Goal: Task Accomplishment & Management: Manage account settings

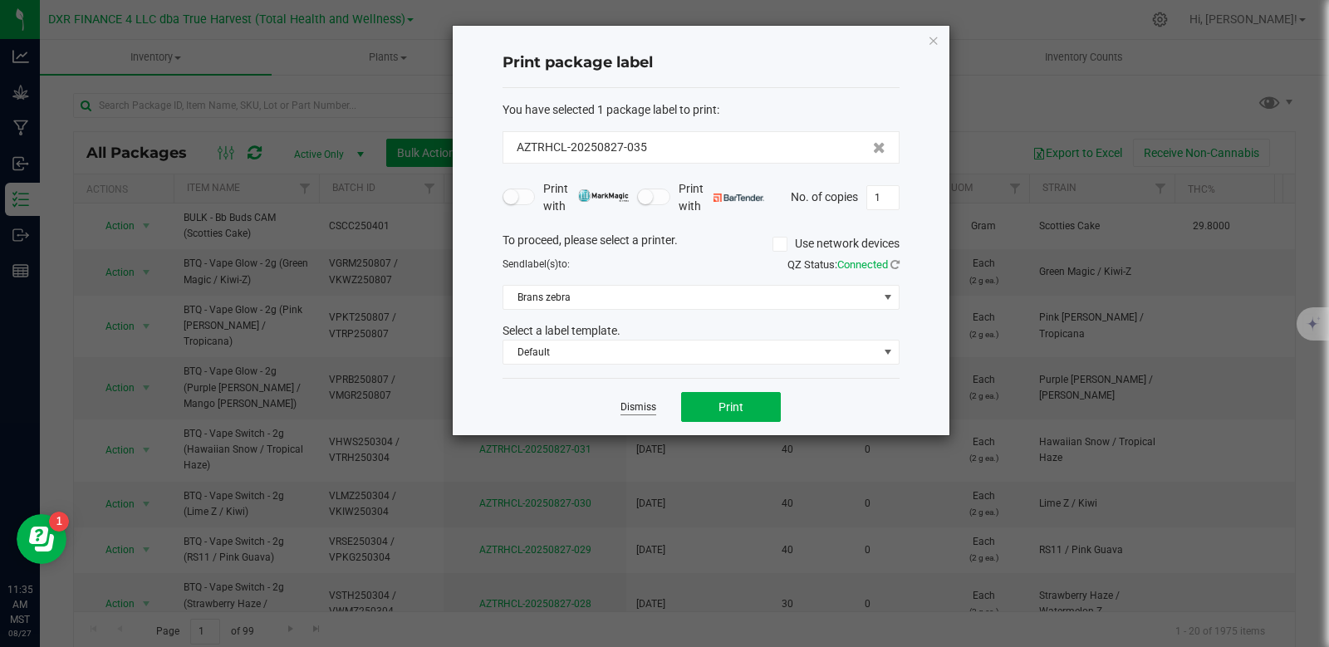
click at [642, 411] on link "Dismiss" at bounding box center [639, 407] width 36 height 14
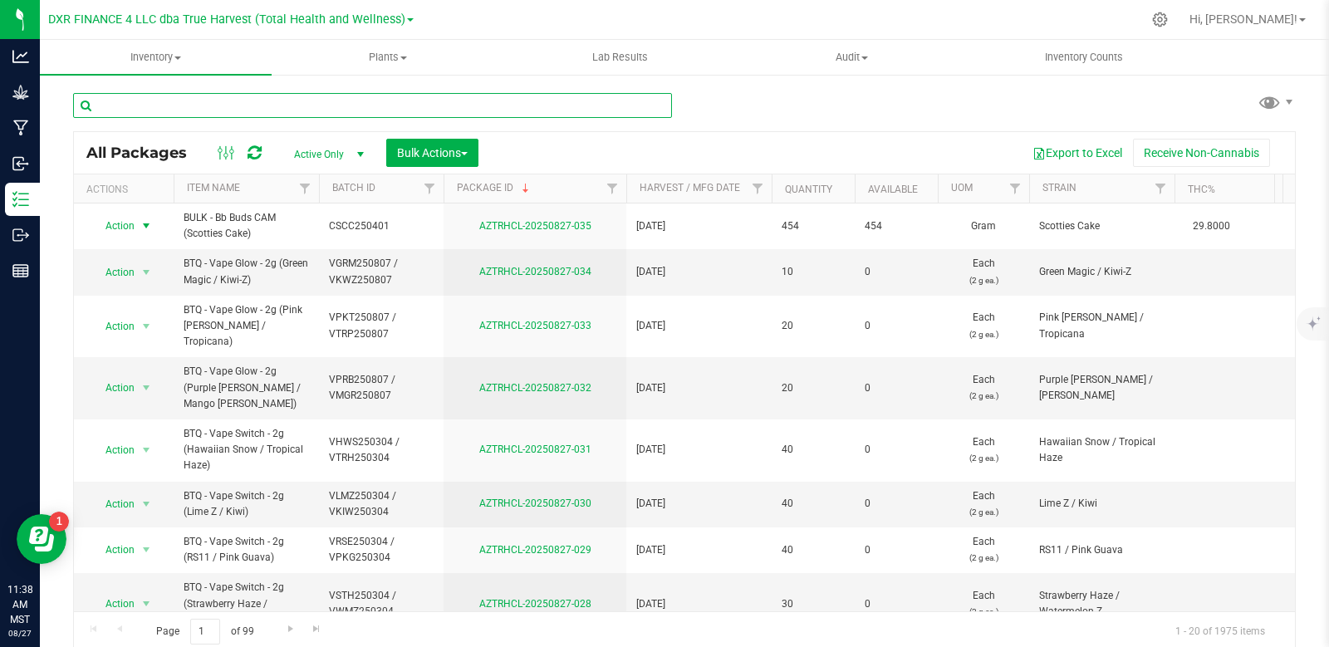
click at [150, 111] on input "text" at bounding box center [372, 105] width 599 height 25
type input "AZTRHCL-20250512-016"
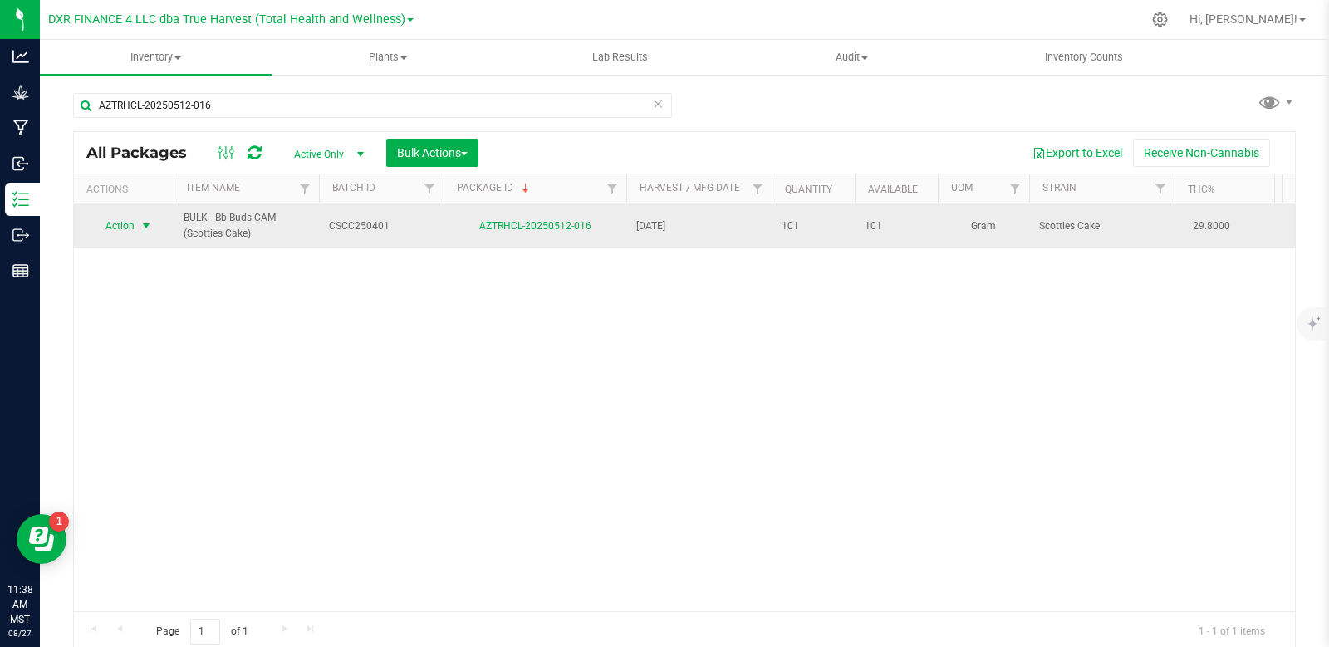
click at [146, 228] on span "select" at bounding box center [146, 225] width 13 height 13
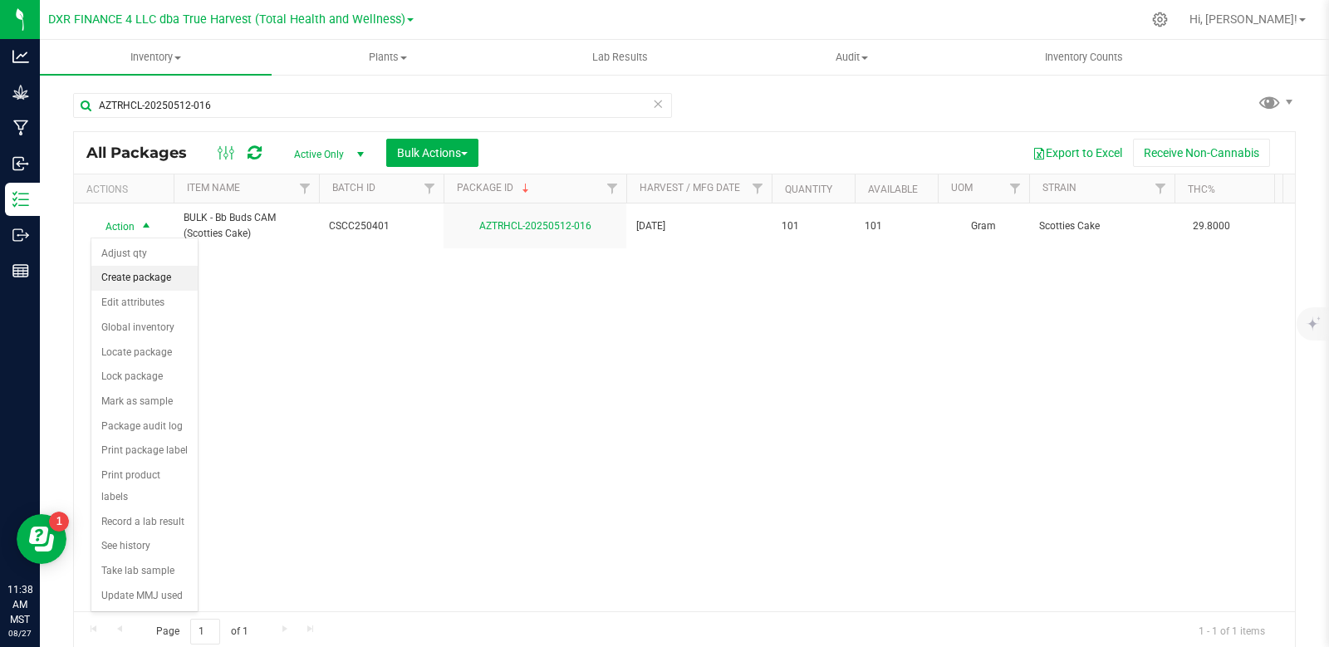
click at [152, 276] on li "Create package" at bounding box center [144, 278] width 106 height 25
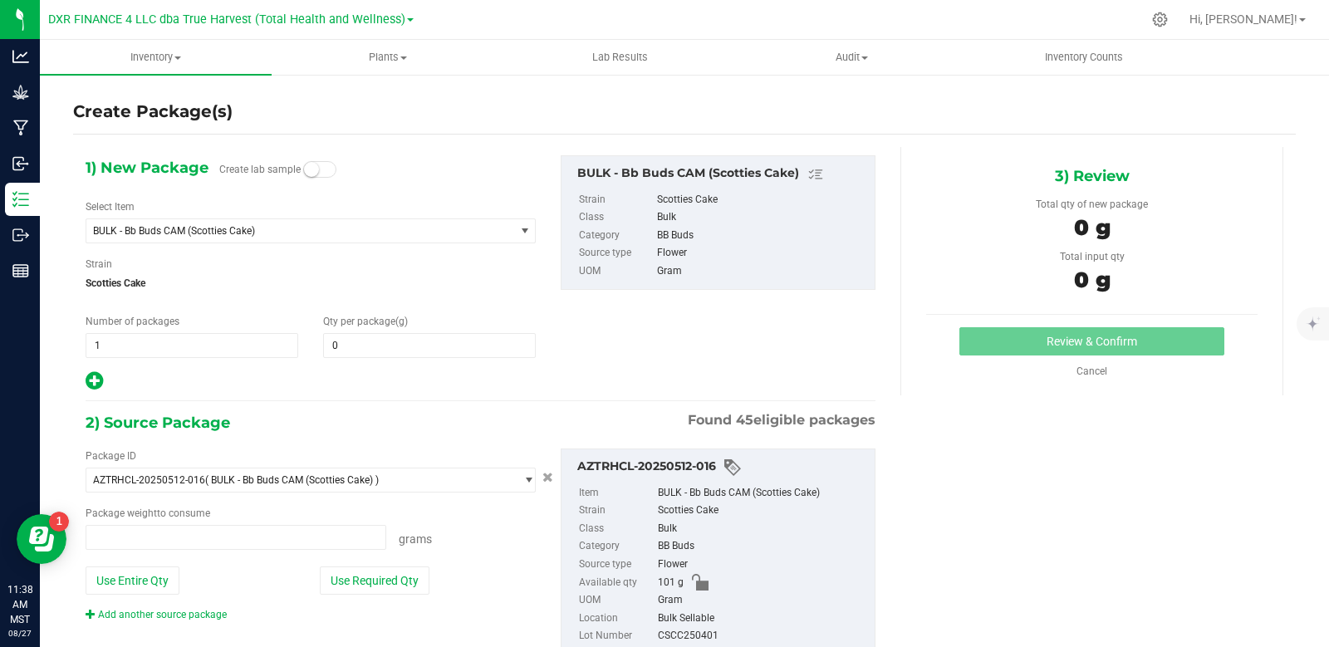
type input "0.0000"
type input "0.0000 g"
click at [360, 348] on span at bounding box center [429, 345] width 213 height 25
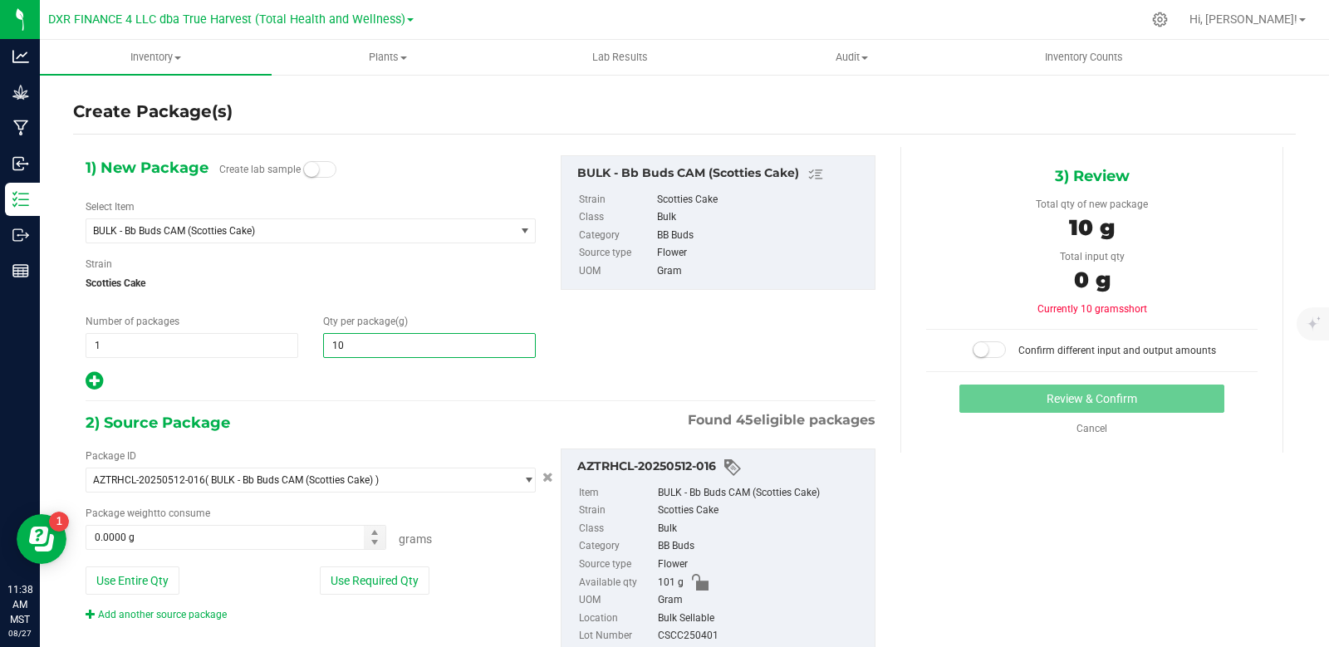
type input "101"
type input "101.0000"
click at [314, 229] on span "BULK - Bb Buds CAM (Scotties Cake)" at bounding box center [292, 231] width 398 height 12
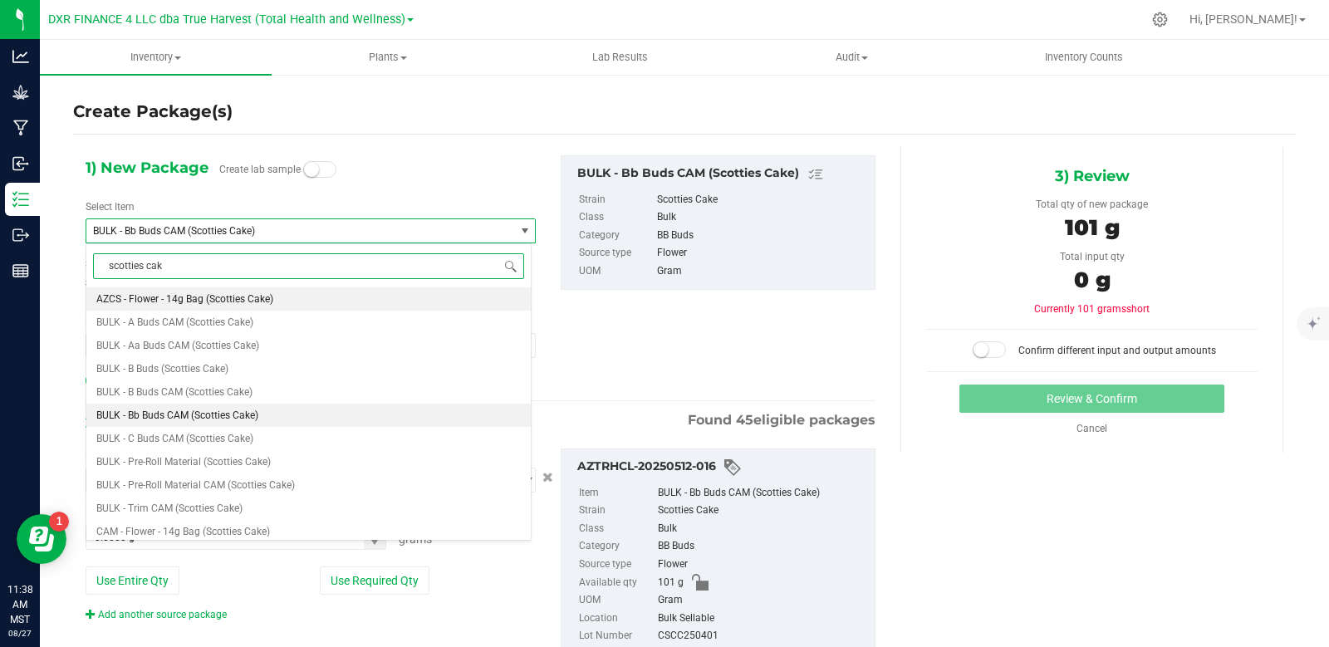
type input "scotties cake"
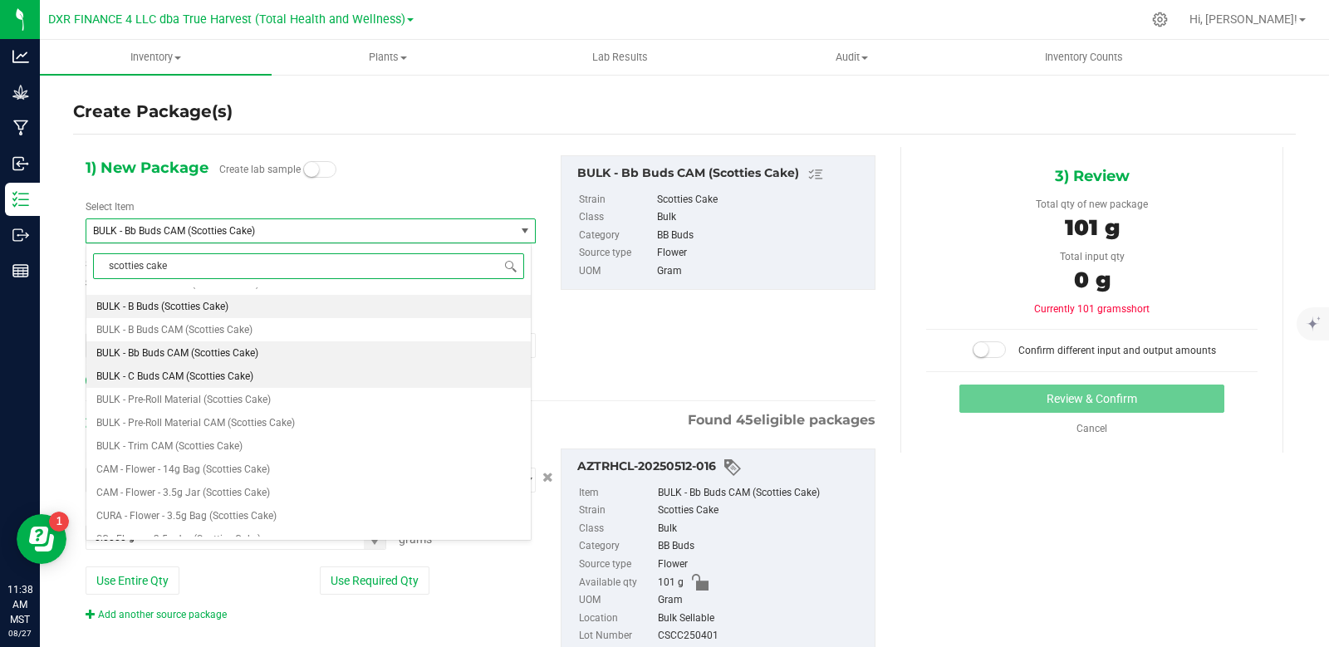
scroll to position [76, 0]
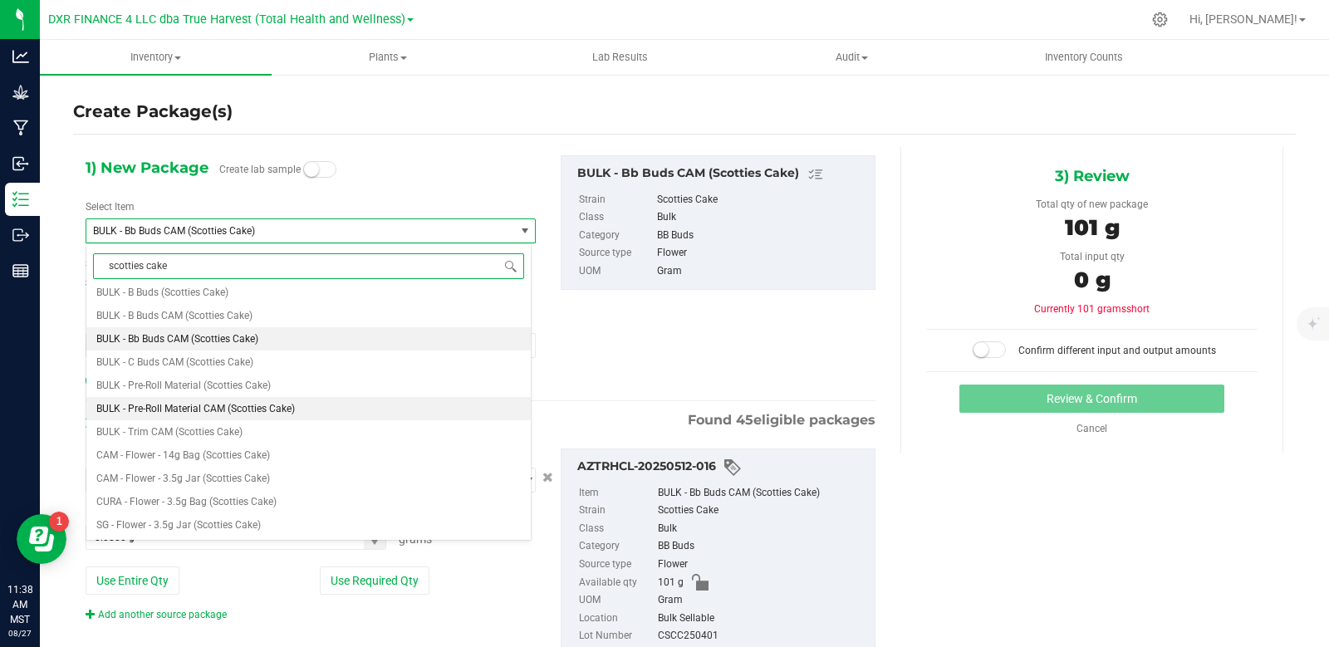
click at [249, 412] on span "BULK - Pre-Roll Material CAM (Scotties Cake)" at bounding box center [195, 409] width 199 height 12
type input "0.0000"
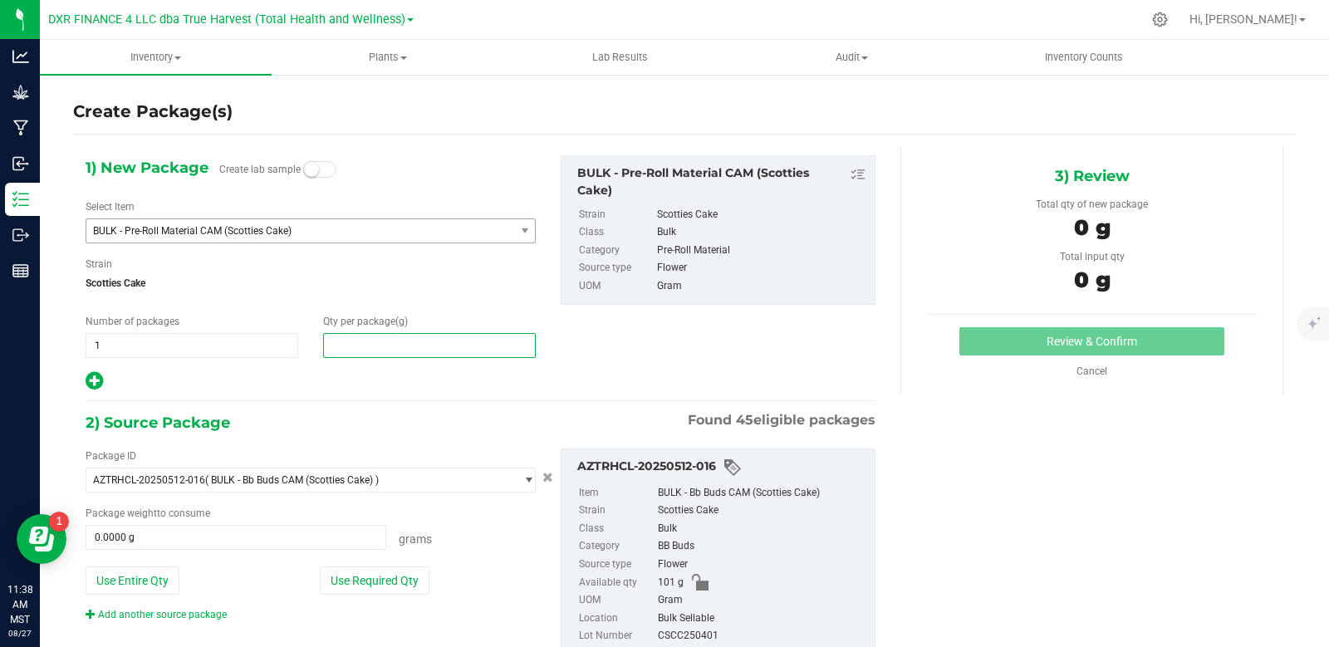
click at [460, 346] on span at bounding box center [429, 345] width 213 height 25
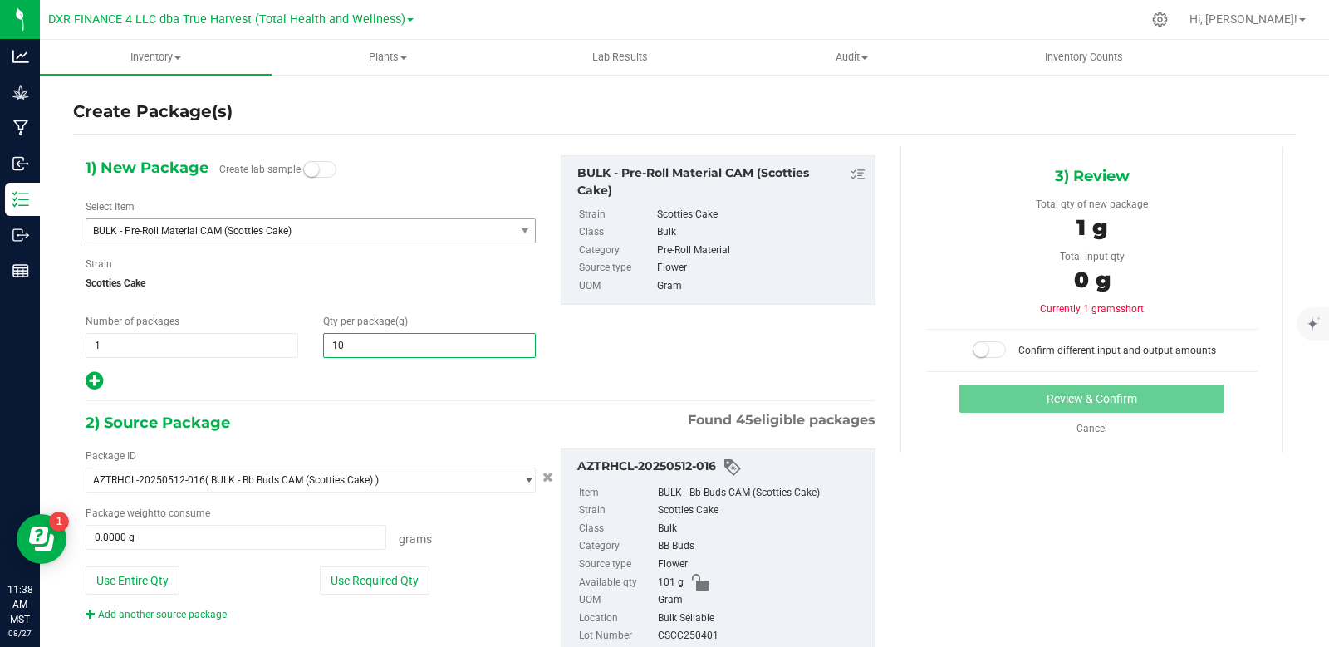
type input "101"
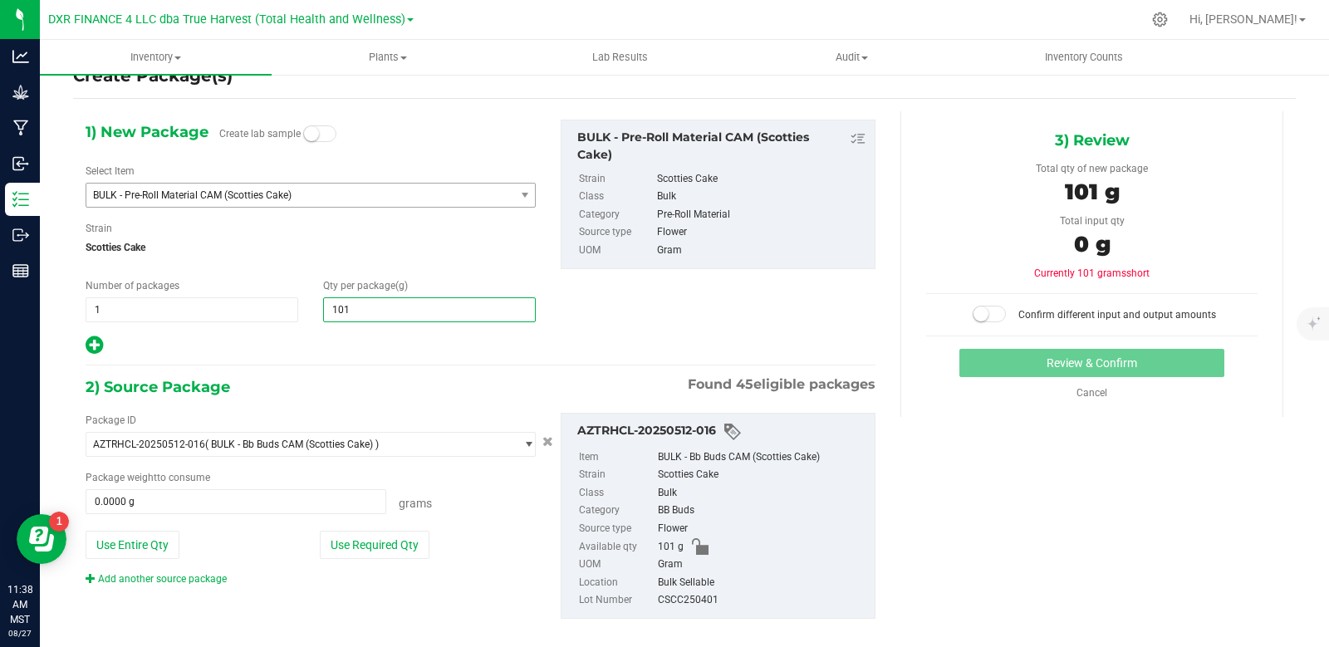
scroll to position [55, 0]
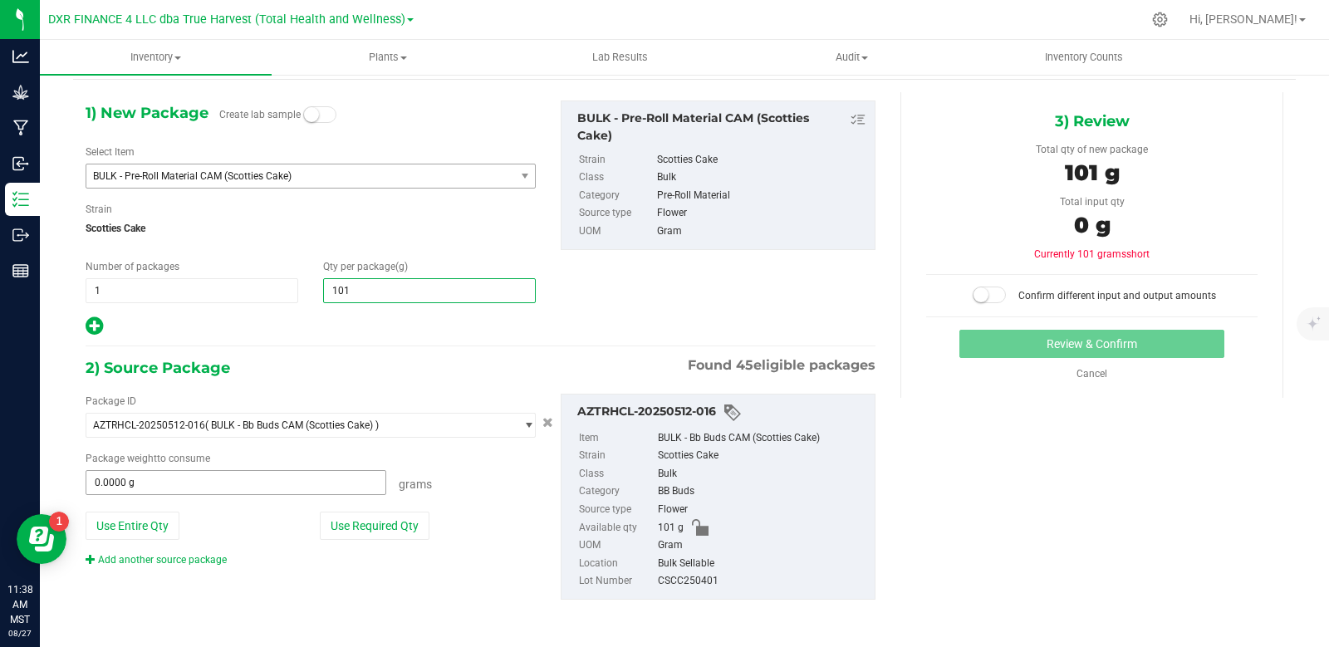
type input "101.0000"
click at [325, 479] on span at bounding box center [236, 482] width 301 height 25
click at [155, 528] on button "Use Entire Qty" at bounding box center [133, 526] width 94 height 28
type input "101.0000 g"
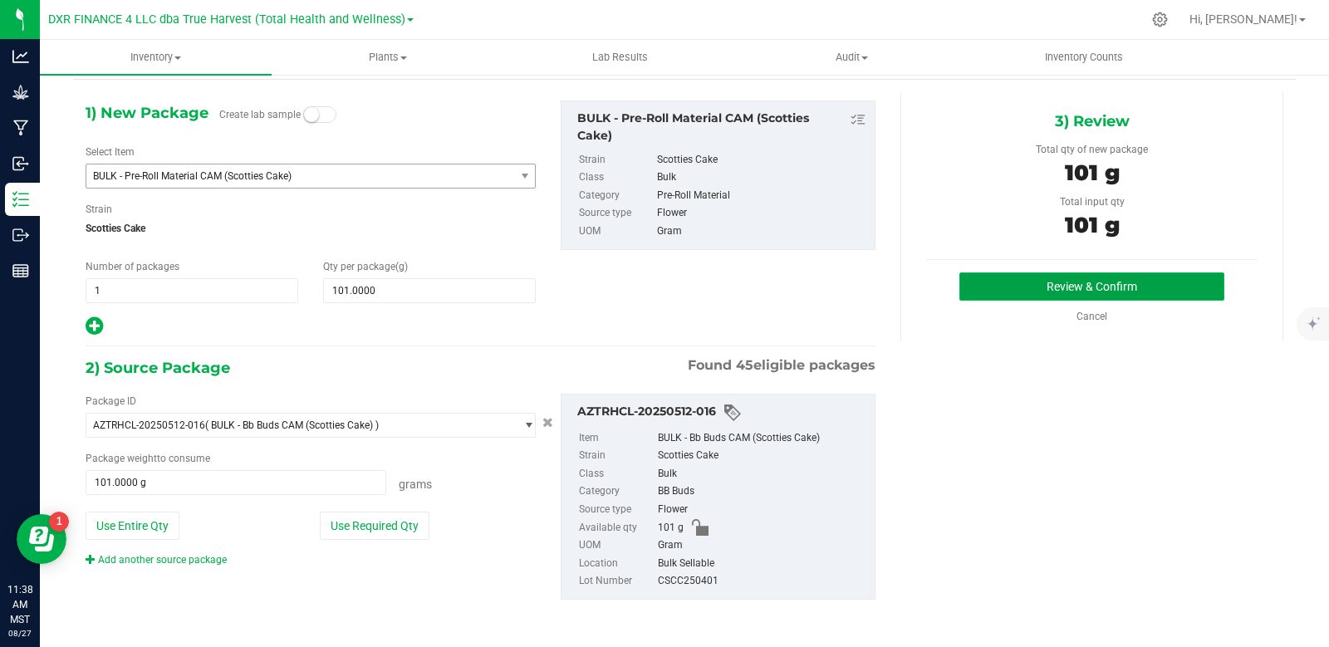
click at [1120, 288] on button "Review & Confirm" at bounding box center [1092, 287] width 265 height 28
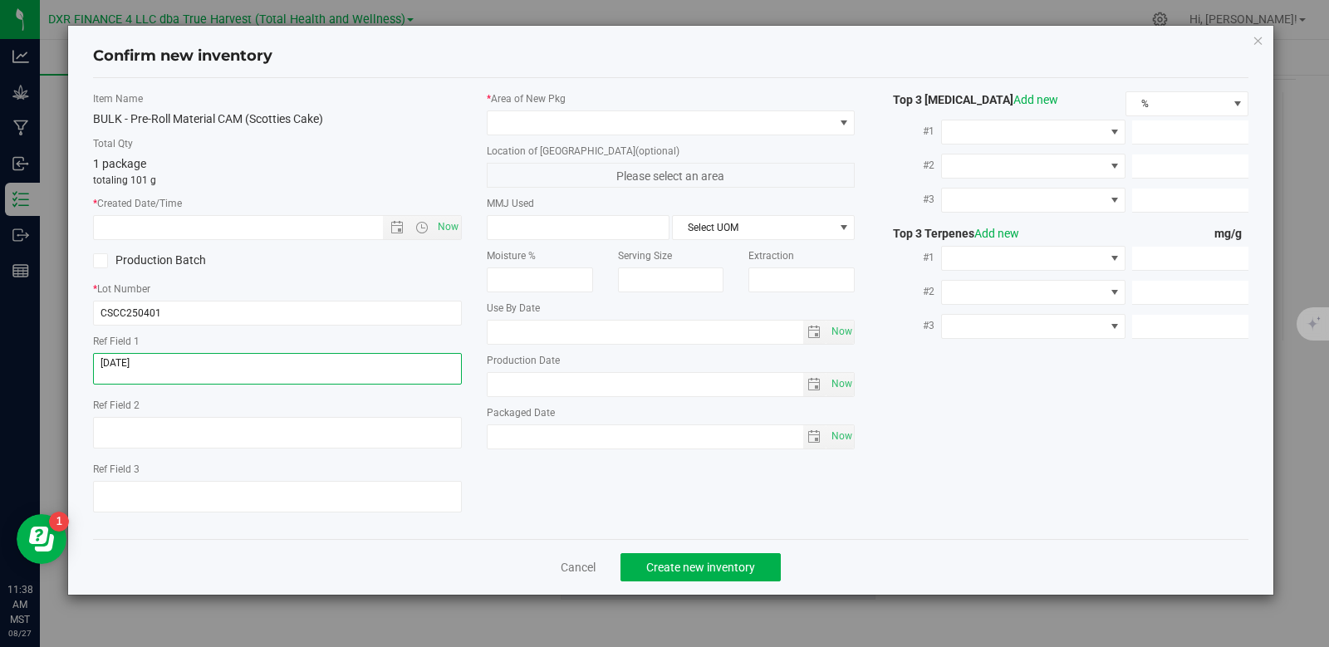
click at [173, 366] on textarea at bounding box center [277, 369] width 369 height 32
click at [197, 228] on input "text" at bounding box center [252, 227] width 317 height 23
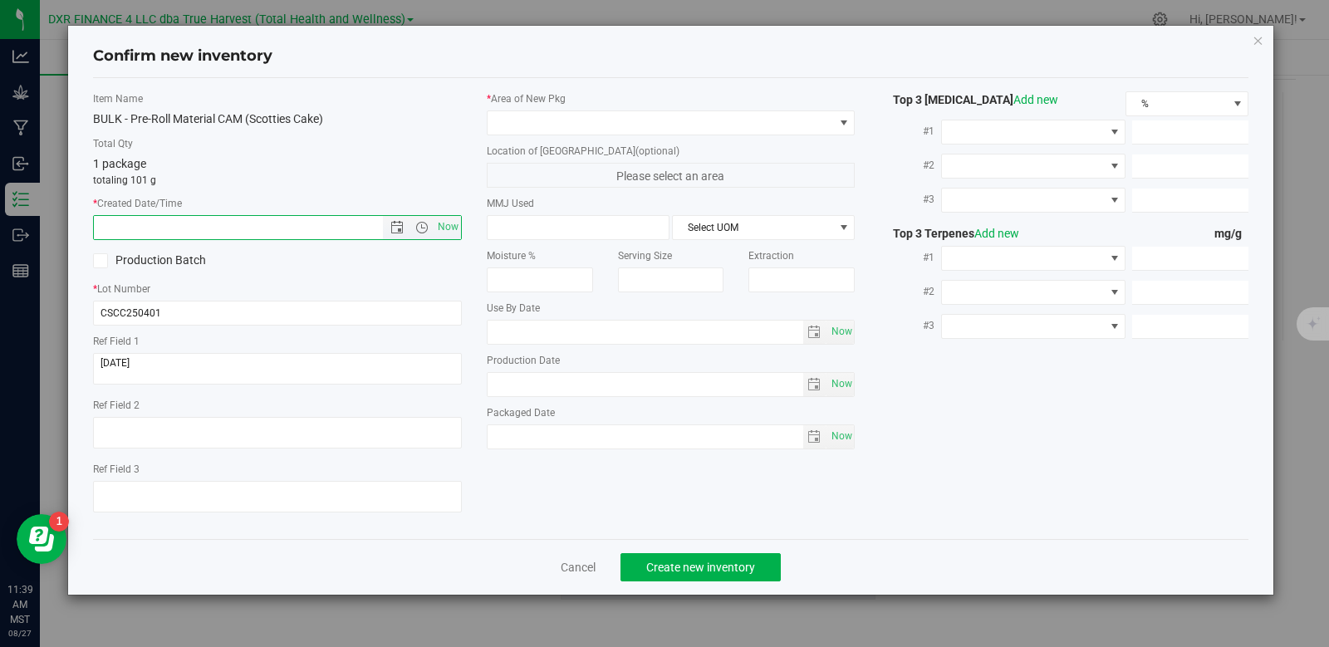
paste input "[DATE]"
type input "[DATE] 11:39 AM"
click at [637, 120] on span at bounding box center [661, 122] width 346 height 23
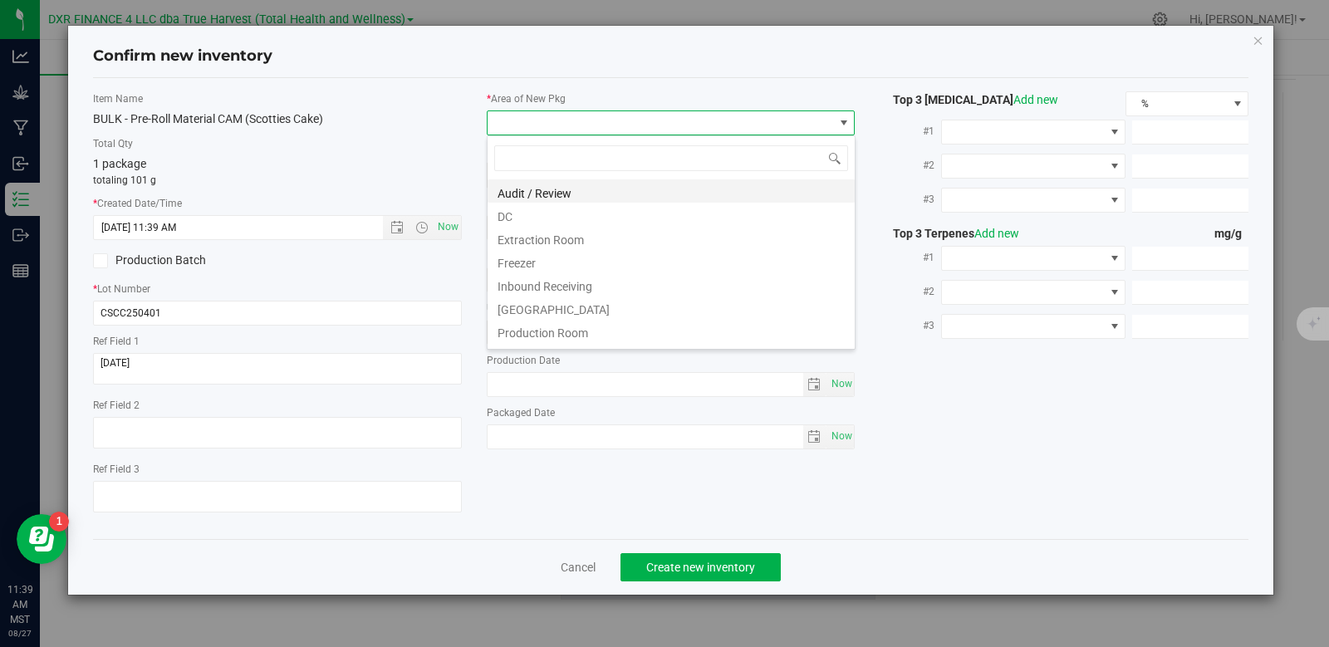
scroll to position [25, 369]
click at [549, 223] on li "DC" at bounding box center [671, 214] width 367 height 23
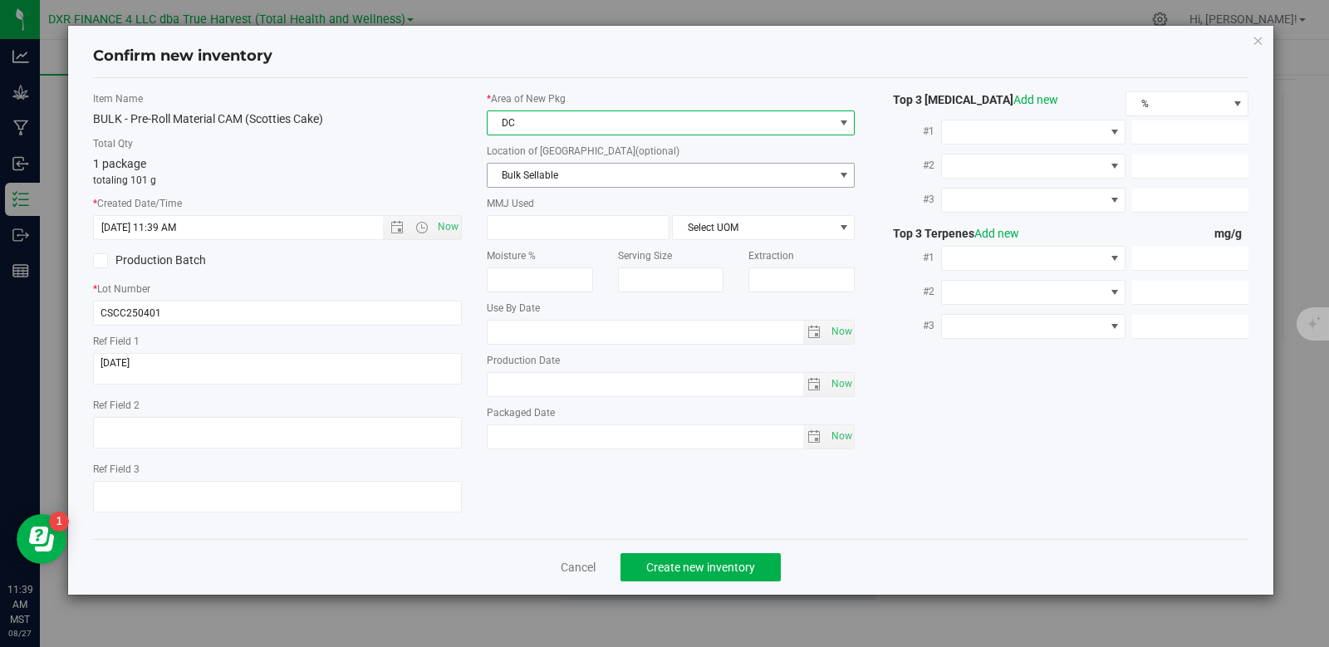
click at [562, 179] on span "Bulk Sellable" at bounding box center [661, 175] width 346 height 23
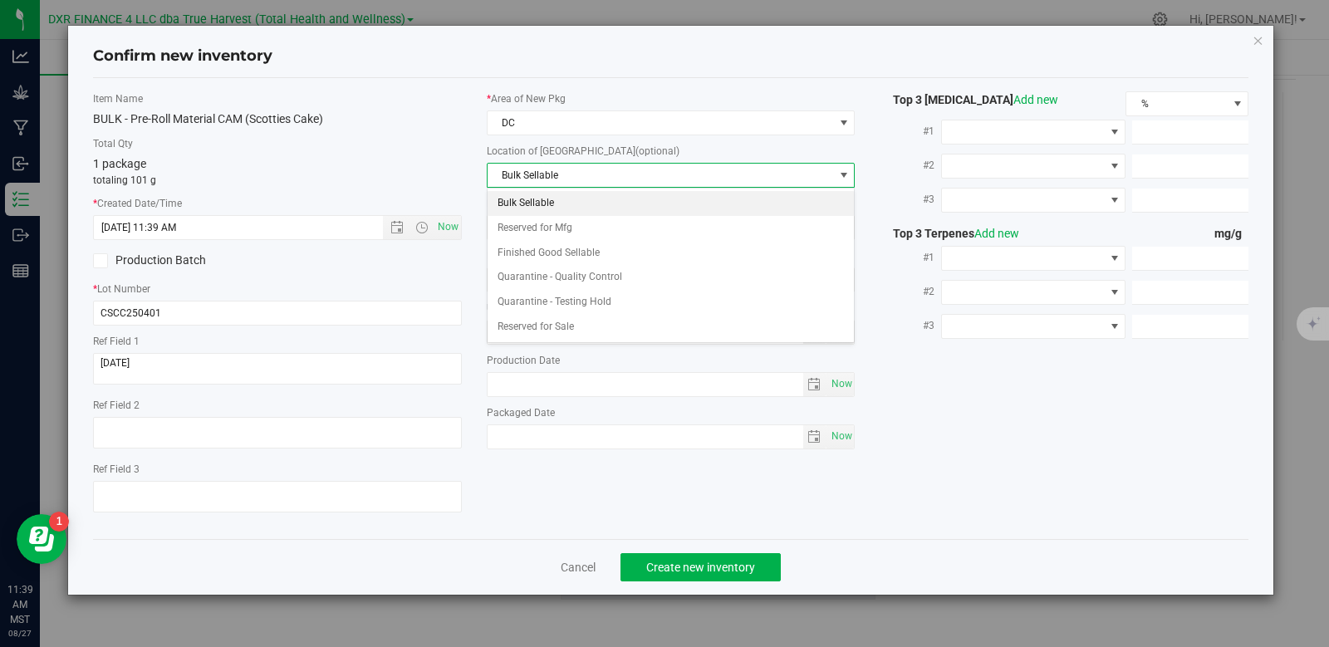
click at [570, 213] on li "Bulk Sellable" at bounding box center [671, 203] width 367 height 25
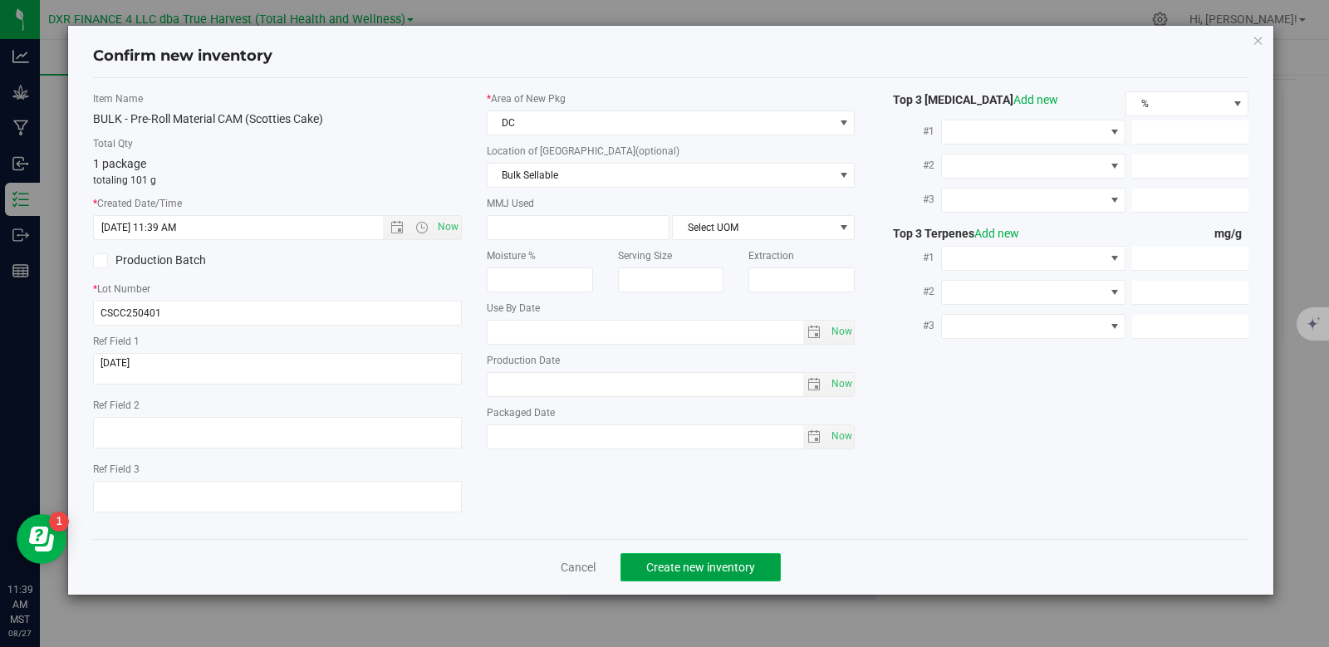
click at [705, 572] on span "Create new inventory" at bounding box center [700, 567] width 109 height 13
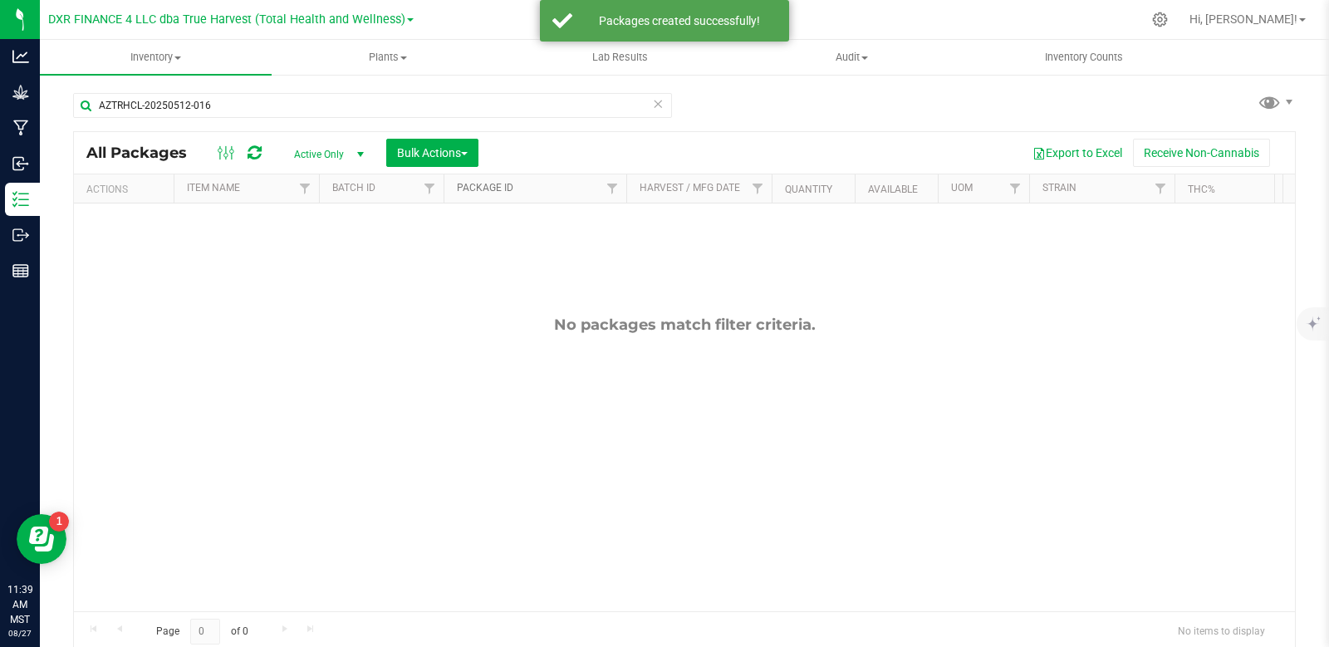
click at [503, 189] on link "Package ID" at bounding box center [485, 188] width 56 height 12
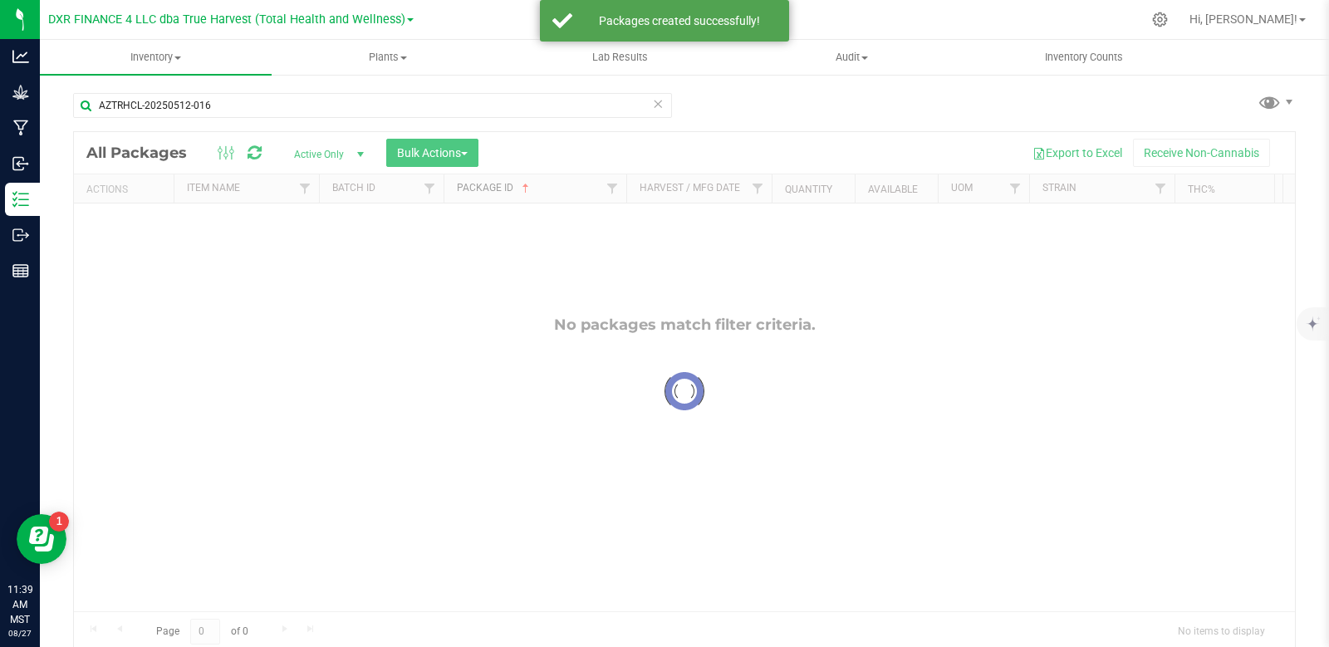
click at [504, 189] on link "Package ID" at bounding box center [495, 188] width 76 height 12
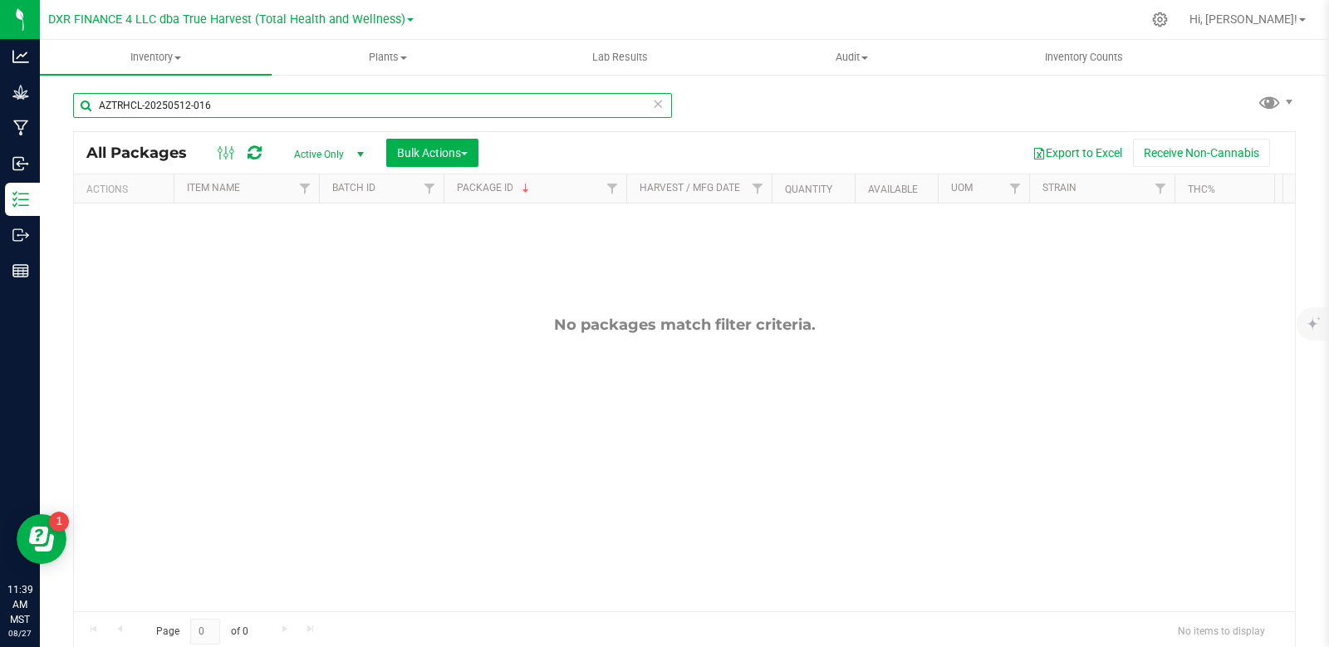
click at [251, 111] on input "AZTRHCL-20250512-016" at bounding box center [372, 105] width 599 height 25
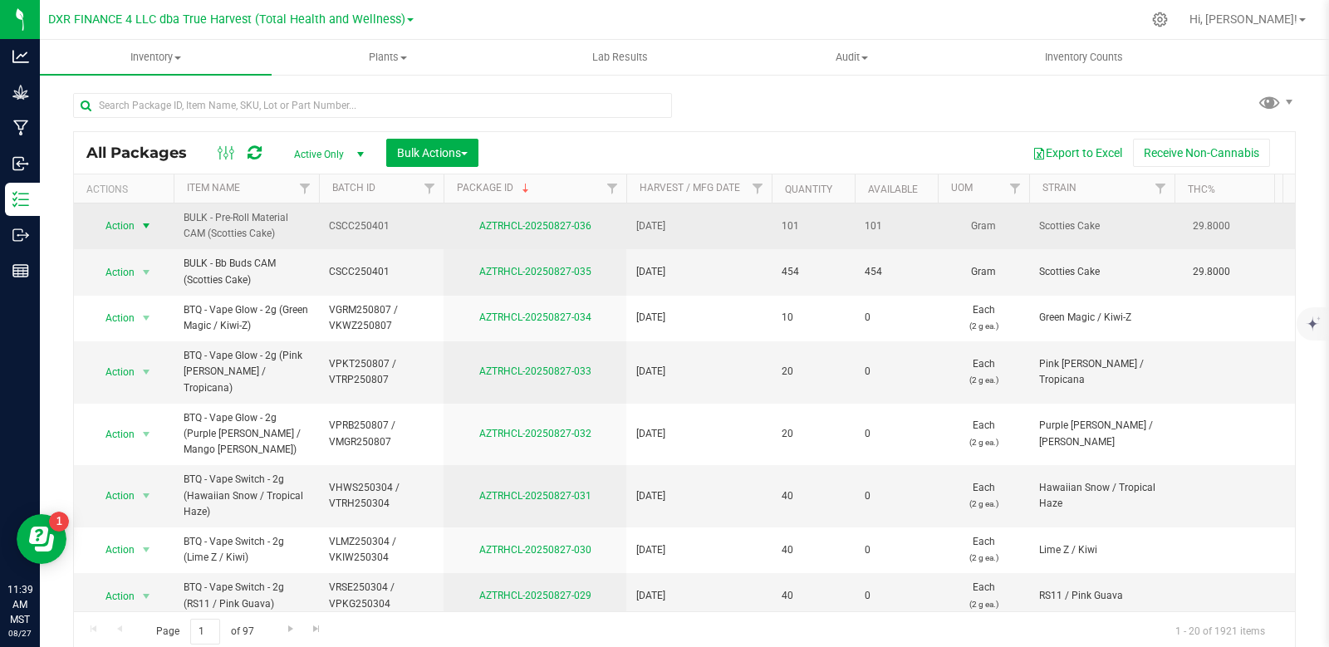
click at [151, 224] on span "select" at bounding box center [146, 225] width 13 height 13
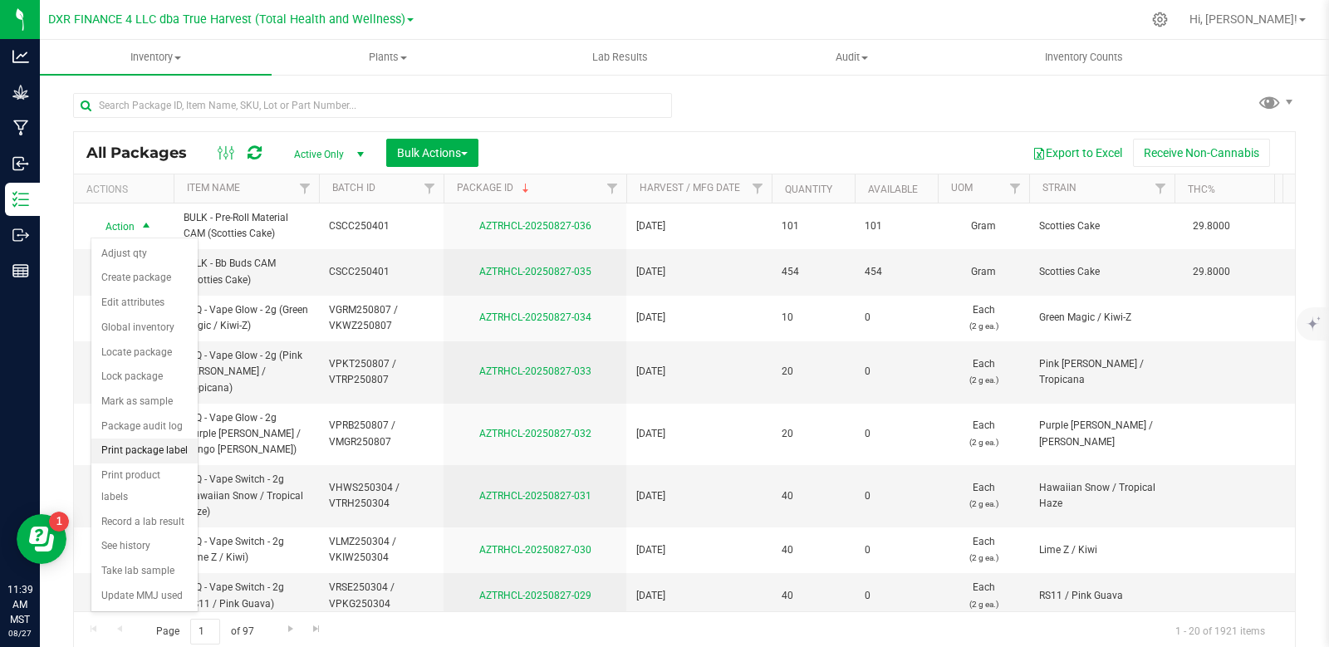
click at [156, 453] on li "Print package label" at bounding box center [144, 451] width 106 height 25
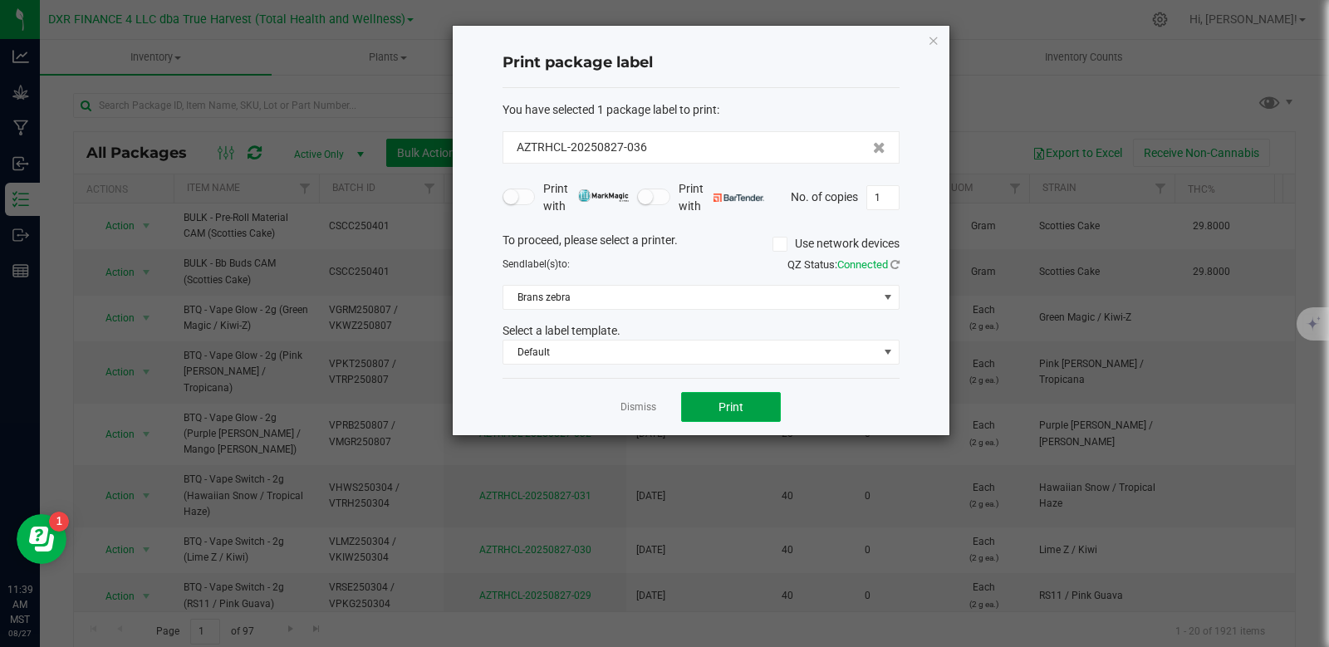
click at [730, 411] on span "Print" at bounding box center [731, 406] width 25 height 13
click at [645, 407] on link "Dismiss" at bounding box center [639, 407] width 36 height 14
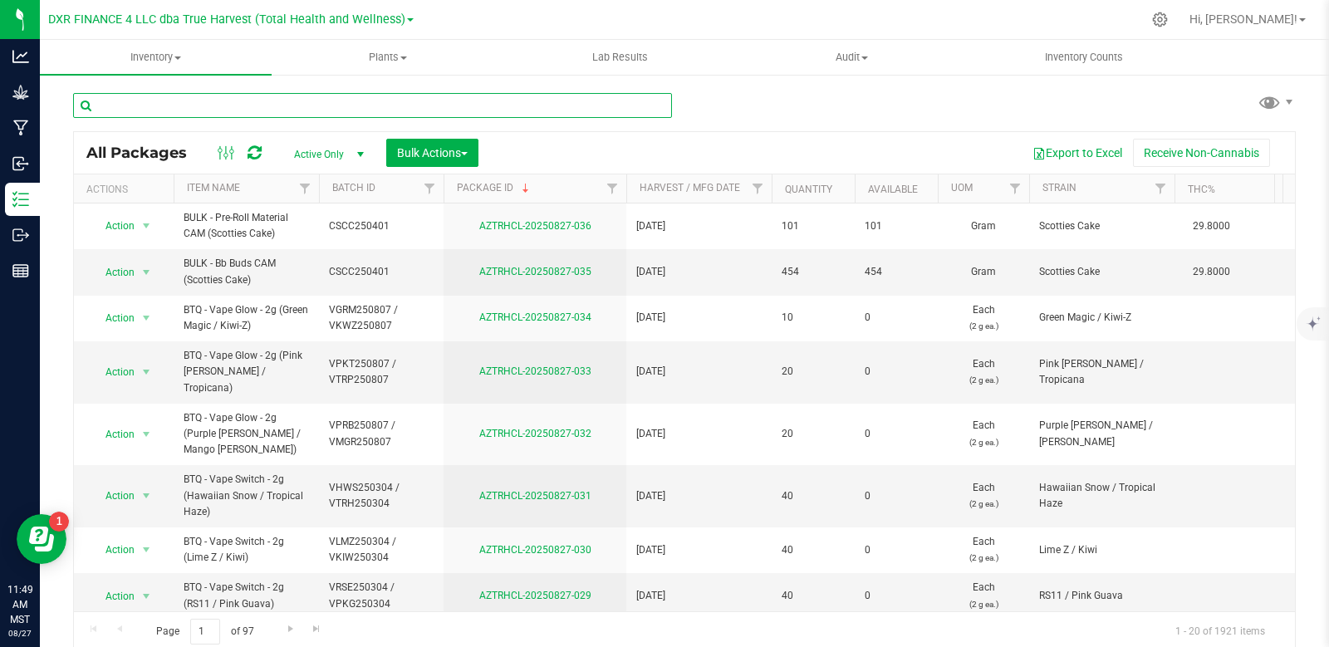
click at [315, 104] on input "text" at bounding box center [372, 105] width 599 height 25
type input "AZTRHCL-20250815-040"
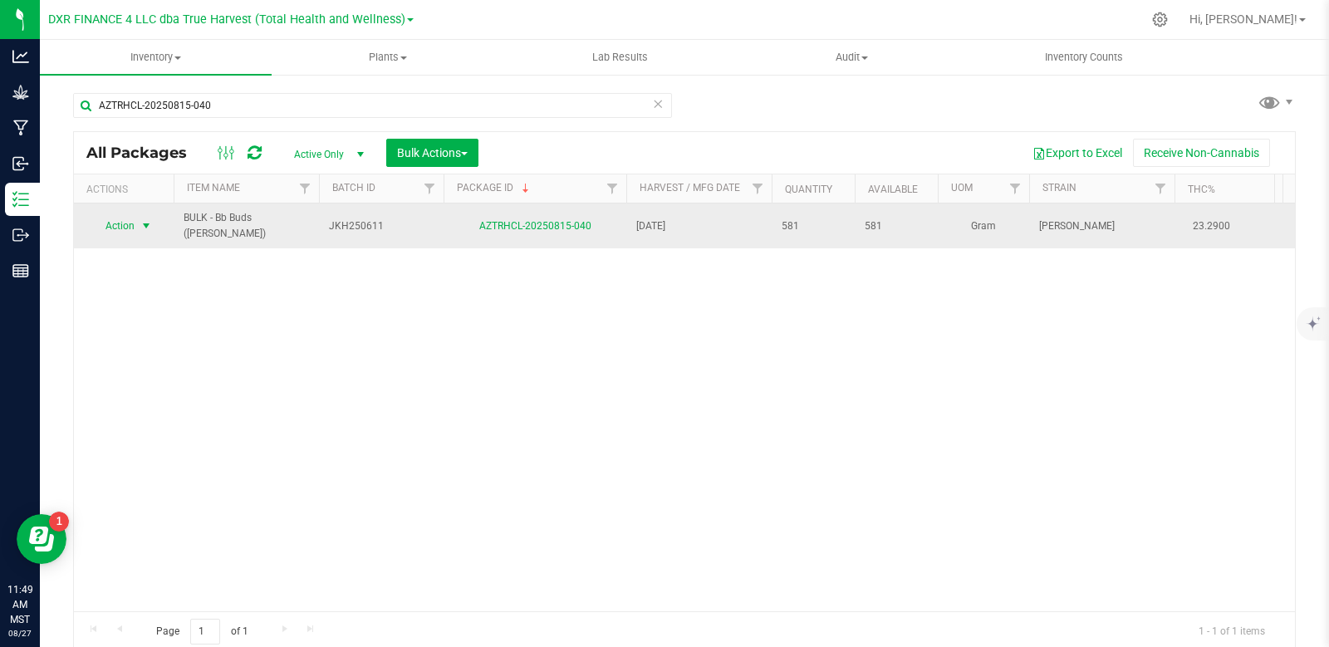
click at [141, 228] on span "select" at bounding box center [146, 225] width 13 height 13
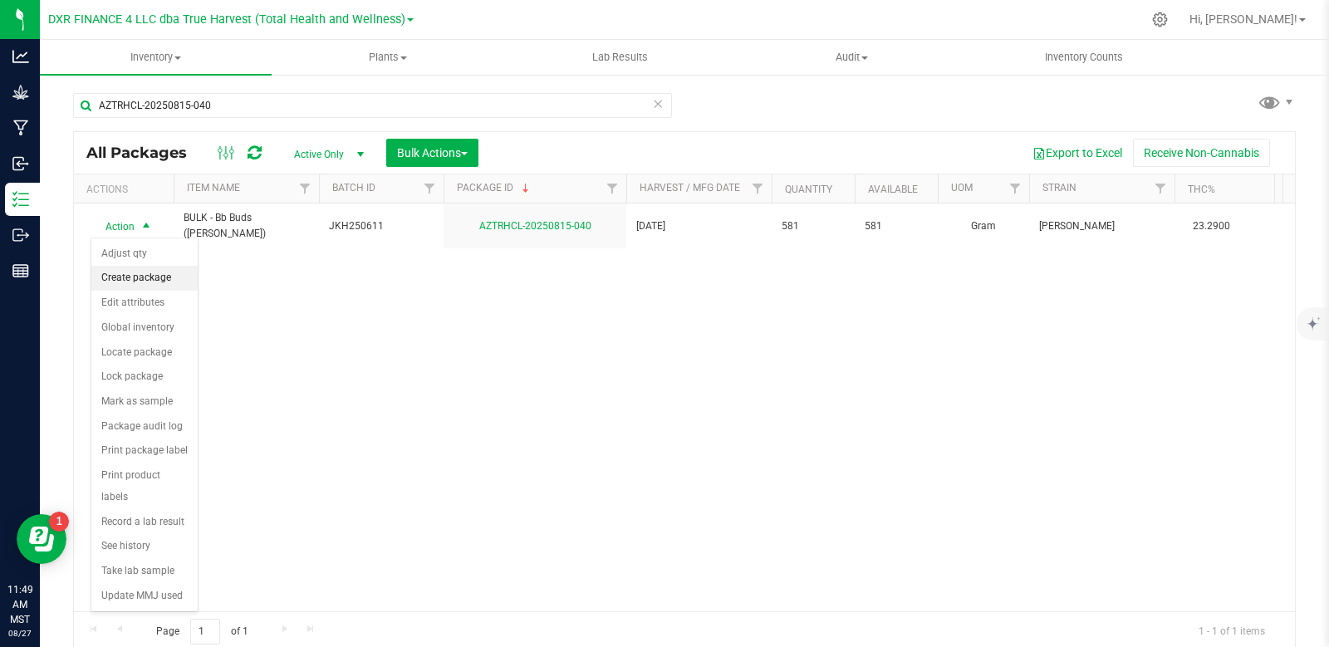
click at [161, 283] on li "Create package" at bounding box center [144, 278] width 106 height 25
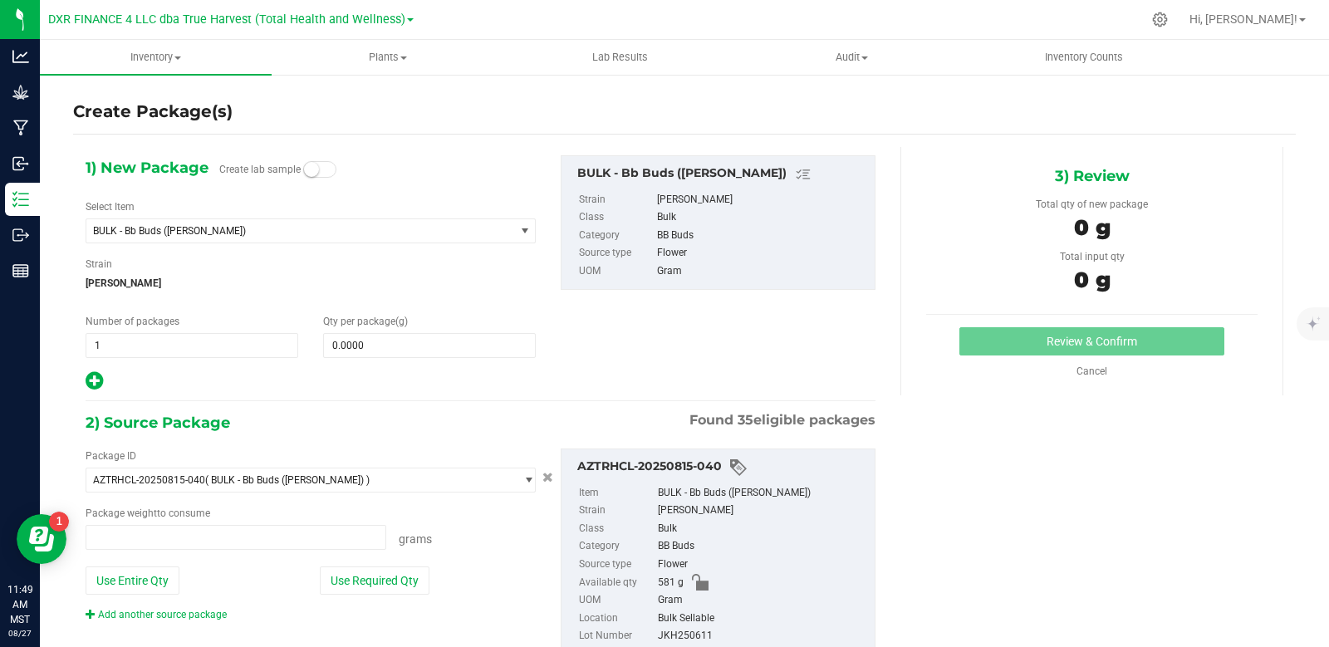
type input "0.0000 g"
click at [391, 339] on span at bounding box center [429, 345] width 213 height 25
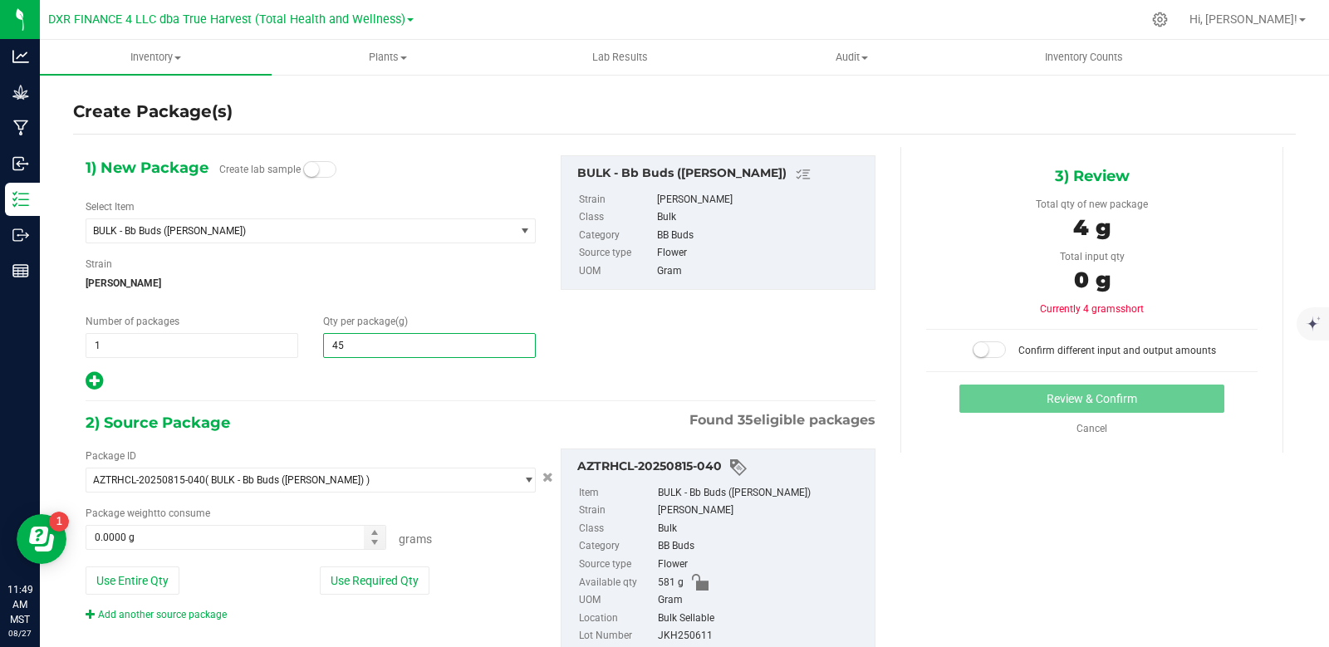
type input "454"
type input "454.0000"
click at [185, 533] on span at bounding box center [236, 537] width 301 height 25
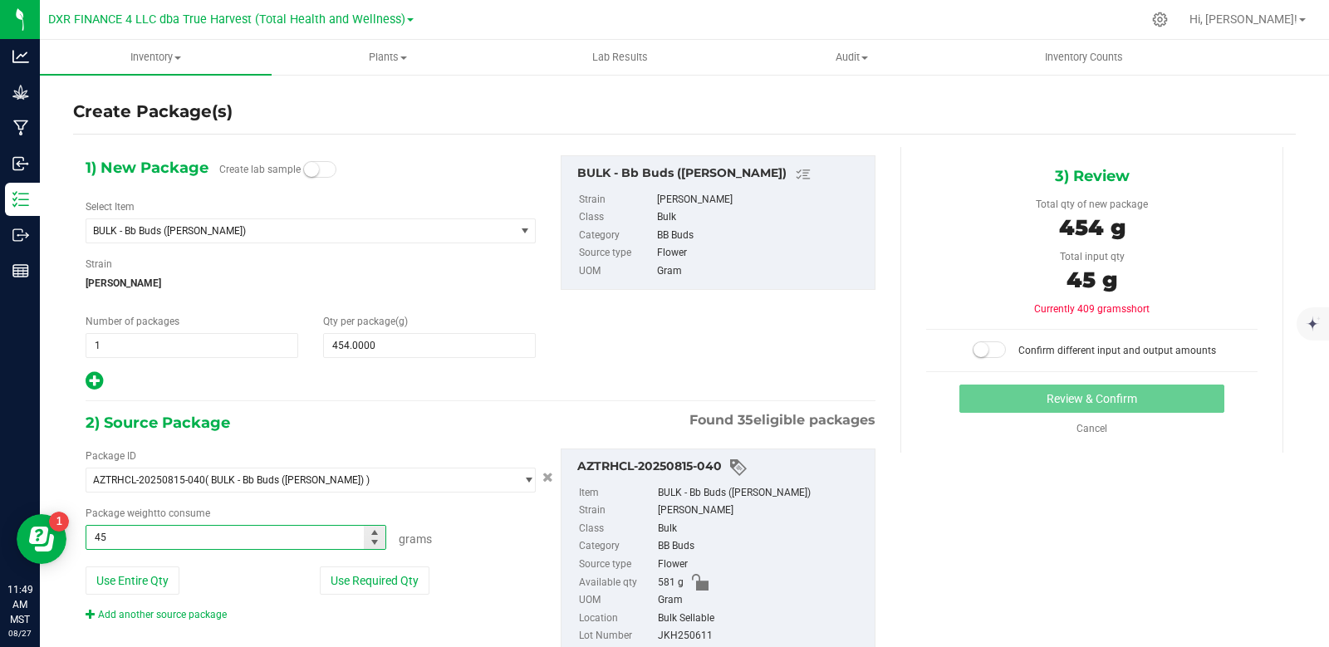
type input "456"
type input "456.0000 g"
click at [631, 375] on div "1) New Package Create lab sample Select Item BULK - Bb Buds ([PERSON_NAME]) ARC…" at bounding box center [480, 273] width 815 height 237
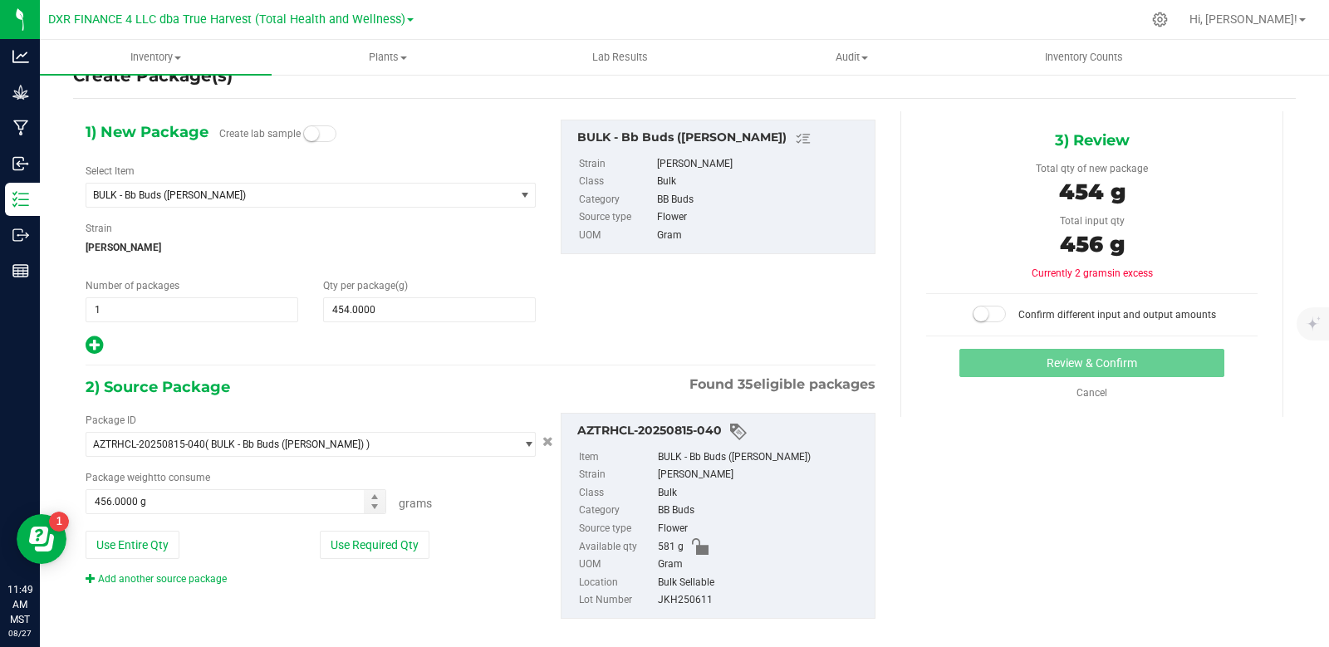
scroll to position [55, 0]
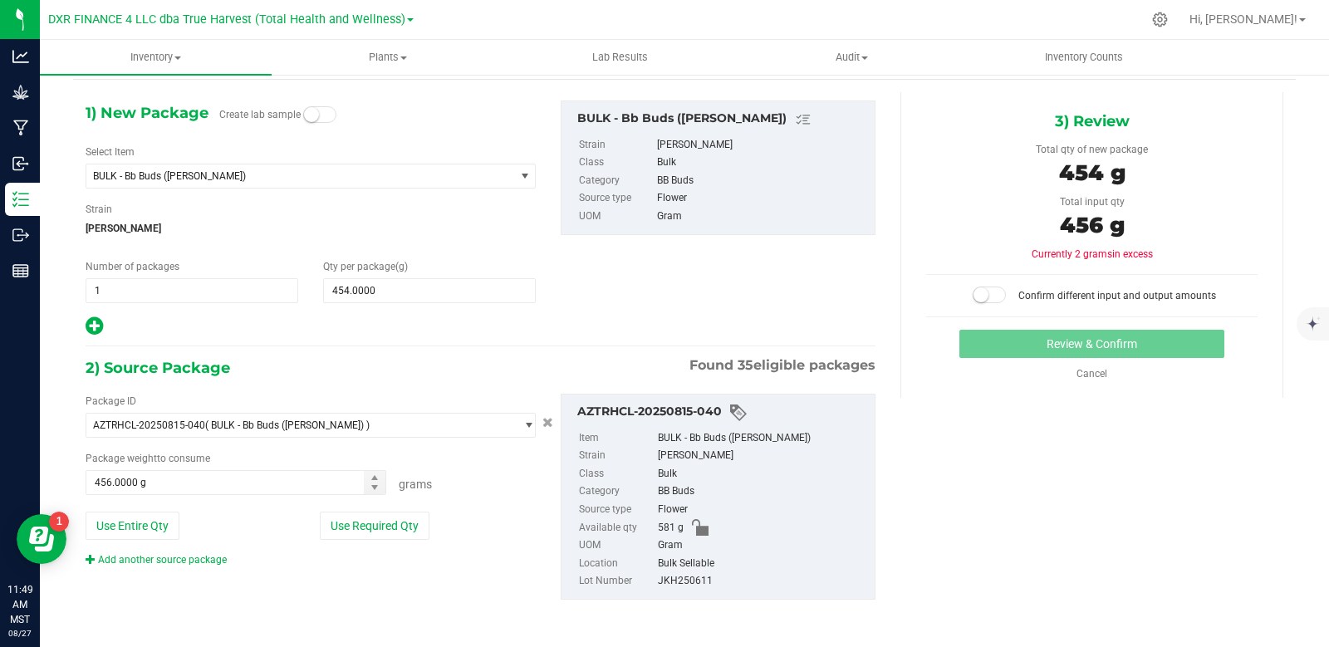
click at [976, 297] on small at bounding box center [981, 294] width 15 height 15
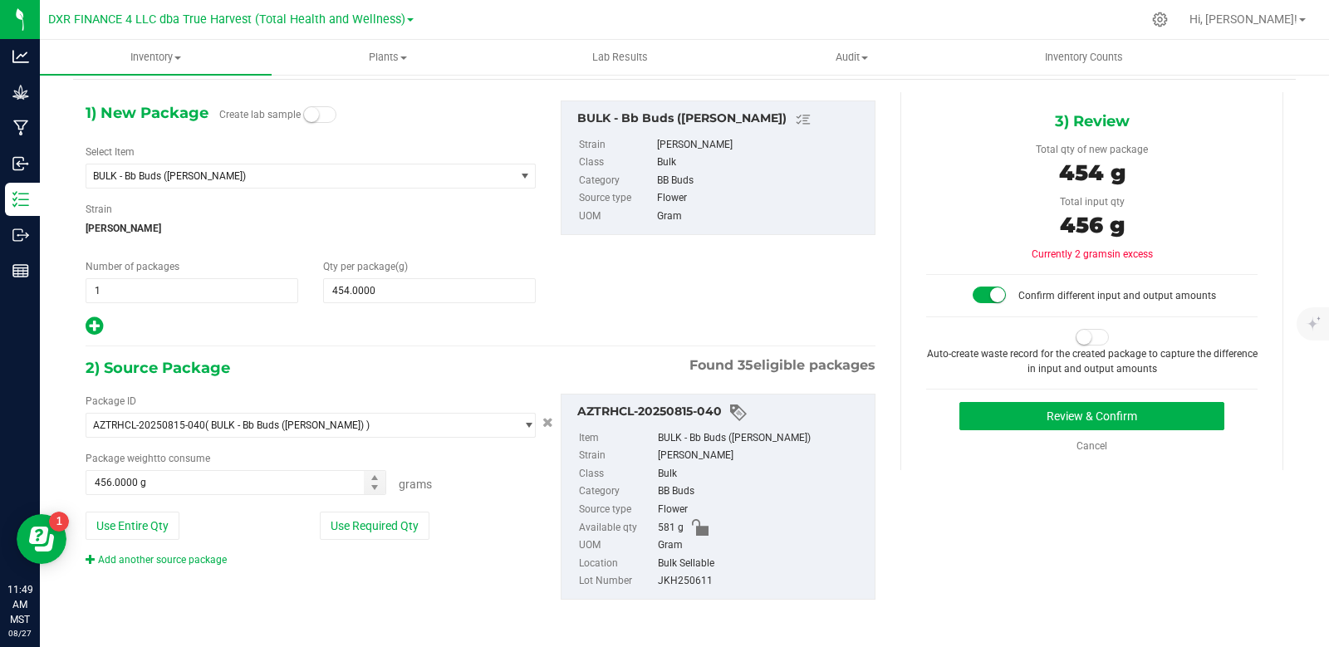
click at [1083, 339] on span at bounding box center [1092, 337] width 33 height 17
click at [1085, 419] on button "Review & Confirm" at bounding box center [1092, 416] width 265 height 28
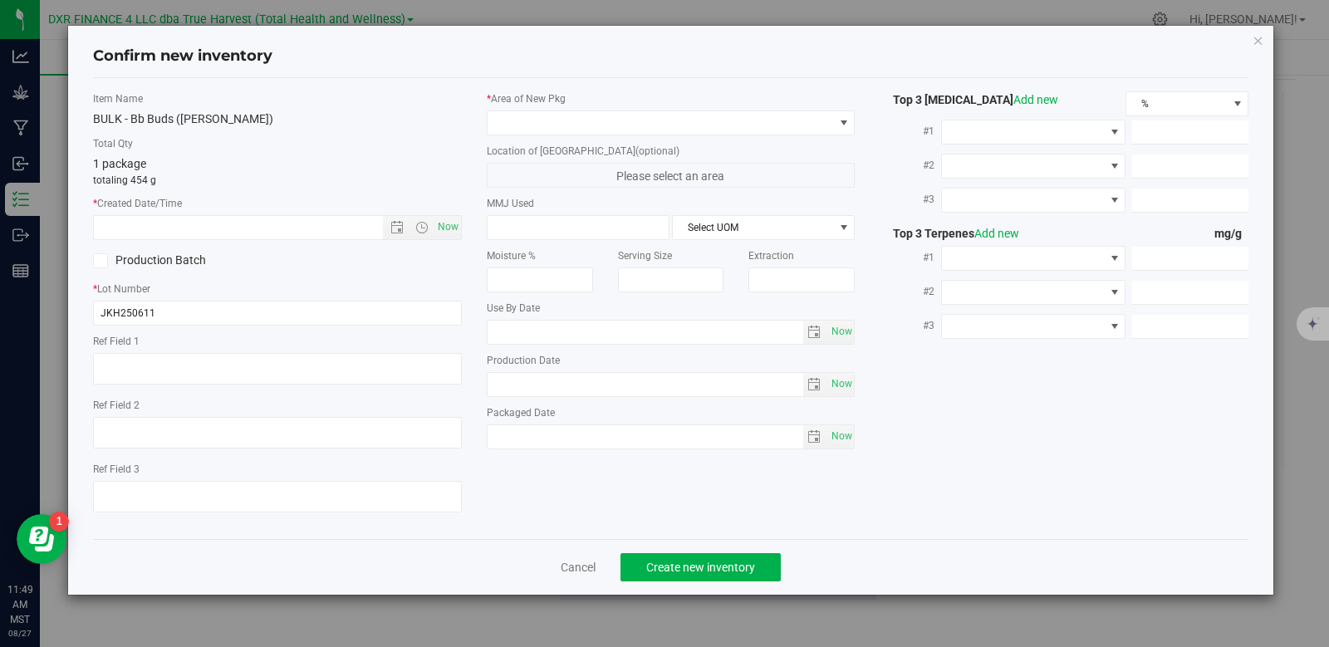
type textarea "[DATE]"
click at [199, 365] on textarea at bounding box center [277, 369] width 369 height 32
click at [244, 234] on input "text" at bounding box center [252, 227] width 317 height 23
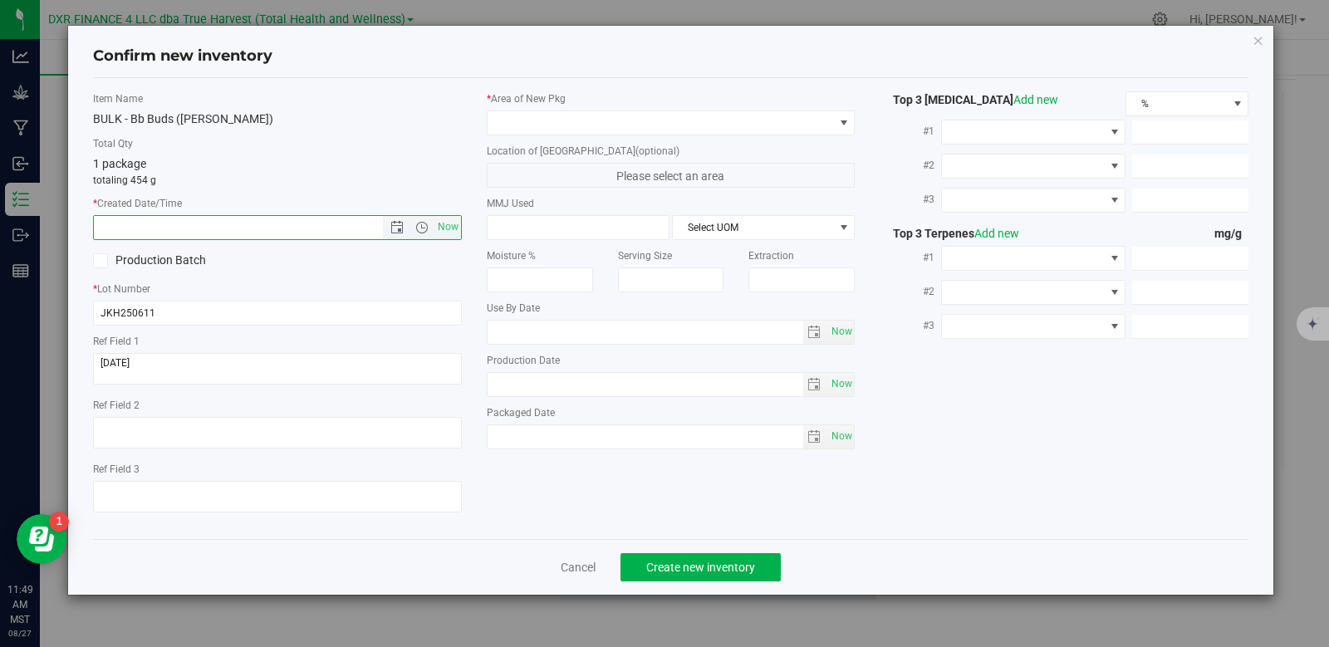
paste input "[DATE]"
type input "[DATE] 11:49 AM"
click at [553, 131] on span at bounding box center [661, 122] width 346 height 23
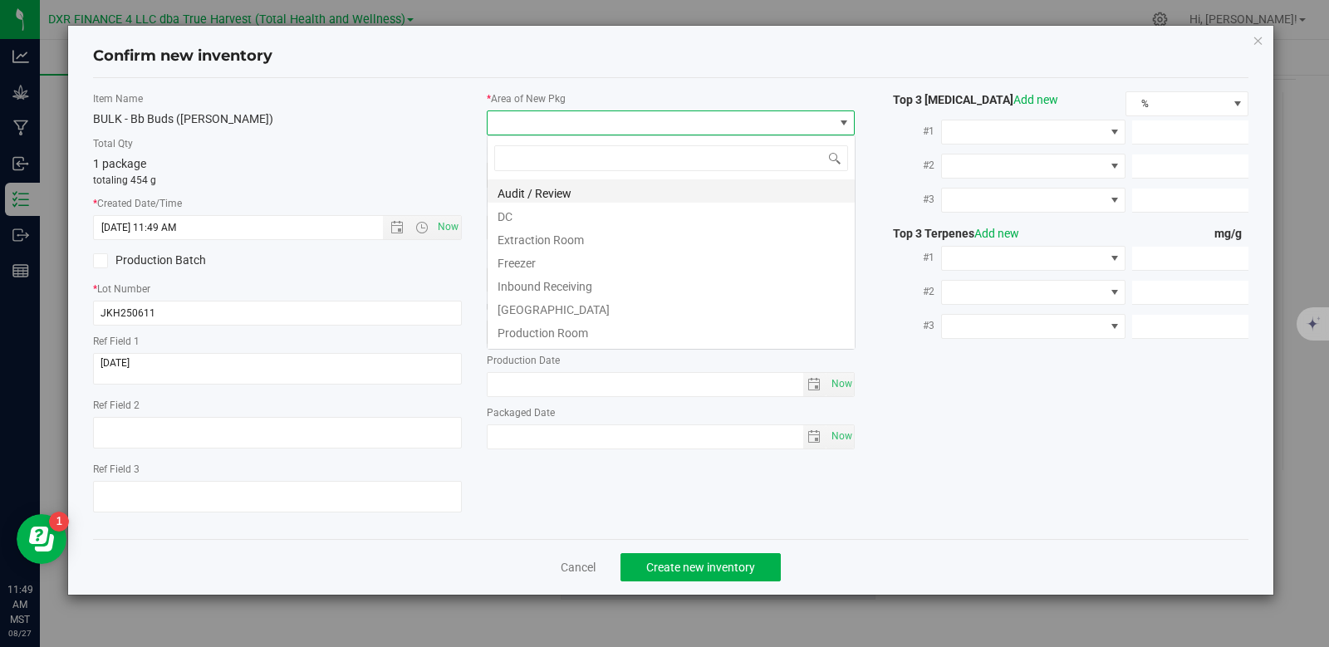
scroll to position [25, 369]
drag, startPoint x: 543, startPoint y: 224, endPoint x: 545, endPoint y: 210, distance: 14.2
click at [543, 223] on li "DC" at bounding box center [671, 214] width 367 height 23
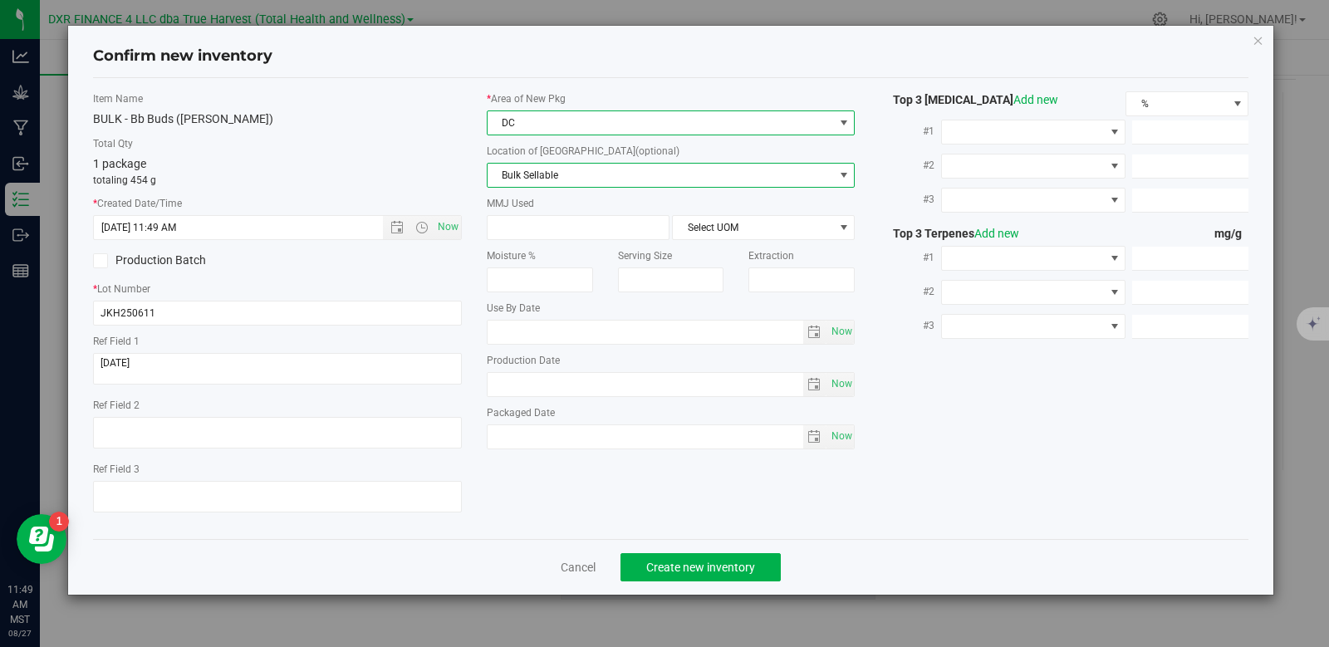
click at [563, 174] on span "Bulk Sellable" at bounding box center [661, 175] width 346 height 23
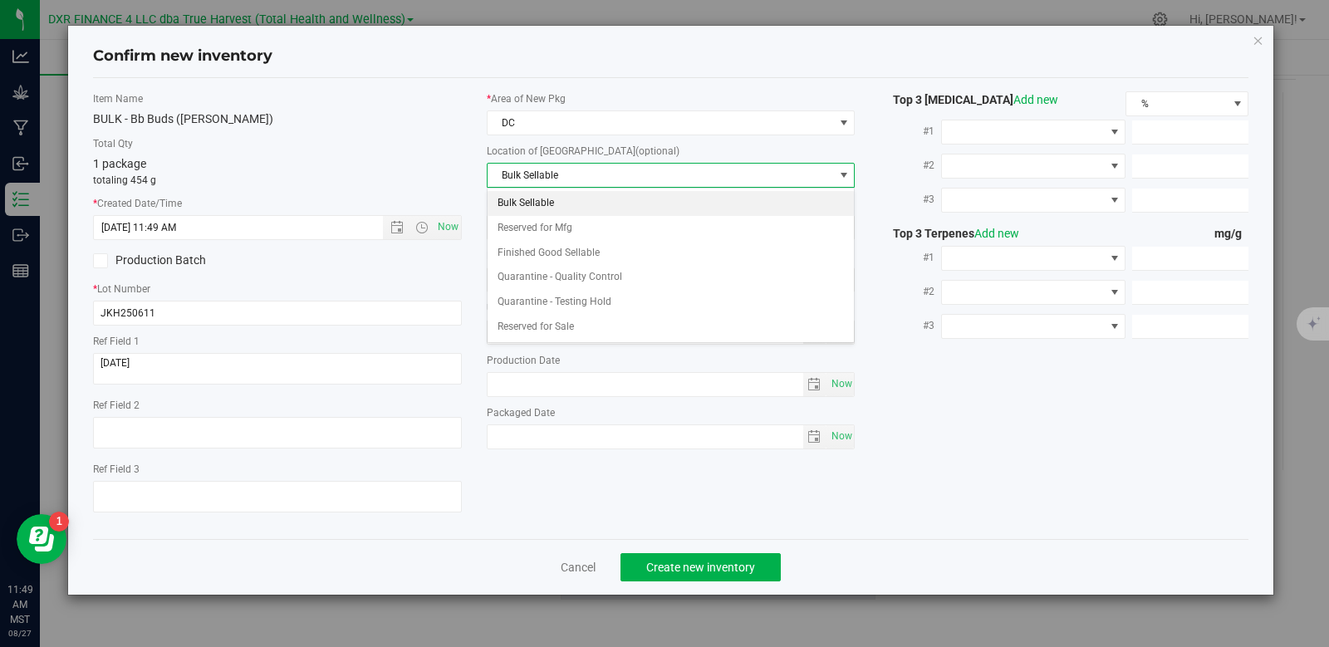
click at [569, 205] on li "Bulk Sellable" at bounding box center [671, 203] width 367 height 25
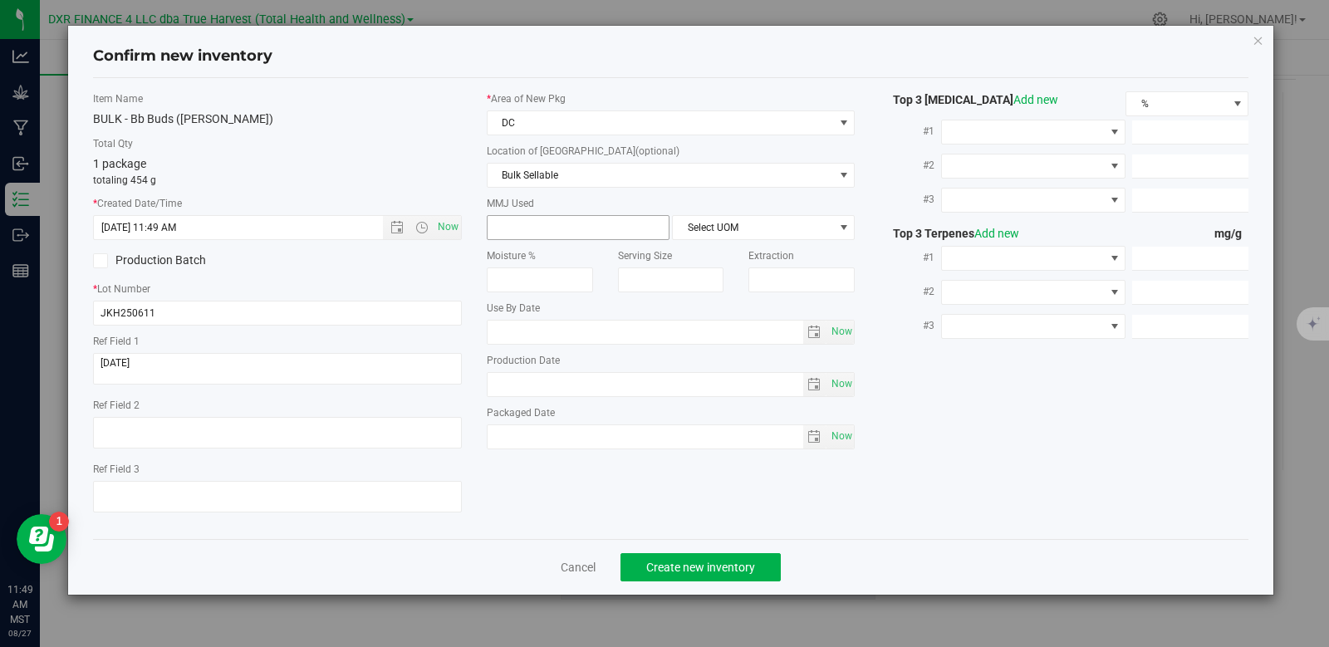
click at [570, 228] on span at bounding box center [578, 227] width 183 height 25
type input "454"
type input "454.0000"
click at [769, 228] on span "Select UOM" at bounding box center [753, 227] width 160 height 23
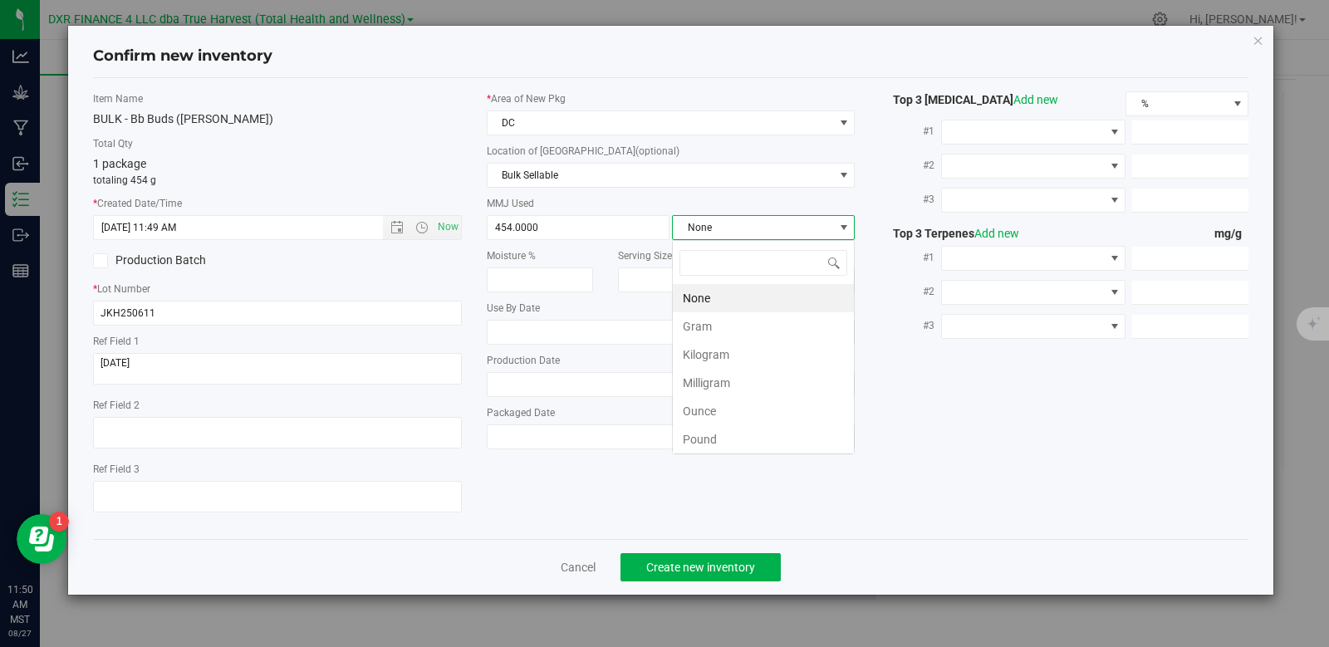
scroll to position [25, 183]
click at [710, 325] on li "Gram" at bounding box center [763, 326] width 181 height 28
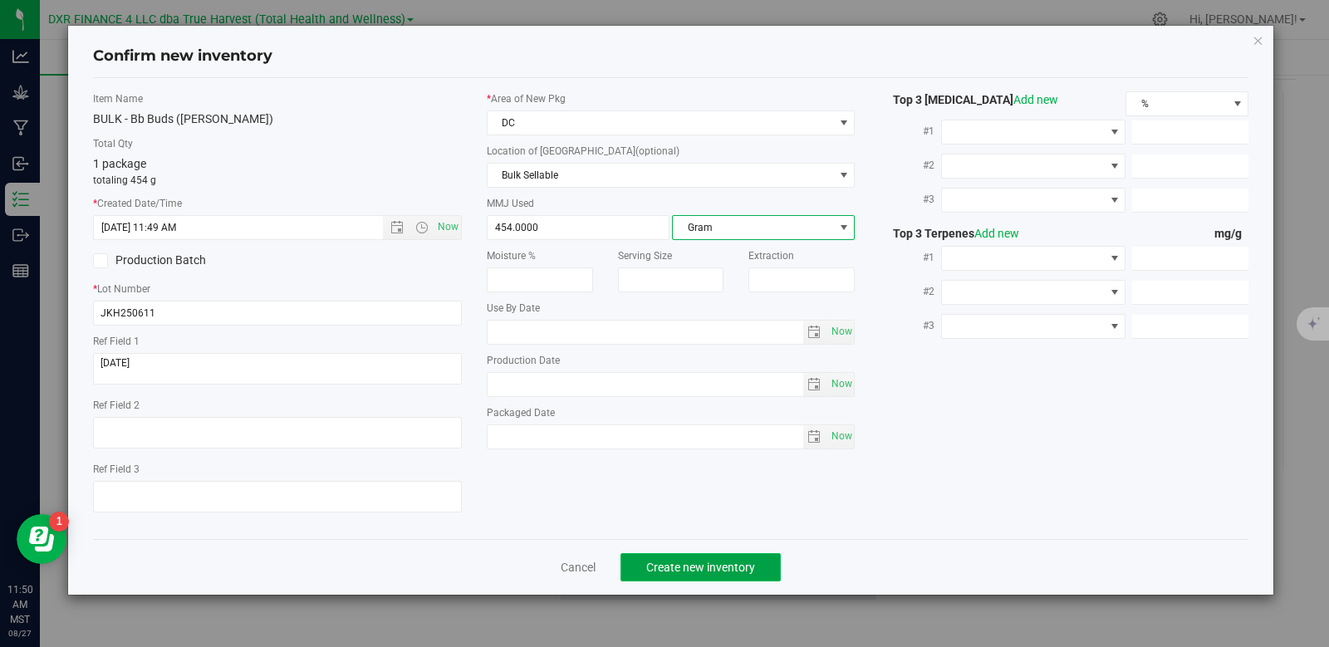
click at [722, 575] on button "Create new inventory" at bounding box center [701, 567] width 160 height 28
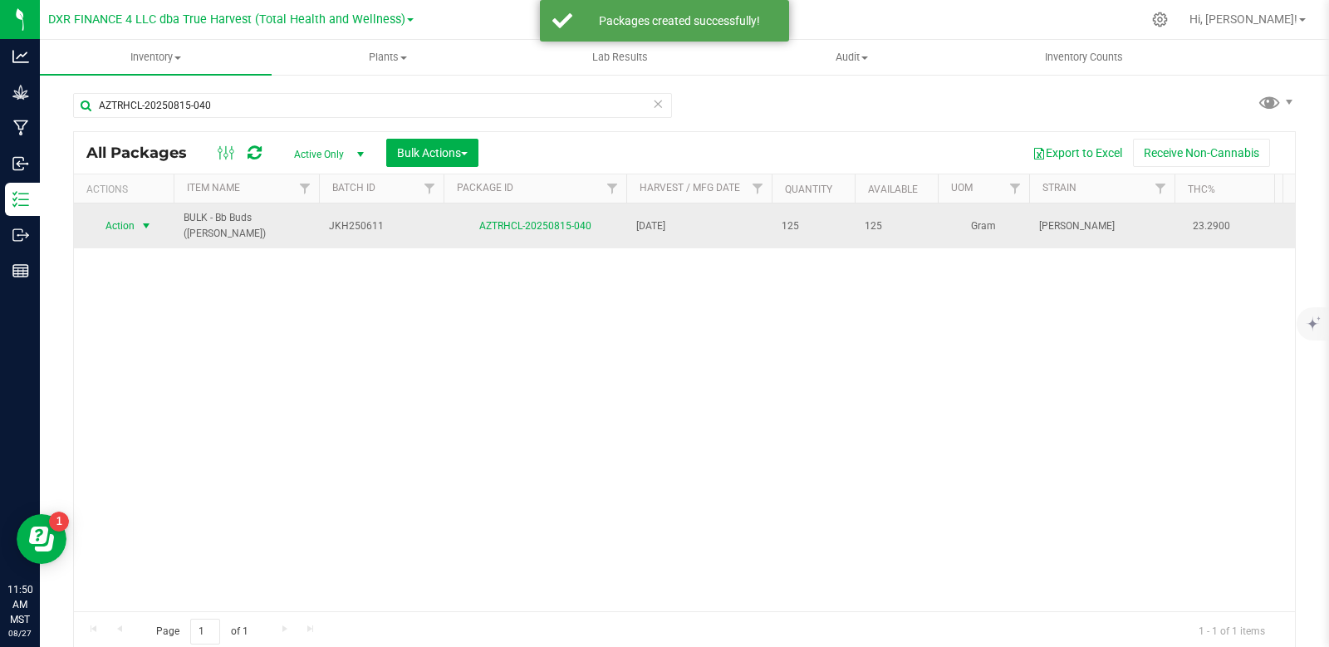
click at [148, 223] on span "select" at bounding box center [146, 225] width 13 height 13
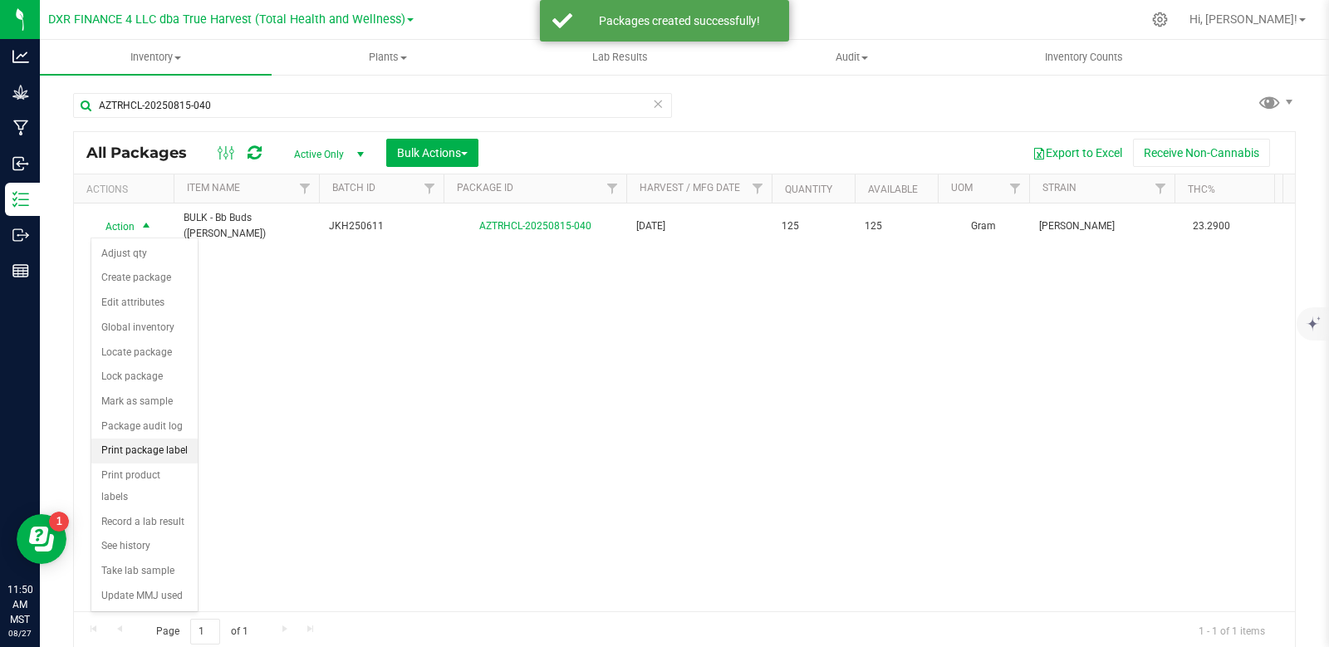
click at [165, 448] on li "Print package label" at bounding box center [144, 451] width 106 height 25
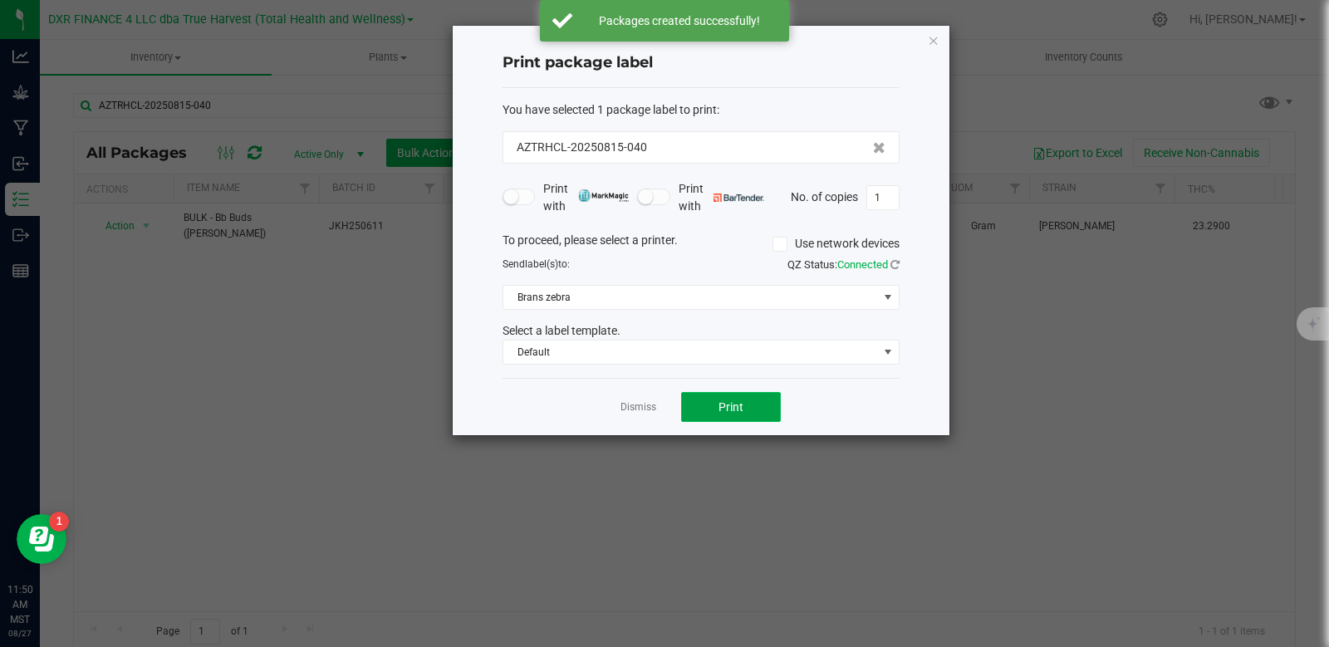
click at [726, 410] on span "Print" at bounding box center [731, 406] width 25 height 13
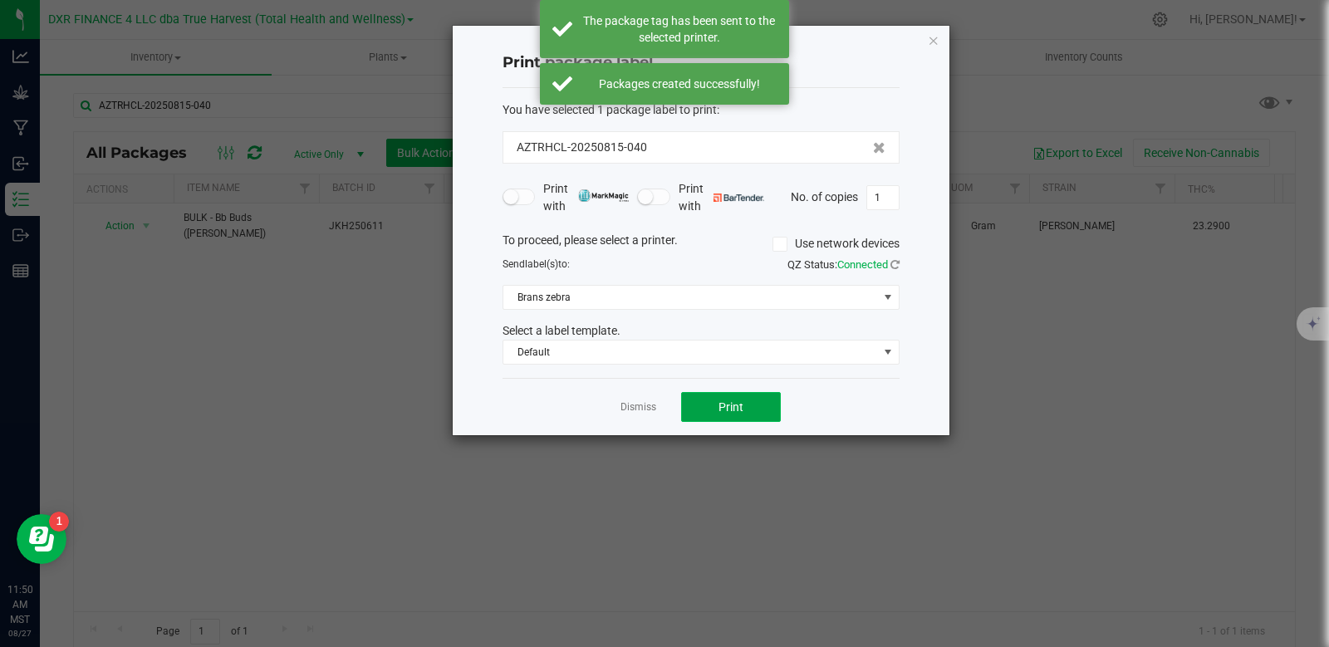
click at [726, 409] on span "Print" at bounding box center [731, 406] width 25 height 13
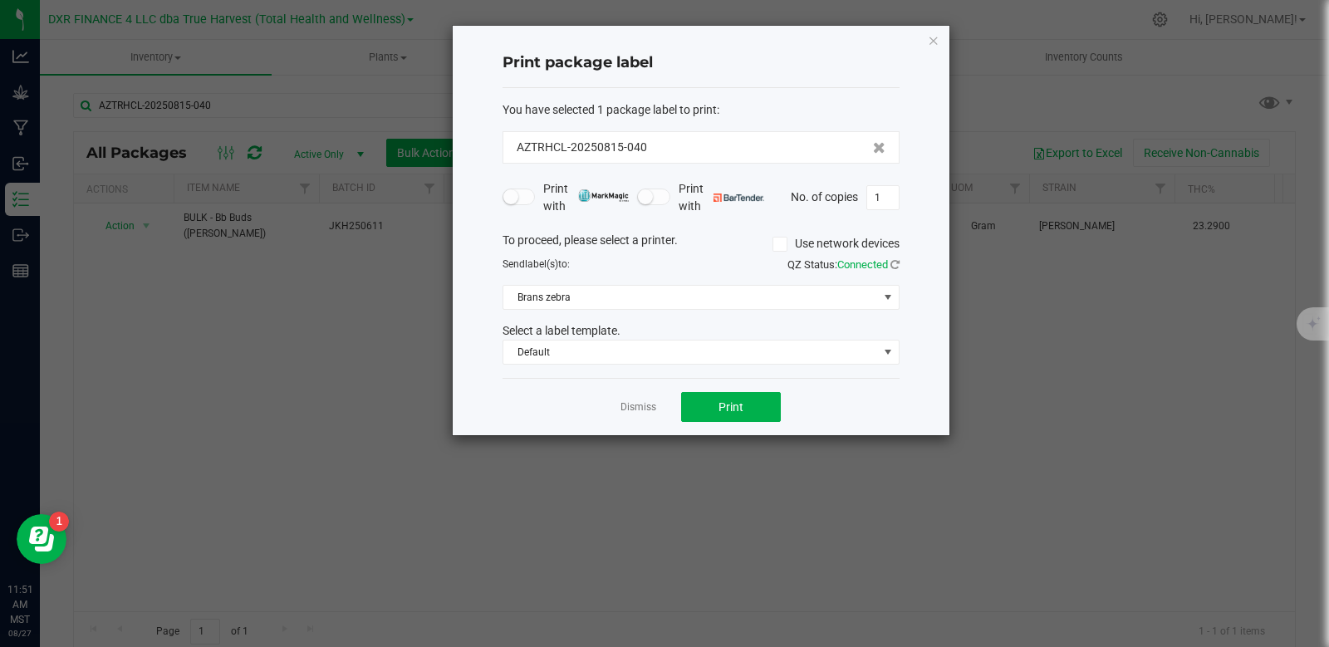
click at [636, 410] on link "Dismiss" at bounding box center [639, 407] width 36 height 14
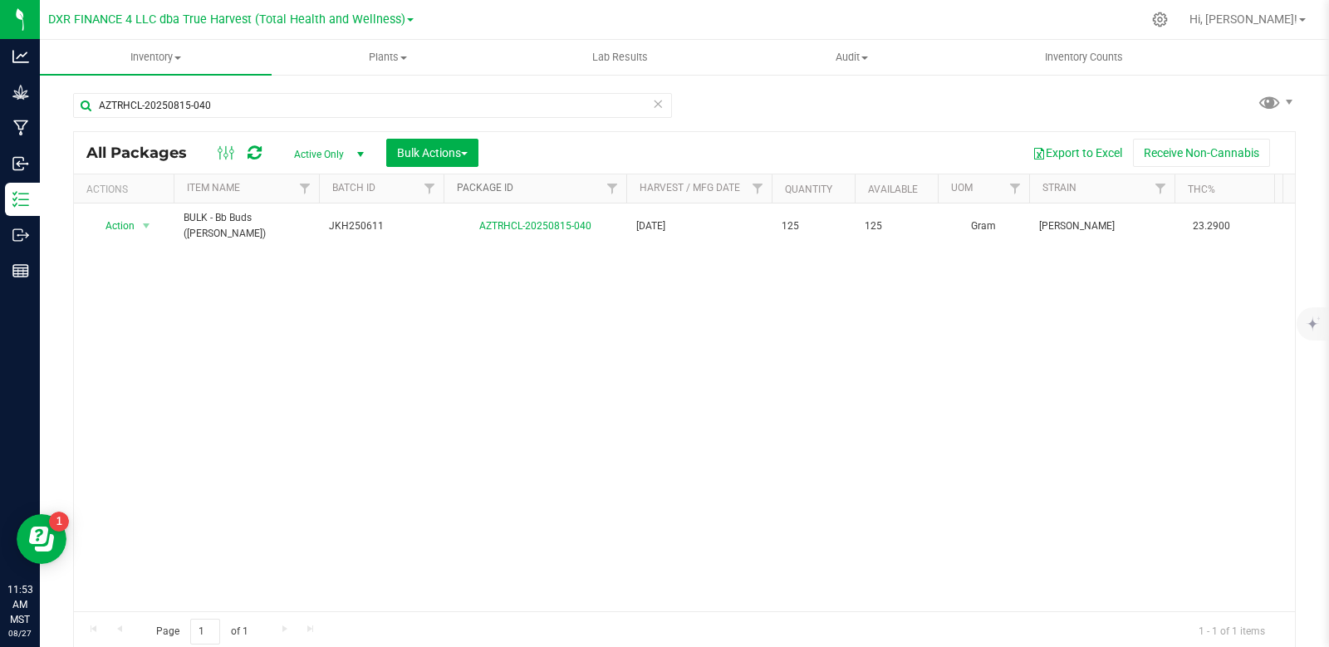
click at [469, 189] on link "Package ID" at bounding box center [485, 188] width 56 height 12
click at [471, 187] on link "Package ID" at bounding box center [495, 188] width 76 height 12
click at [248, 99] on input "AZTRHCL-20250815-040" at bounding box center [372, 105] width 599 height 25
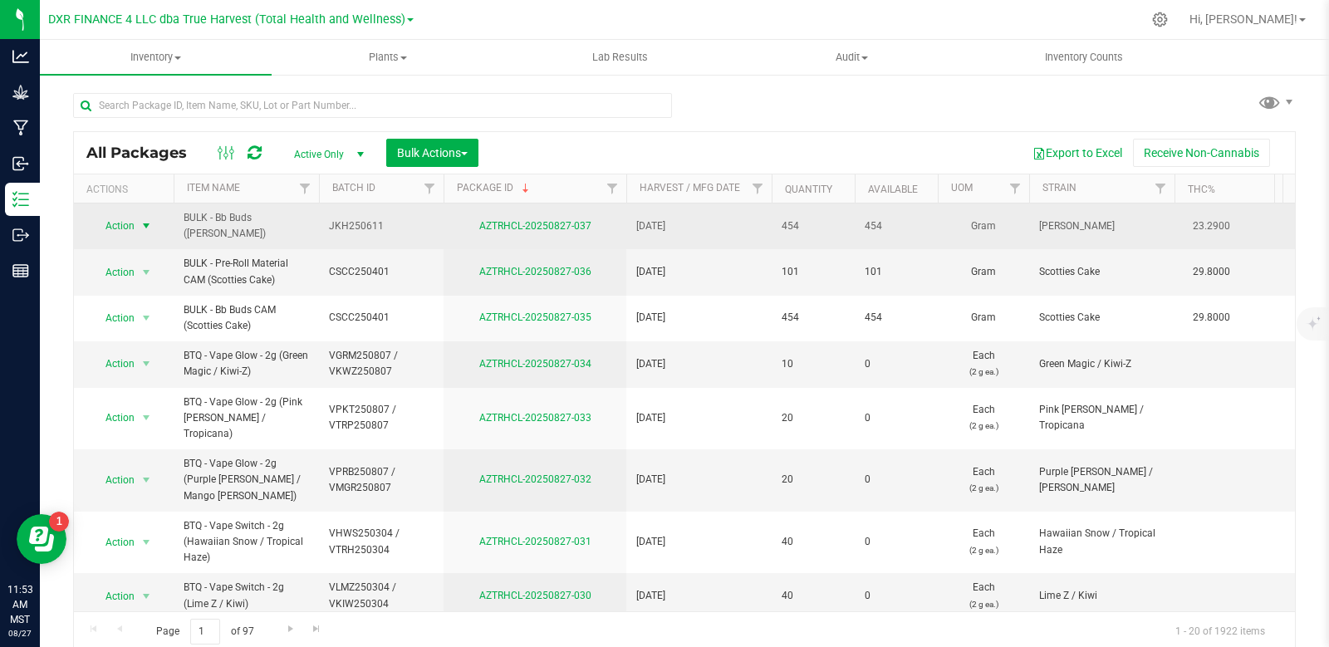
click at [147, 225] on span "select" at bounding box center [146, 225] width 13 height 13
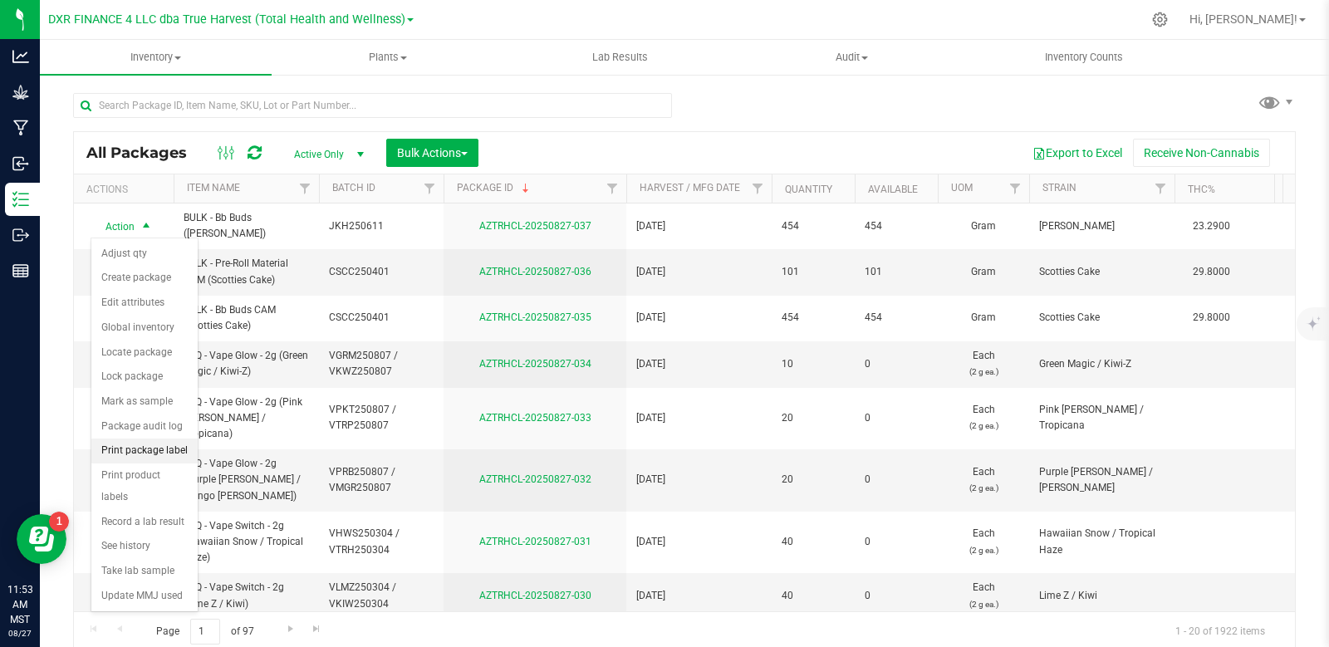
click at [168, 445] on li "Print package label" at bounding box center [144, 451] width 106 height 25
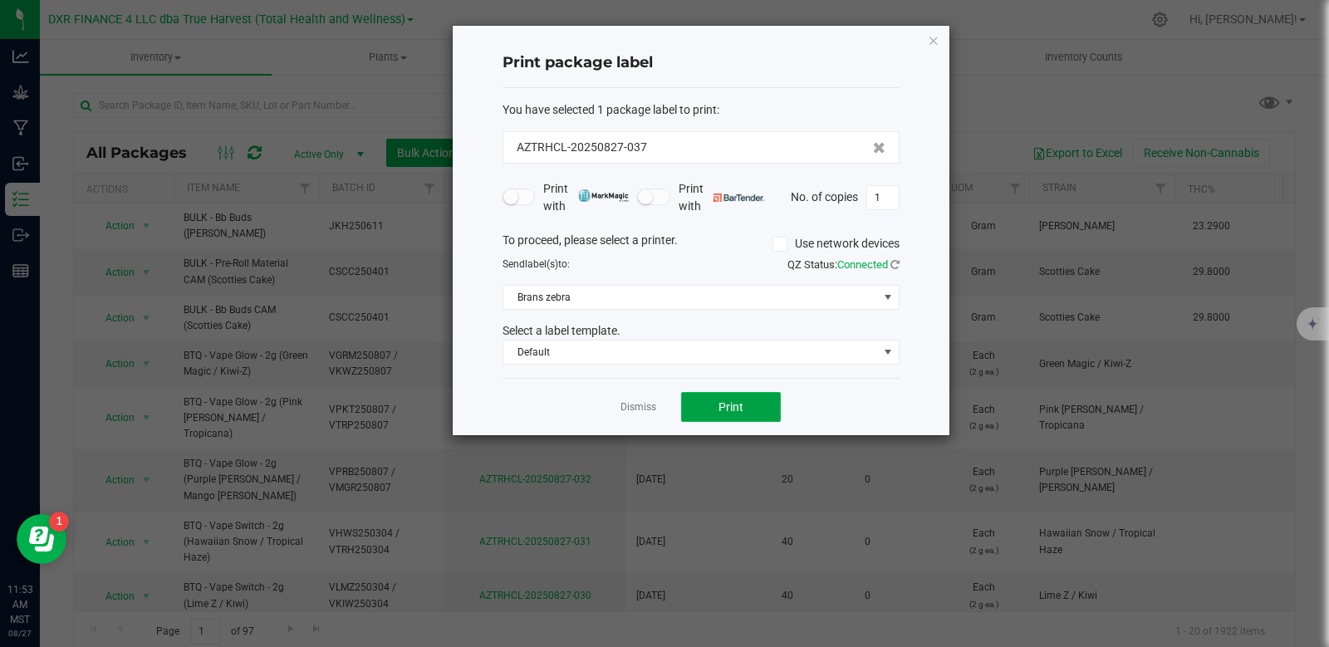
click at [724, 419] on button "Print" at bounding box center [731, 407] width 100 height 30
click at [641, 410] on link "Dismiss" at bounding box center [639, 407] width 36 height 14
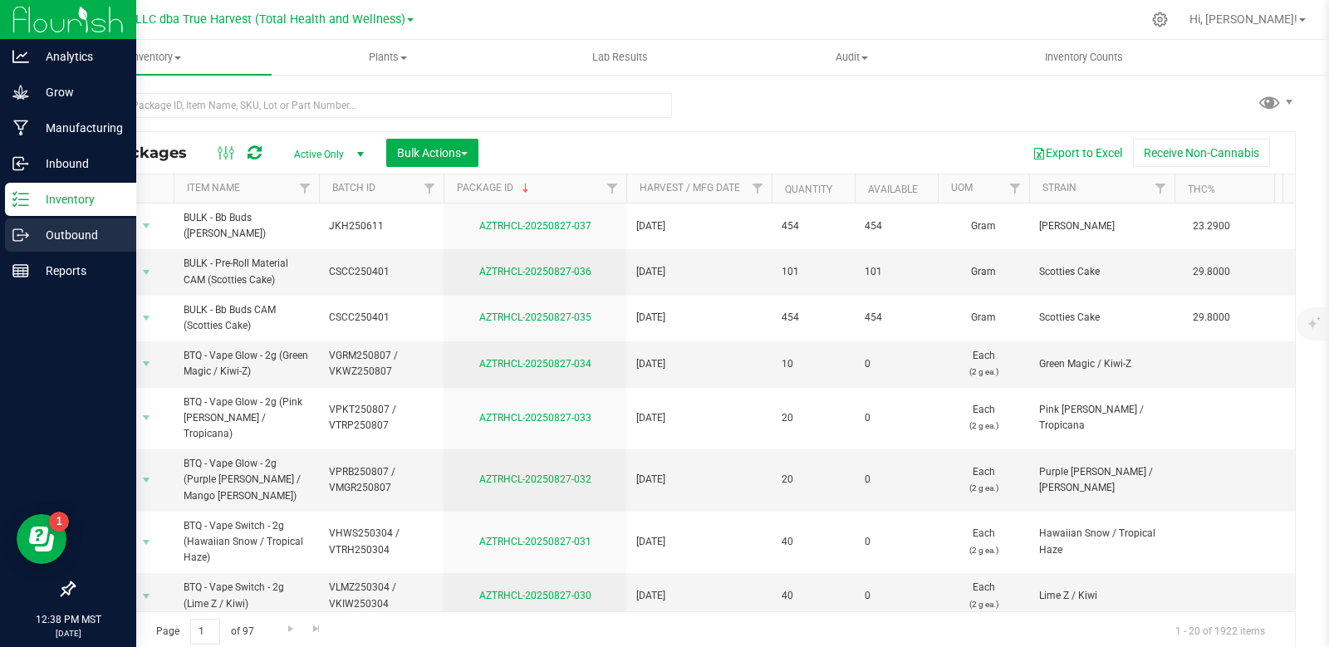
click at [26, 236] on icon at bounding box center [20, 235] width 17 height 17
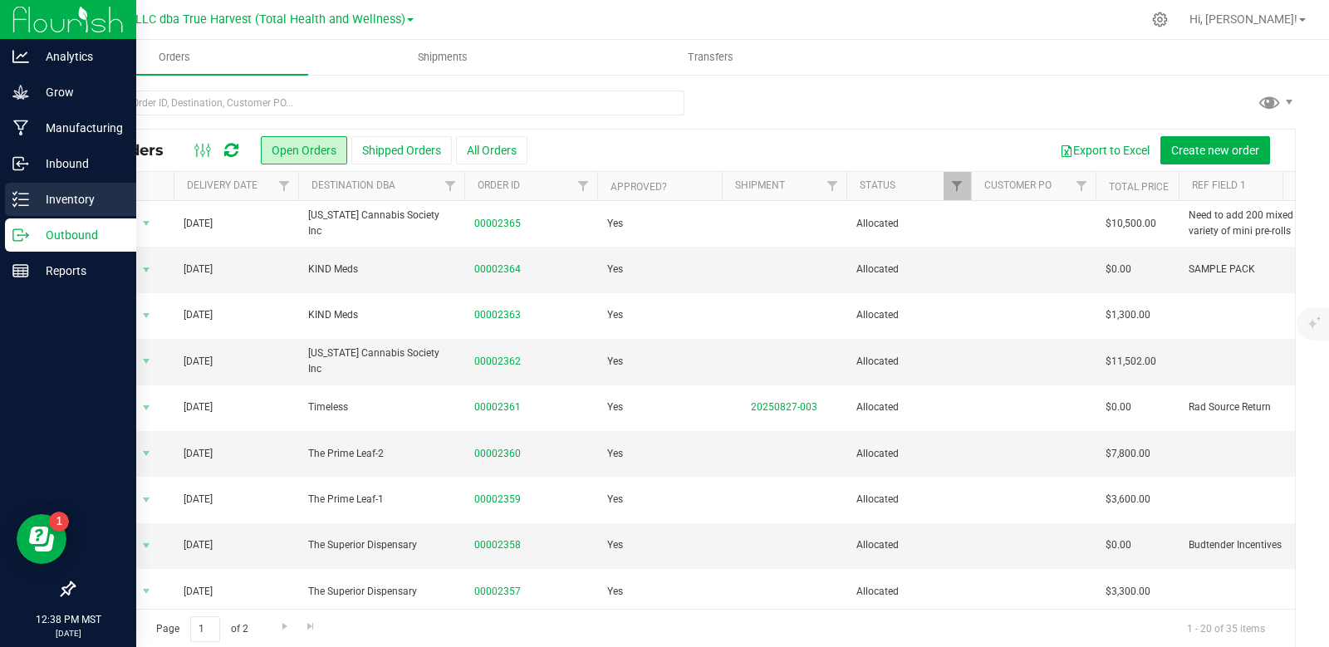
click at [38, 192] on p "Inventory" at bounding box center [79, 199] width 100 height 20
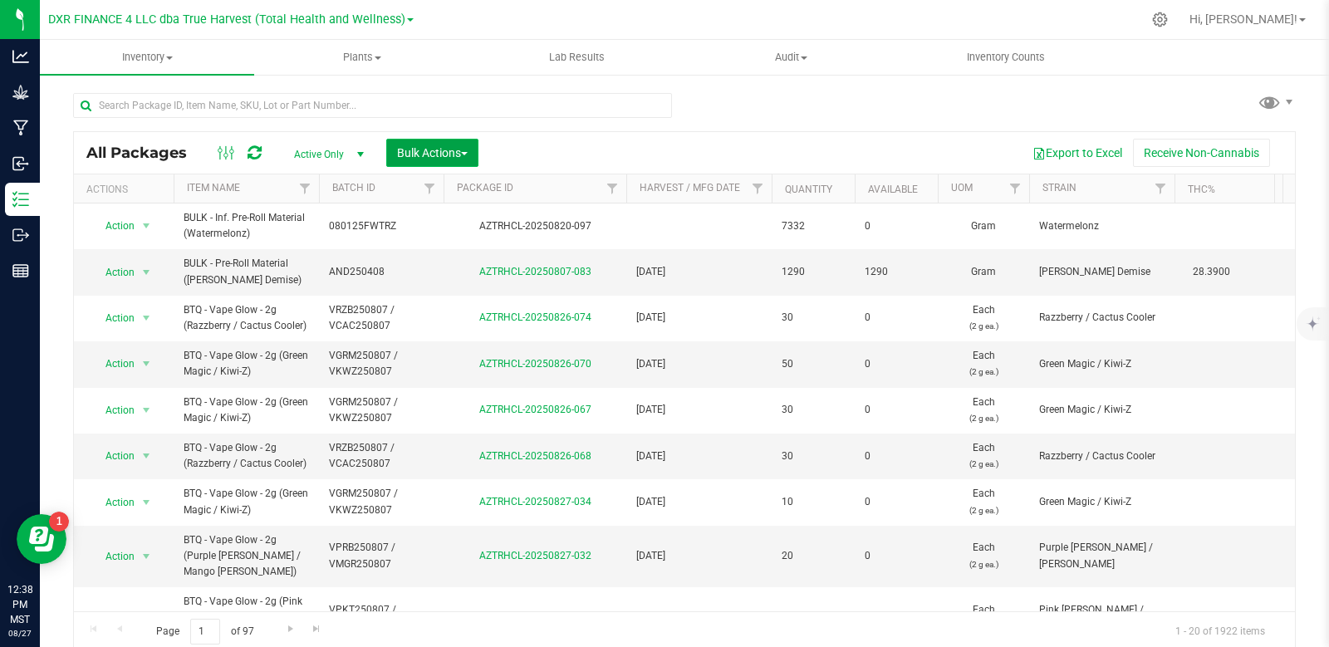
click at [440, 152] on span "Bulk Actions" at bounding box center [432, 152] width 71 height 13
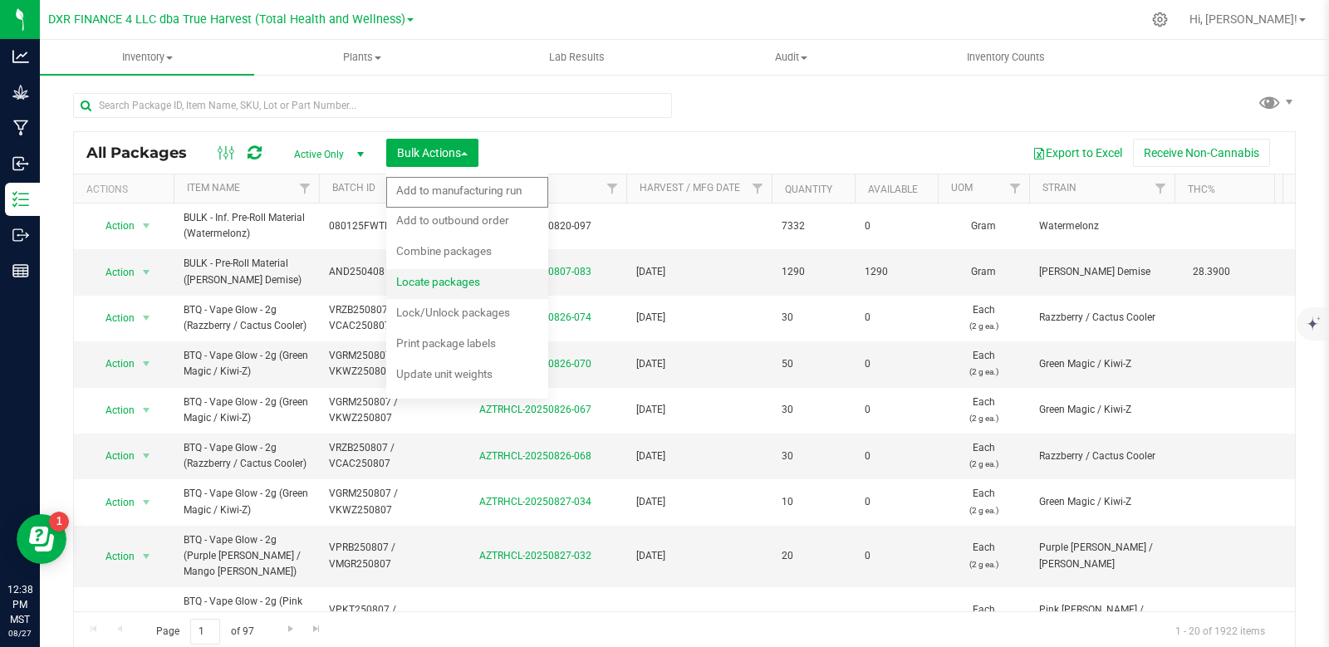
click at [481, 290] on div "Locate packages" at bounding box center [449, 284] width 106 height 27
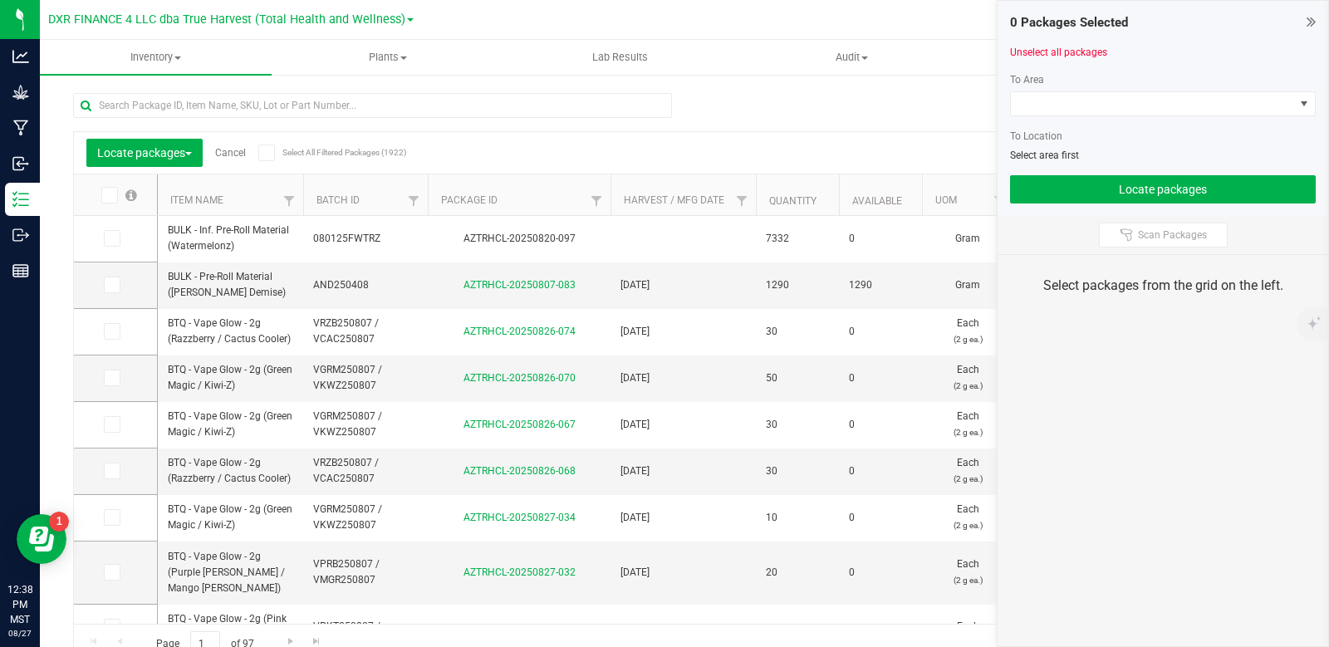
click at [1039, 117] on div at bounding box center [1163, 122] width 306 height 12
click at [1048, 106] on span at bounding box center [1152, 103] width 283 height 23
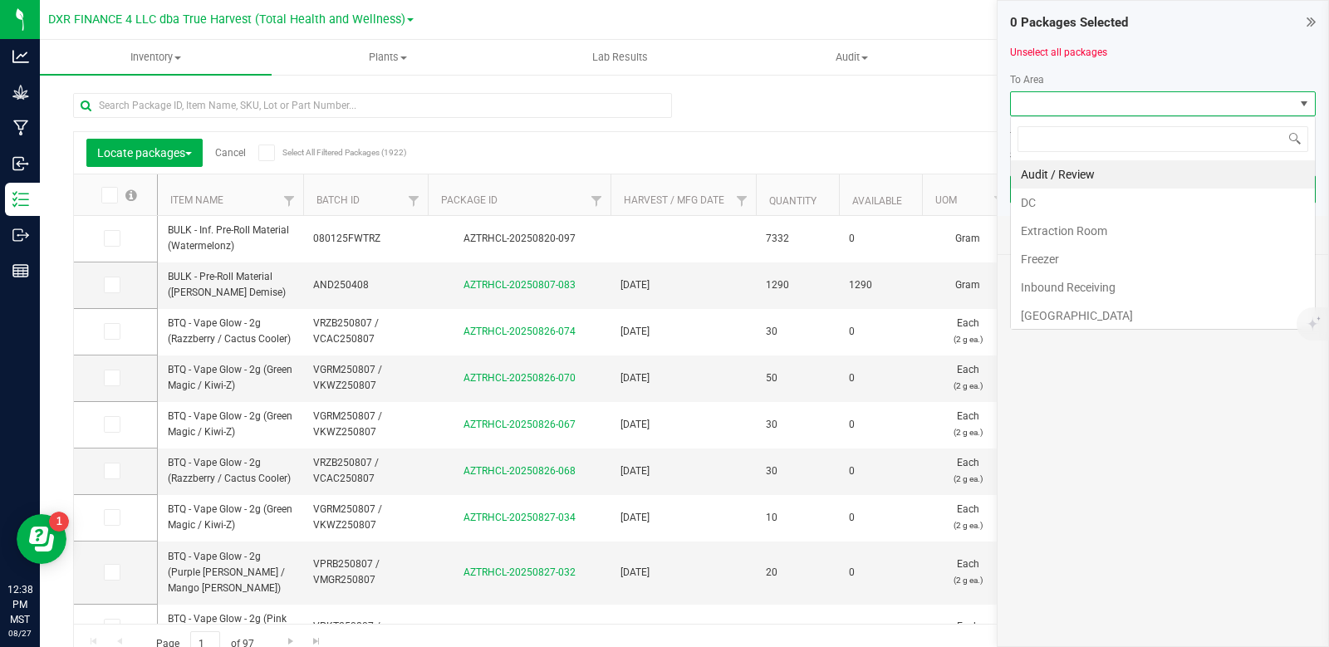
scroll to position [25, 306]
click at [1058, 209] on li "DC" at bounding box center [1163, 203] width 304 height 28
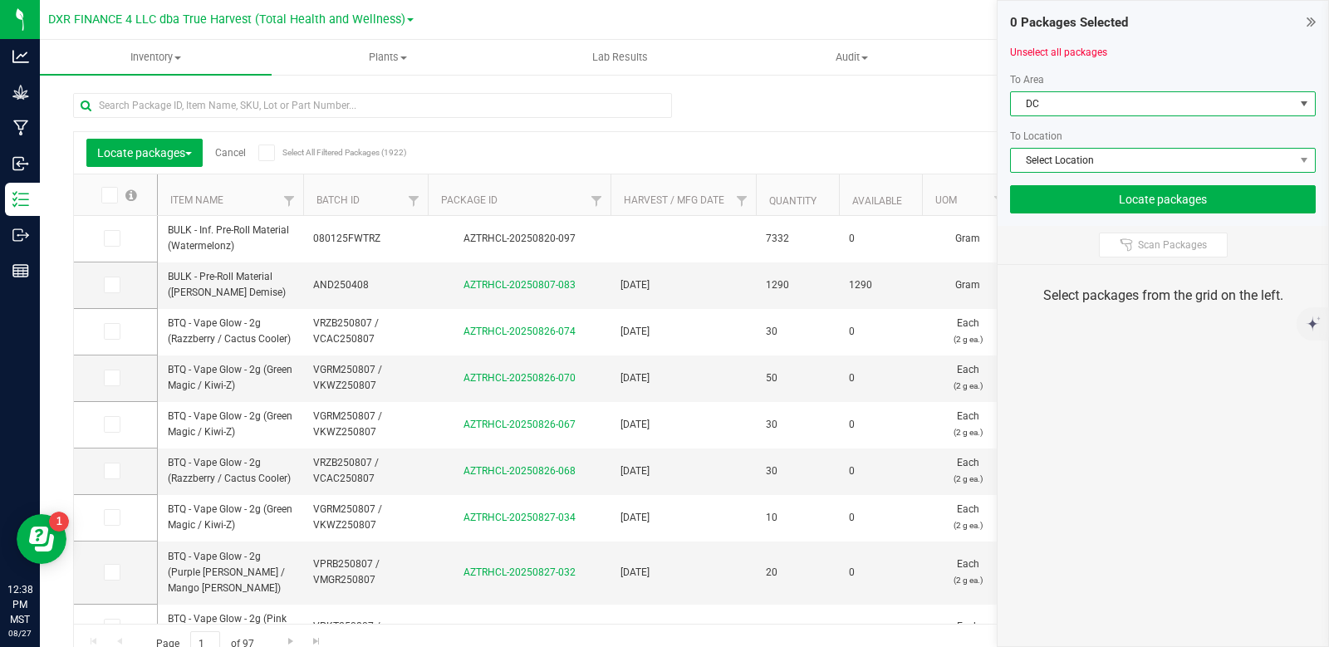
click at [1067, 160] on span "Select Location" at bounding box center [1152, 160] width 283 height 23
click at [1090, 105] on span "DC" at bounding box center [1152, 103] width 283 height 23
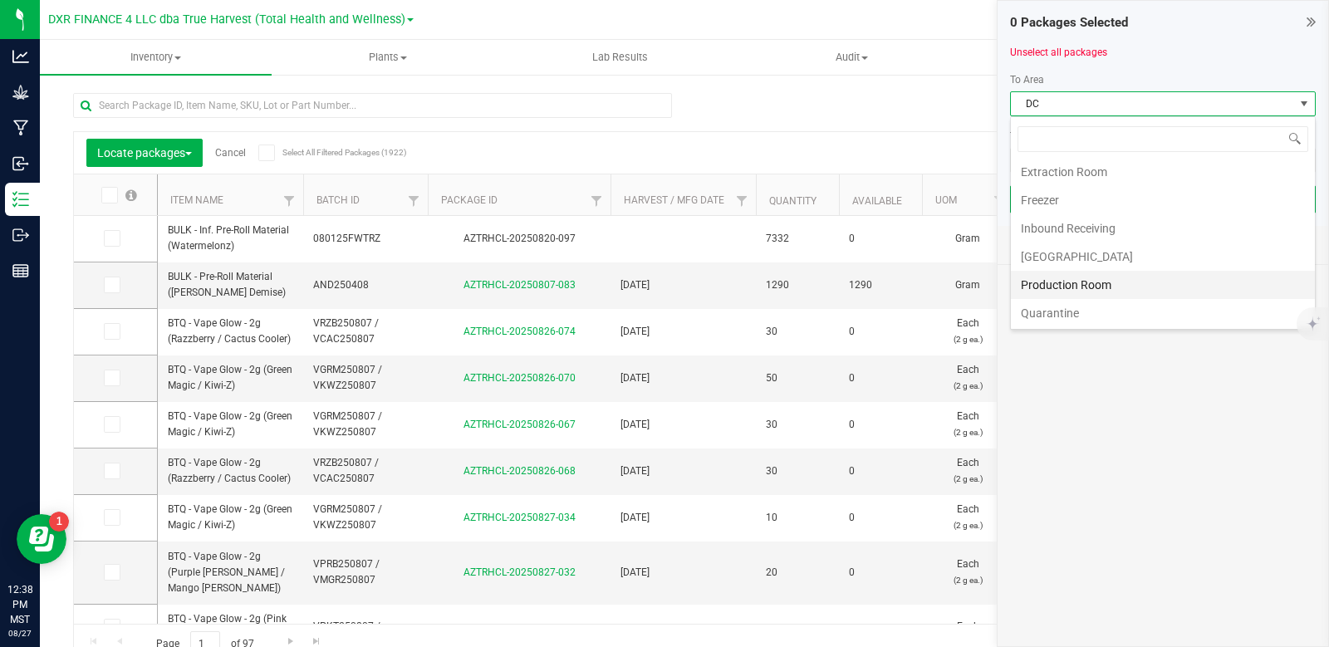
scroll to position [83, 0]
click at [1088, 263] on li "Production Room" at bounding box center [1163, 261] width 304 height 28
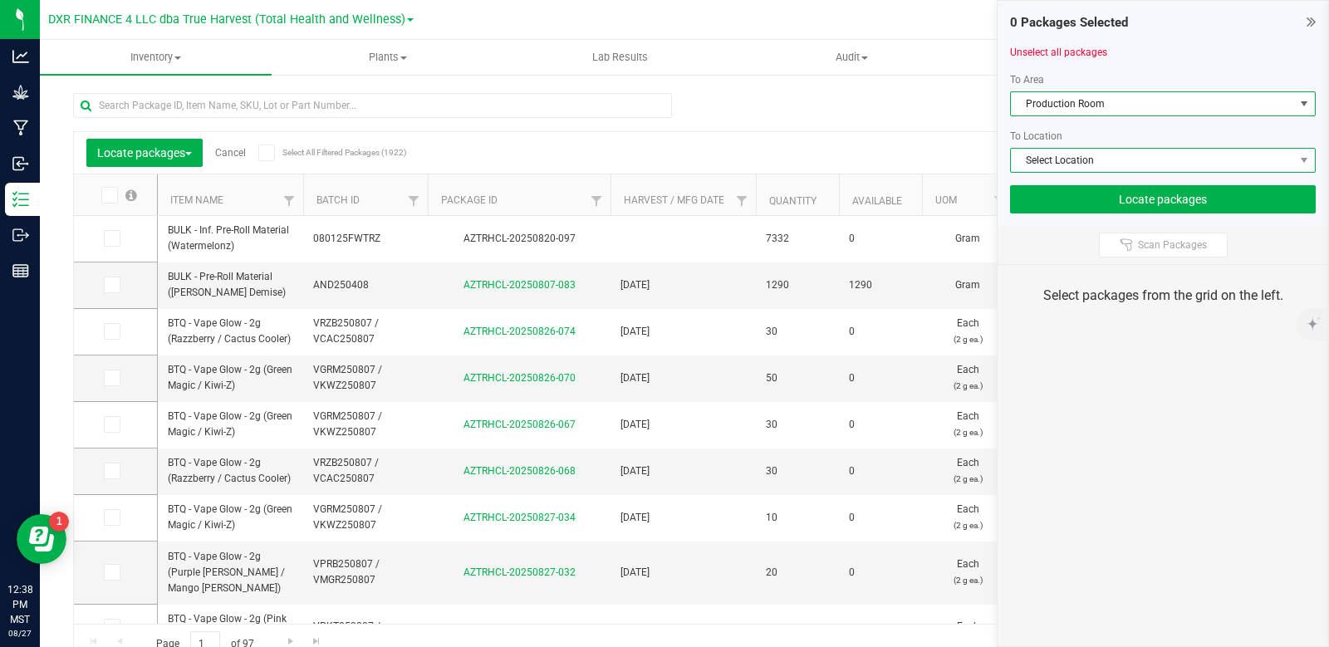
click at [1093, 160] on span "Select Location" at bounding box center [1152, 160] width 283 height 23
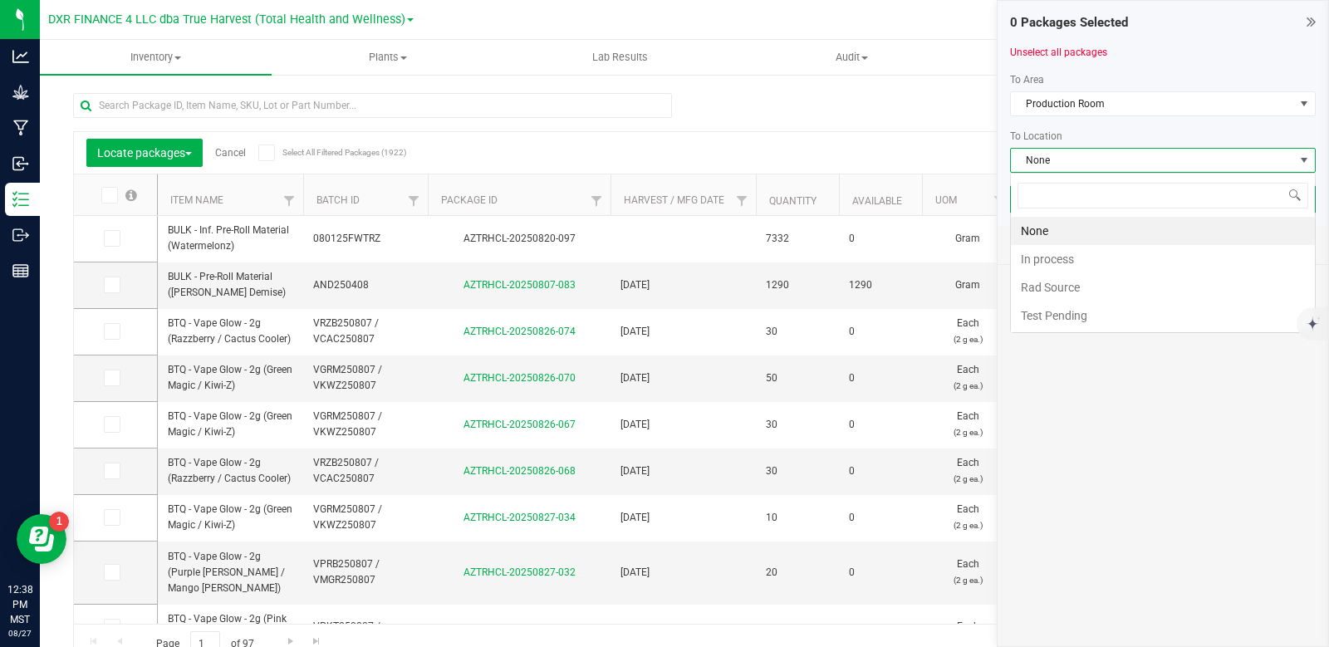
scroll to position [25, 306]
click at [1083, 261] on li "In process" at bounding box center [1163, 259] width 304 height 28
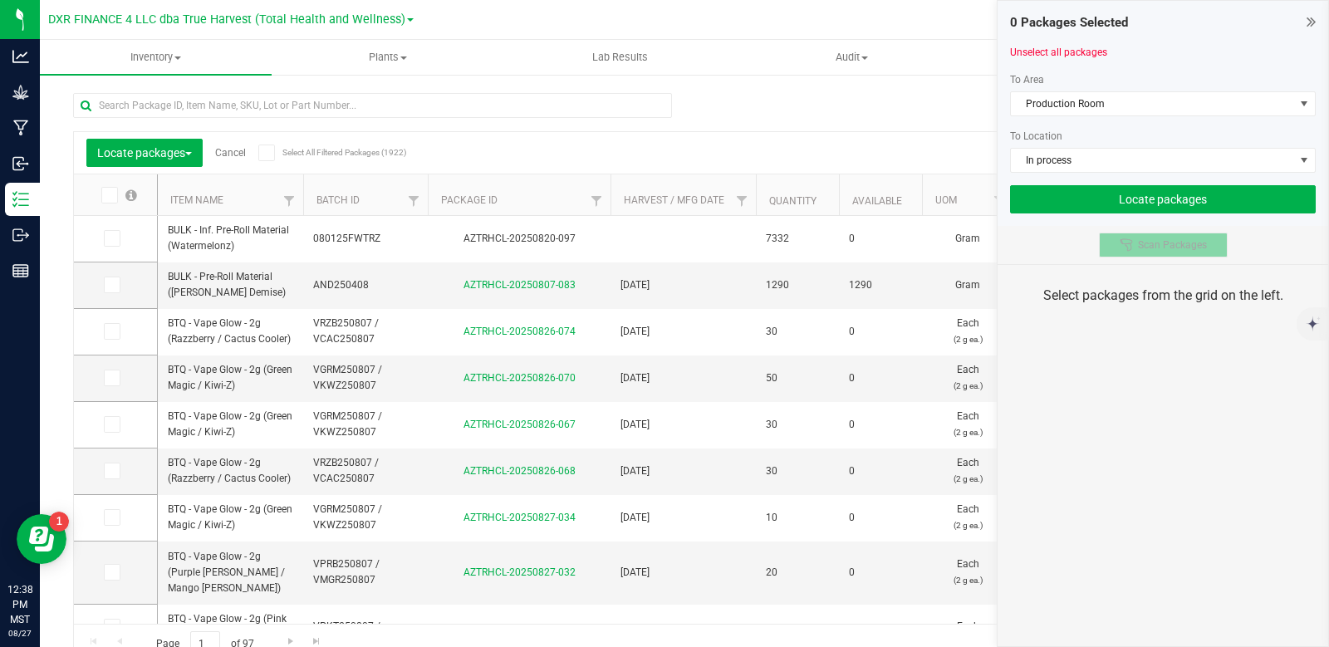
click at [1137, 248] on div at bounding box center [1129, 244] width 18 height 13
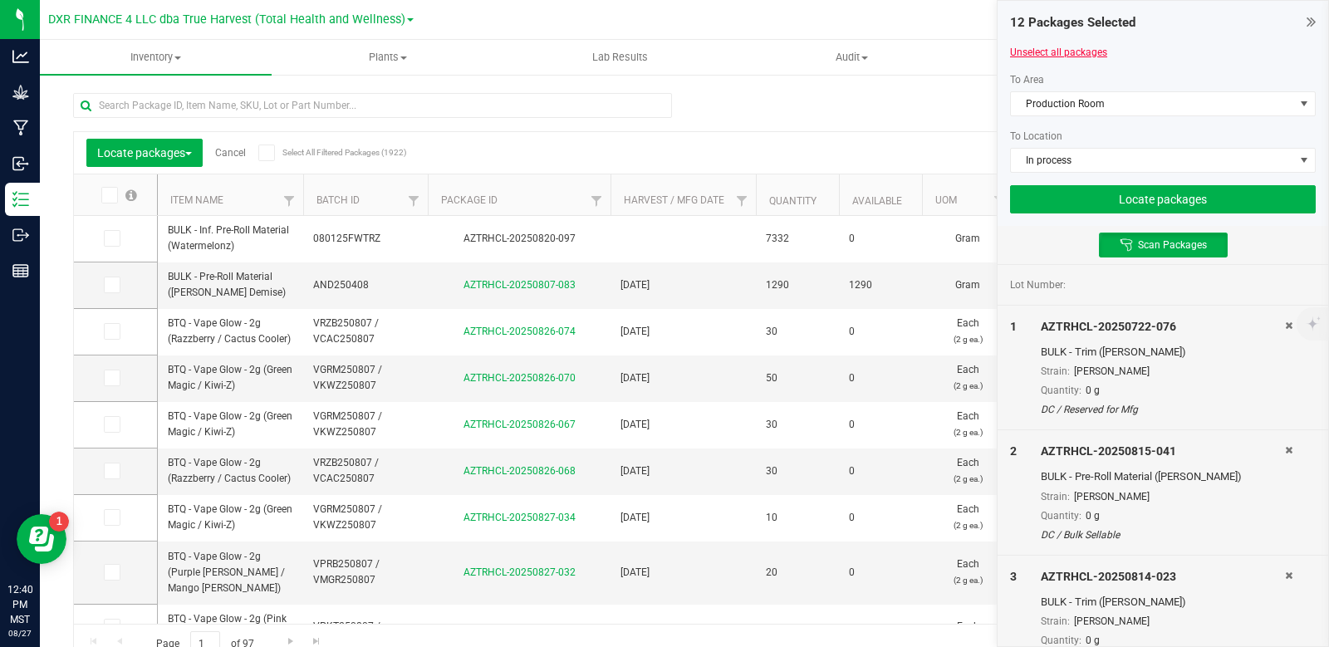
click at [1081, 47] on link "Unselect all packages" at bounding box center [1058, 53] width 97 height 12
click at [1234, 205] on button "Locate packages" at bounding box center [1163, 199] width 306 height 28
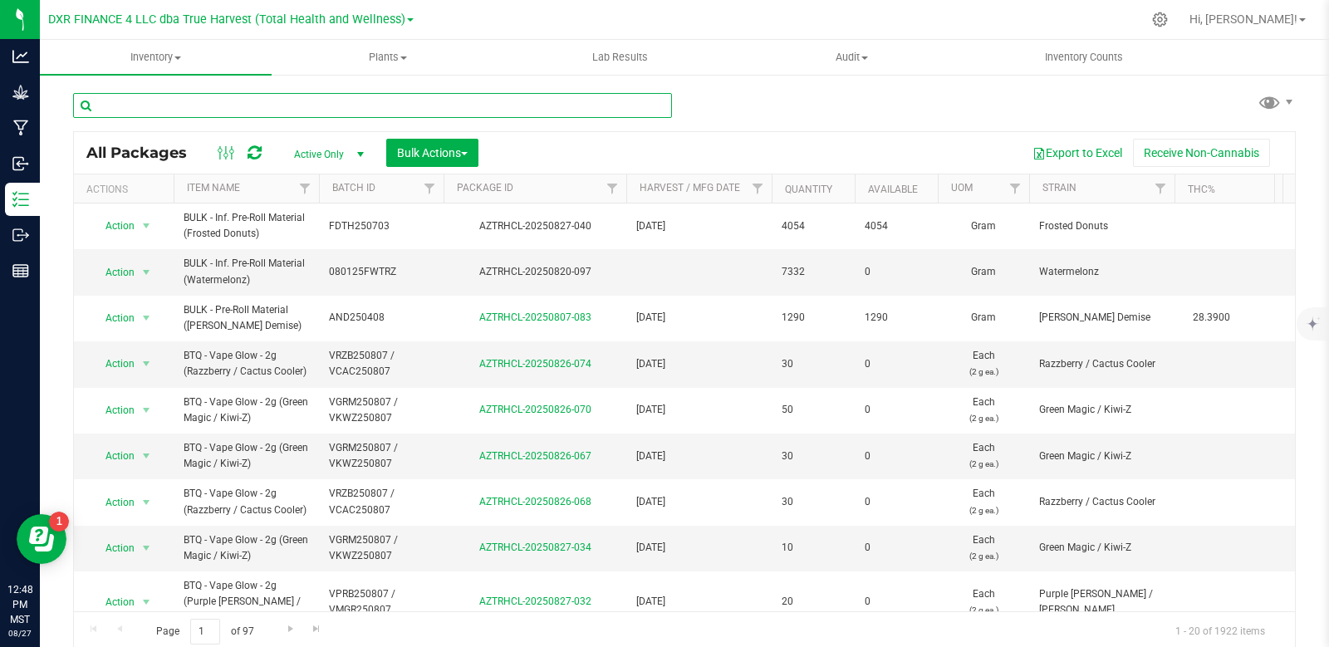
click at [259, 109] on input "text" at bounding box center [372, 105] width 599 height 25
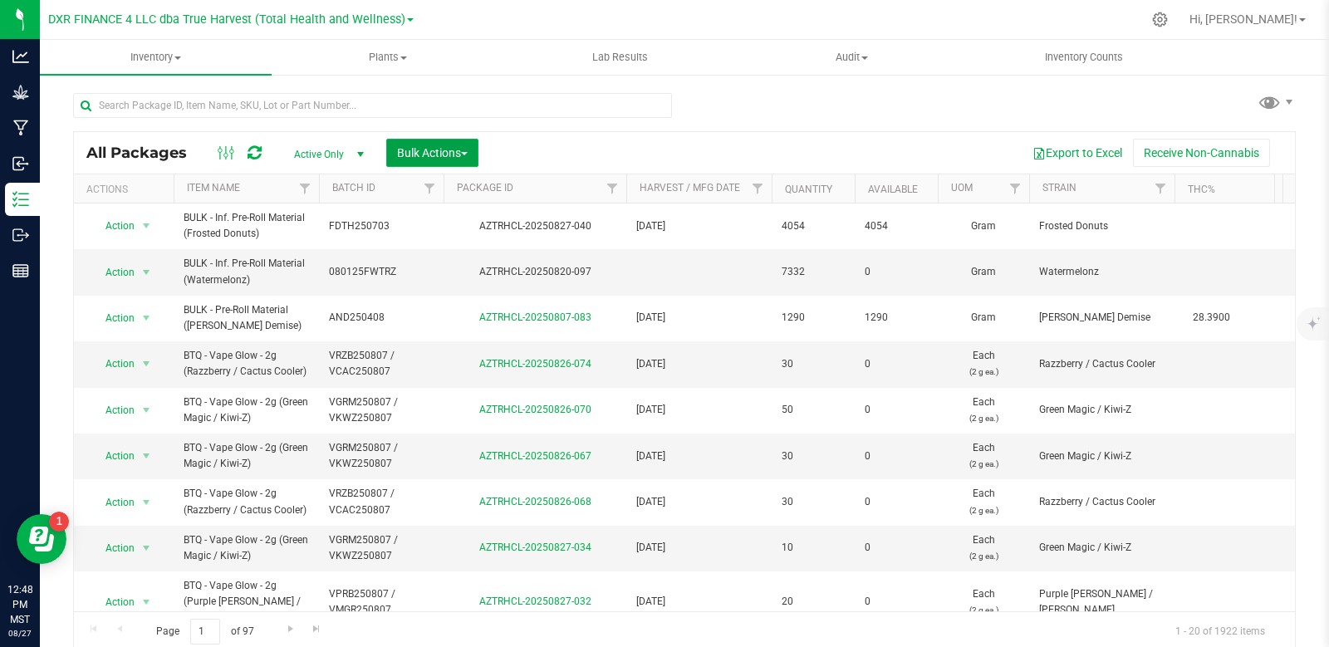
click at [459, 156] on span "Bulk Actions" at bounding box center [432, 152] width 71 height 13
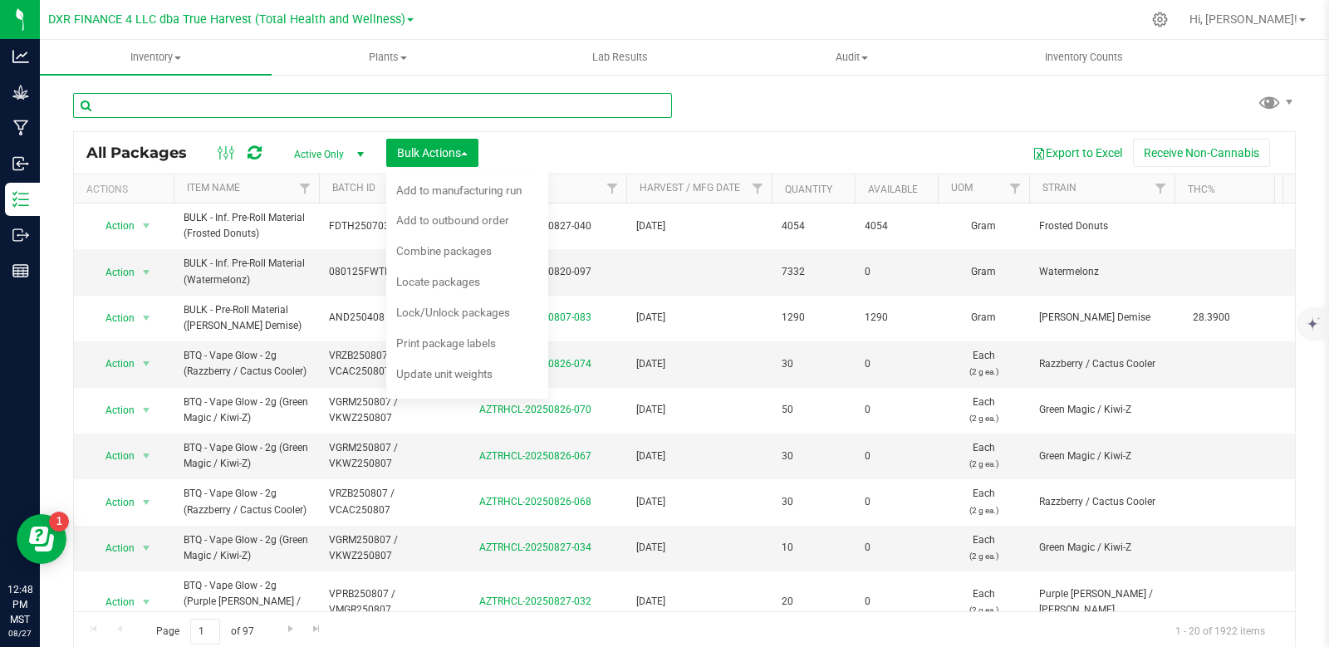
click at [309, 98] on input "text" at bounding box center [372, 105] width 599 height 25
type input "AZTRHCL-20250827-014"
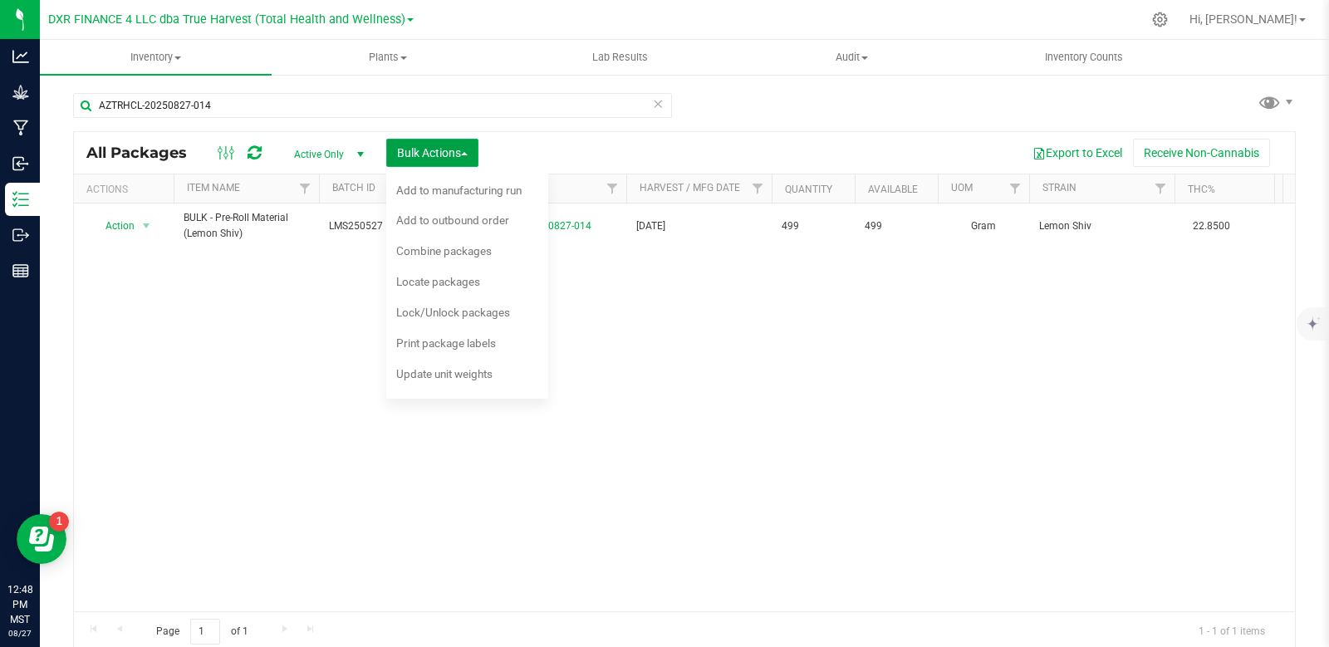
click at [471, 149] on button "Bulk Actions" at bounding box center [432, 153] width 92 height 28
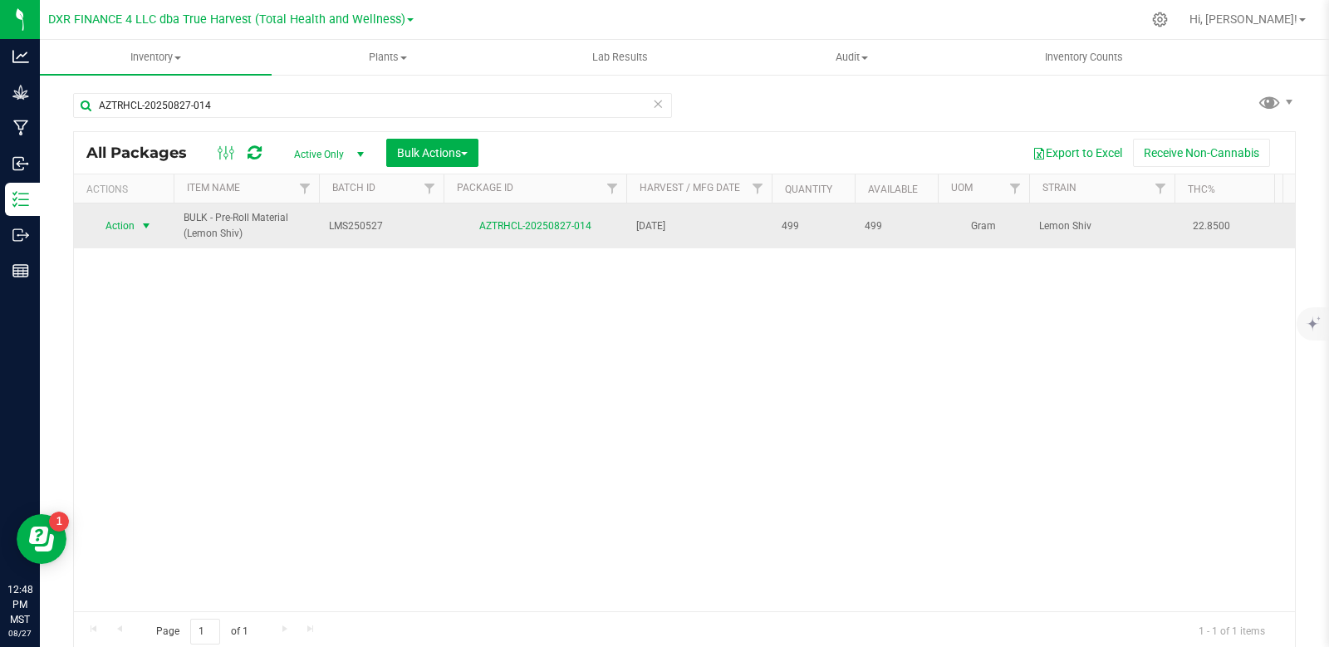
click at [143, 233] on span "select" at bounding box center [146, 225] width 13 height 13
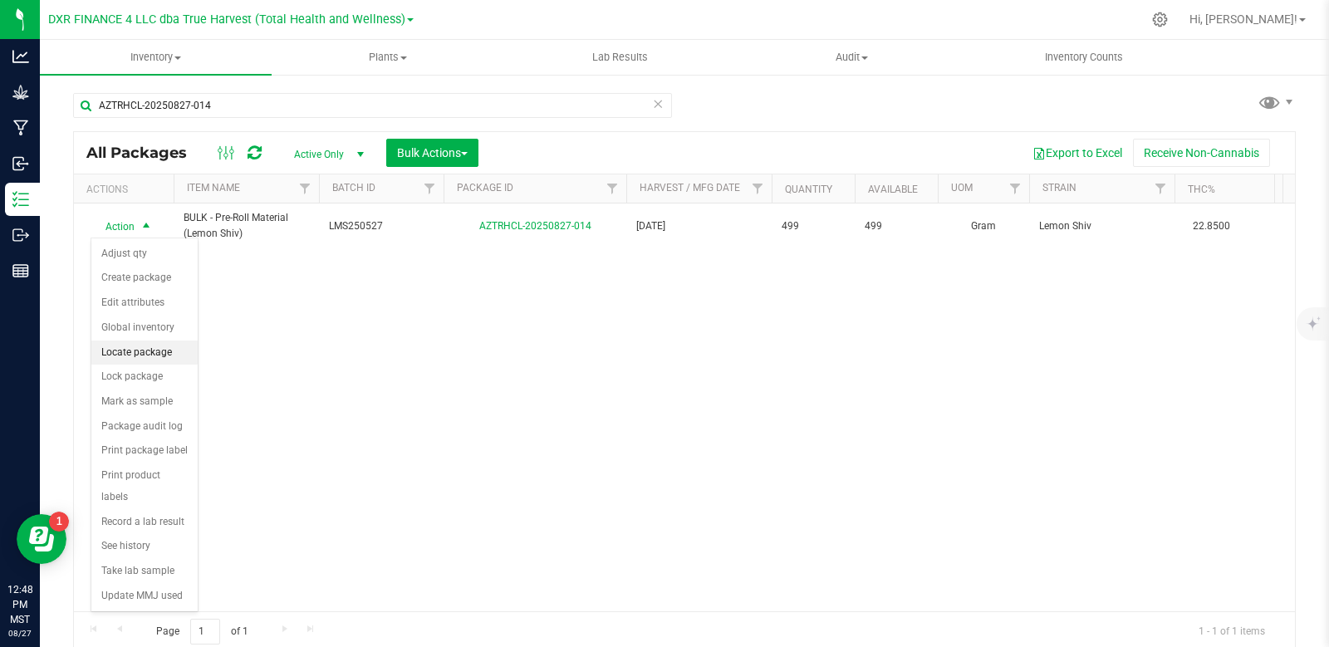
click at [148, 357] on li "Locate package" at bounding box center [144, 353] width 106 height 25
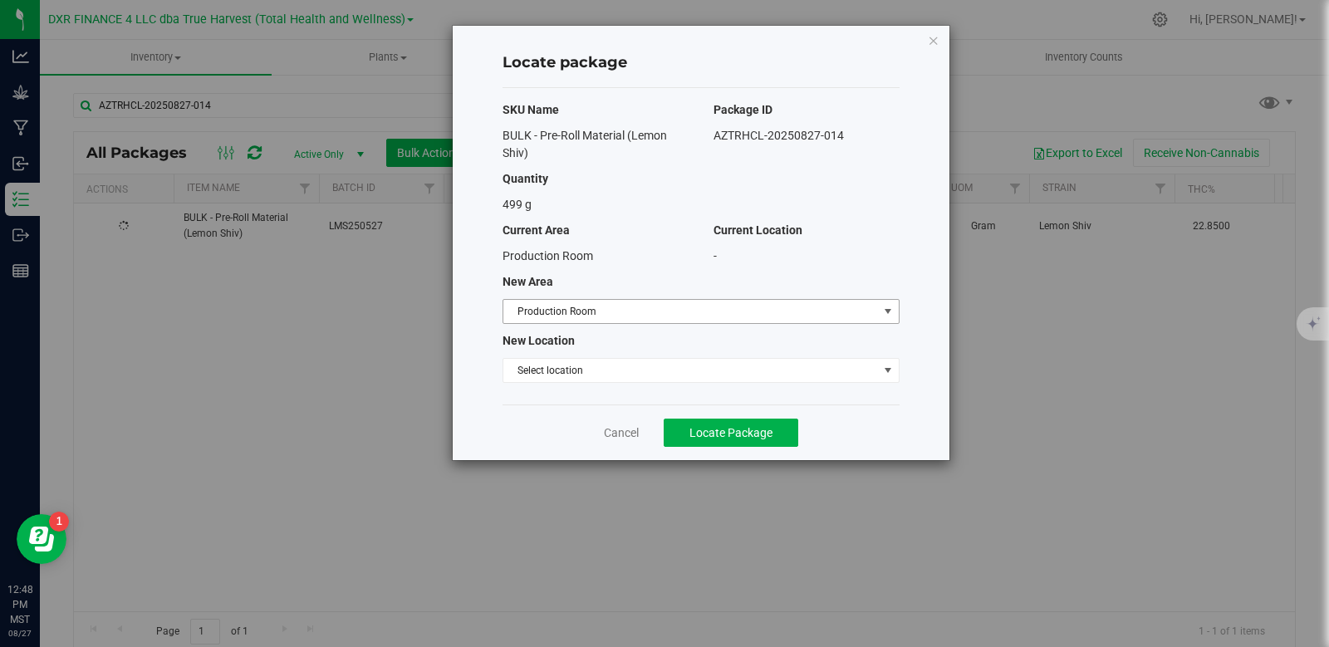
click at [652, 314] on span "Production Room" at bounding box center [690, 311] width 375 height 23
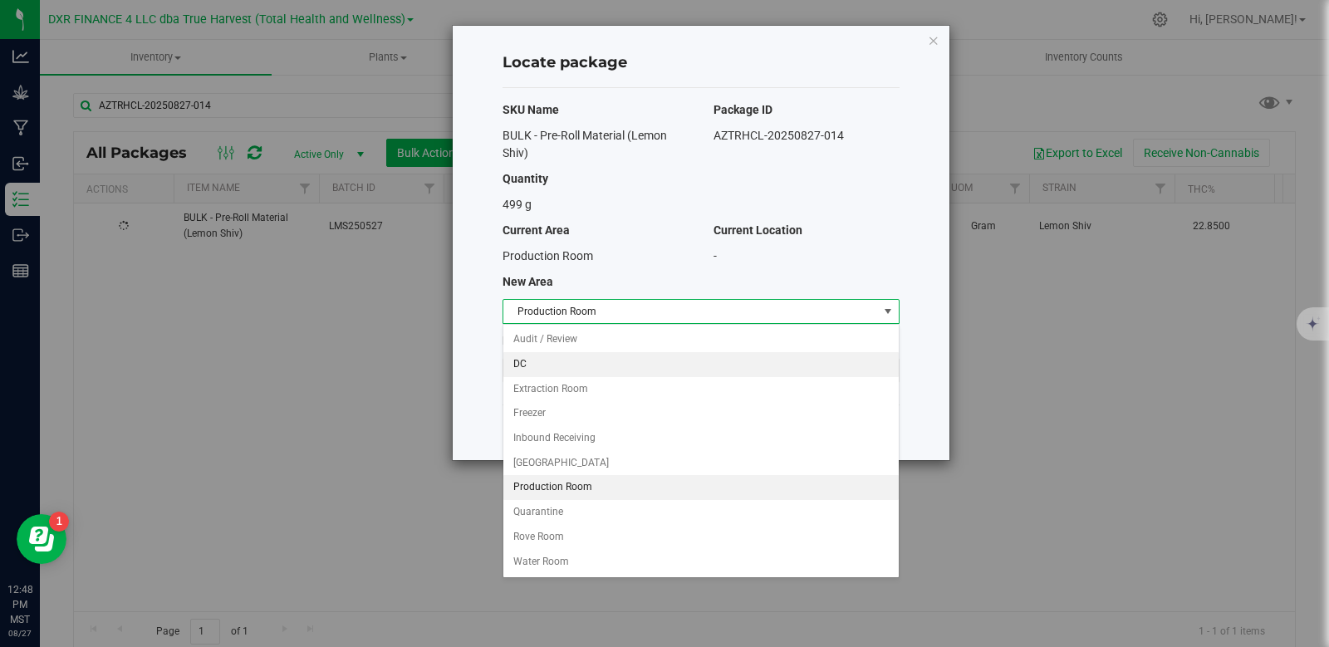
click at [589, 370] on li "DC" at bounding box center [700, 364] width 395 height 25
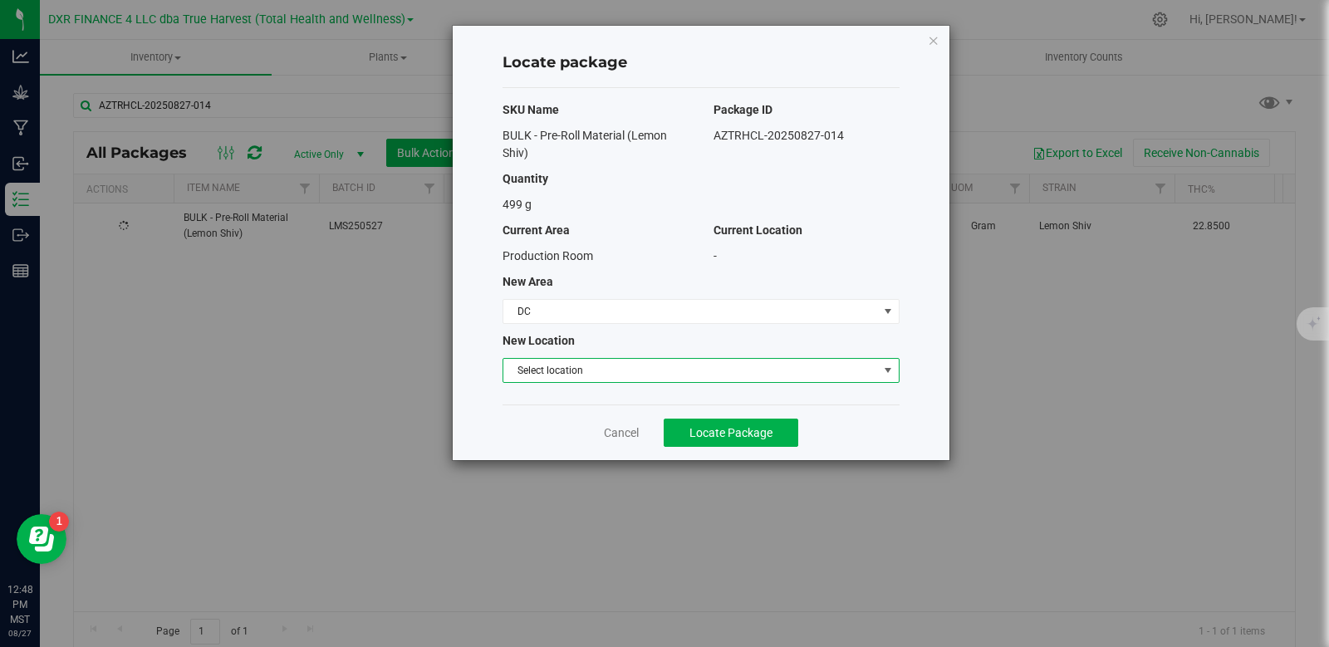
click at [601, 367] on span "Select location" at bounding box center [690, 370] width 375 height 23
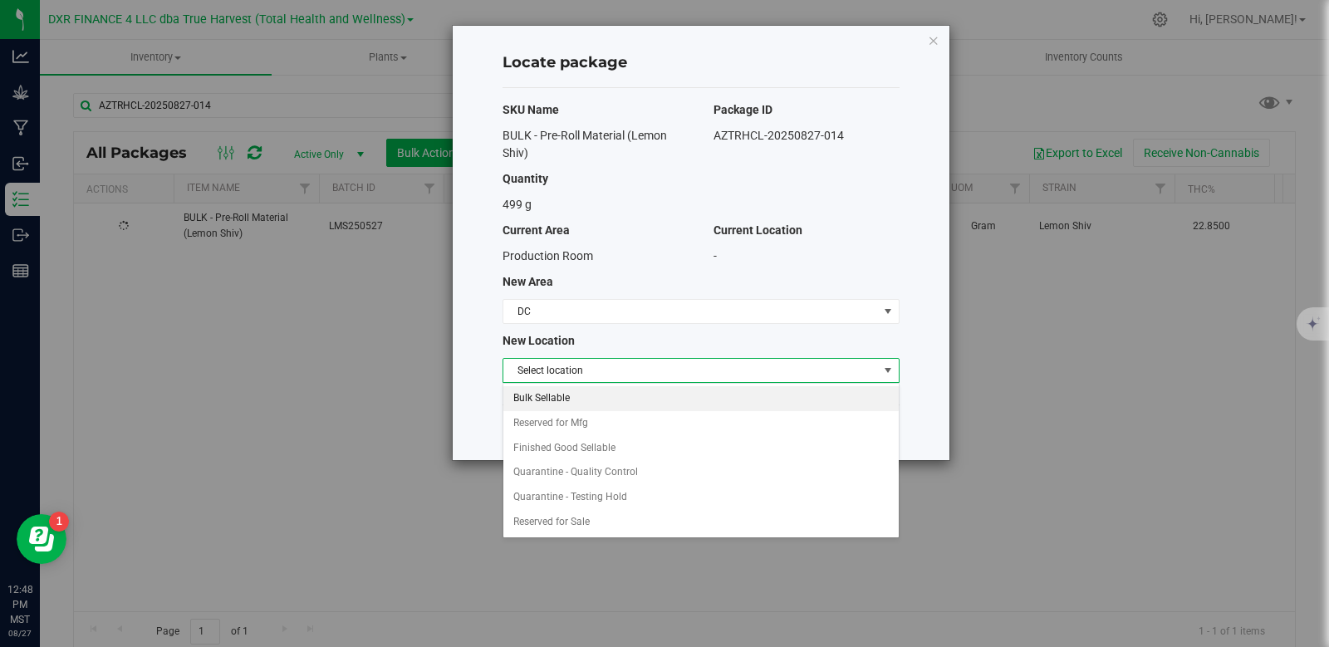
click at [588, 399] on li "Bulk Sellable" at bounding box center [700, 398] width 395 height 25
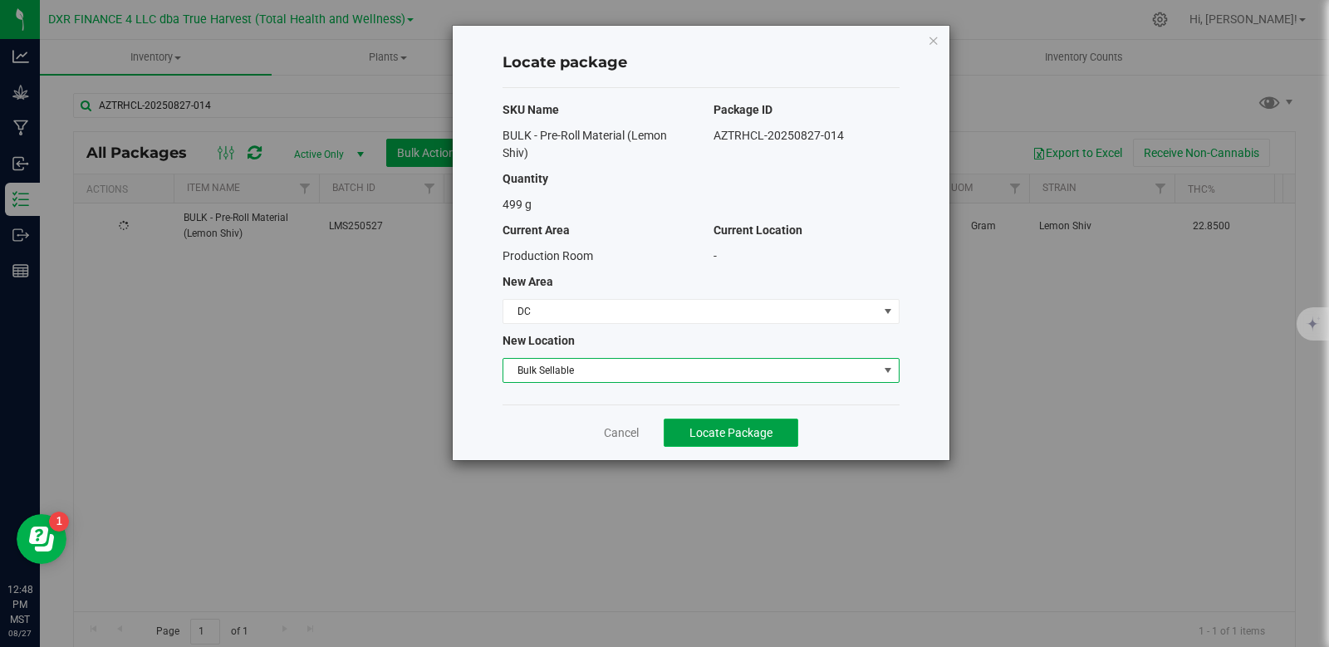
click at [712, 439] on span "Locate Package" at bounding box center [731, 432] width 83 height 13
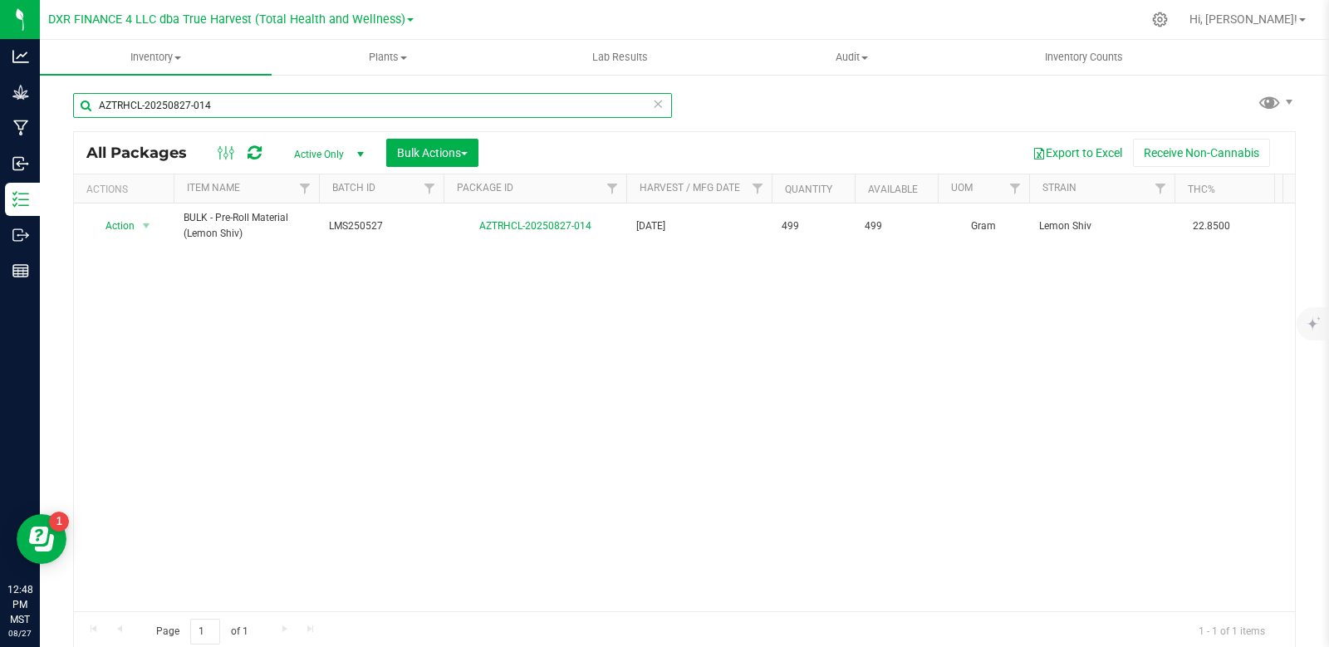
click at [263, 105] on input "AZTRHCL-20250827-014" at bounding box center [372, 105] width 599 height 25
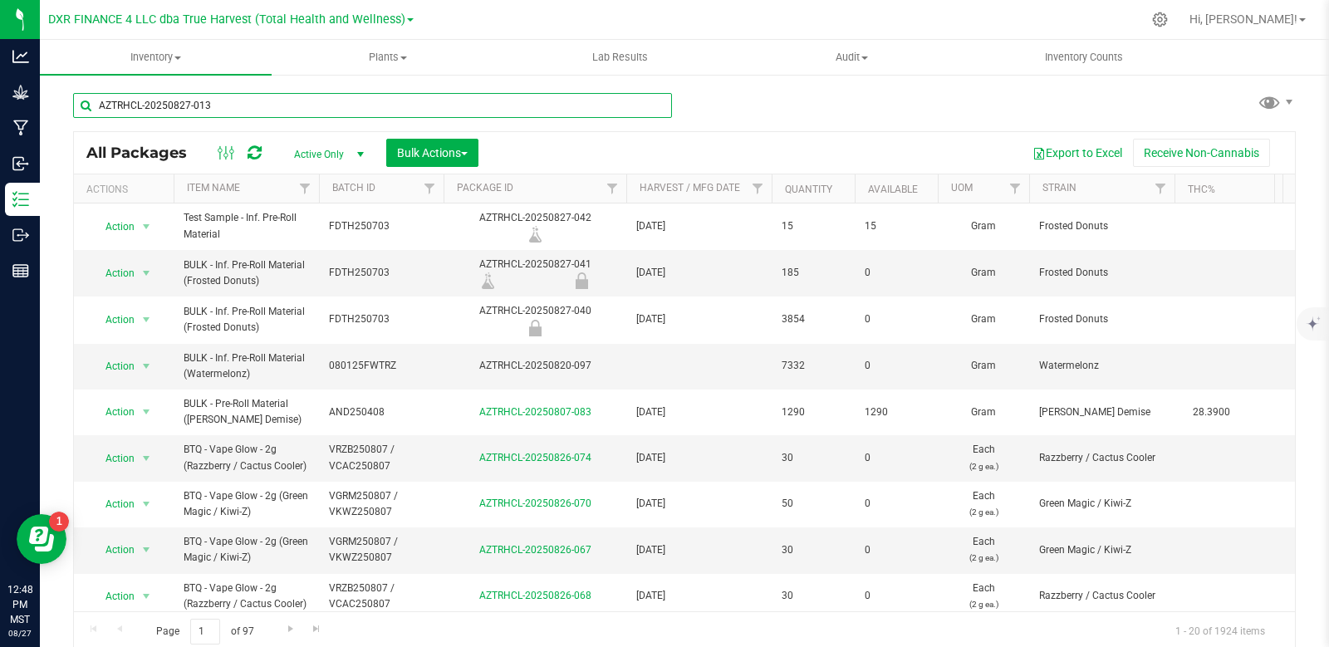
type input "AZTRHCL-20250827-013"
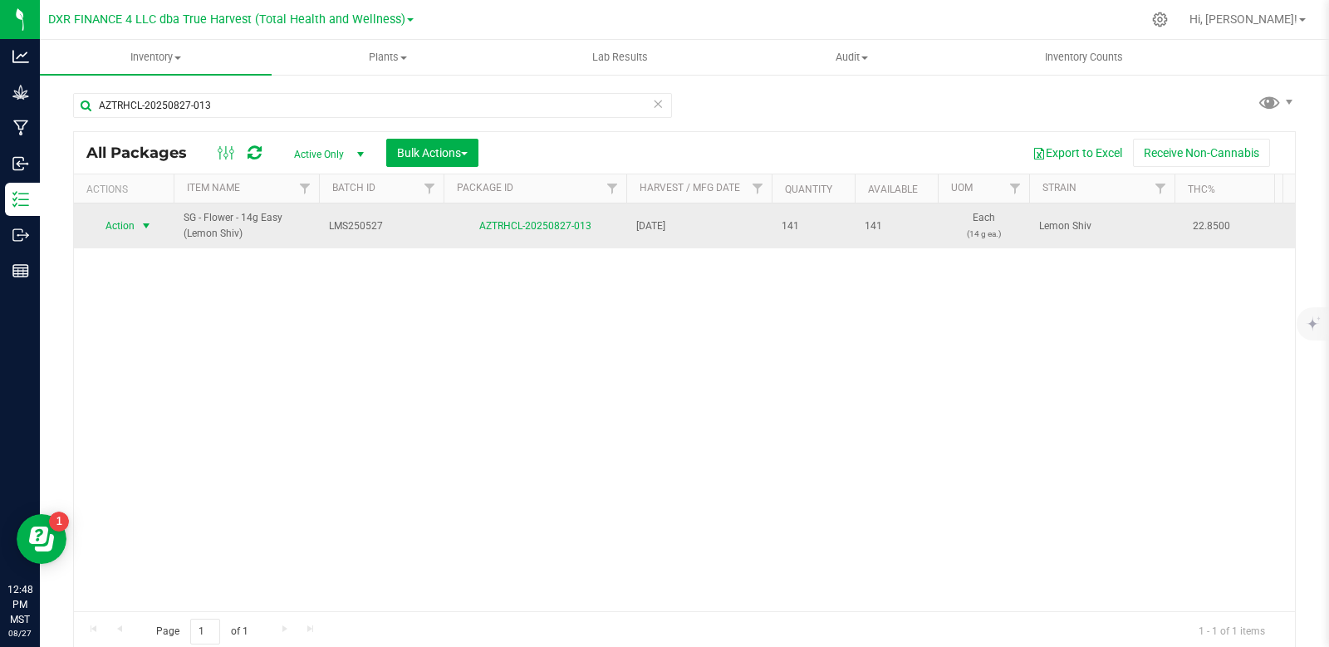
click at [139, 228] on span "select" at bounding box center [146, 225] width 21 height 23
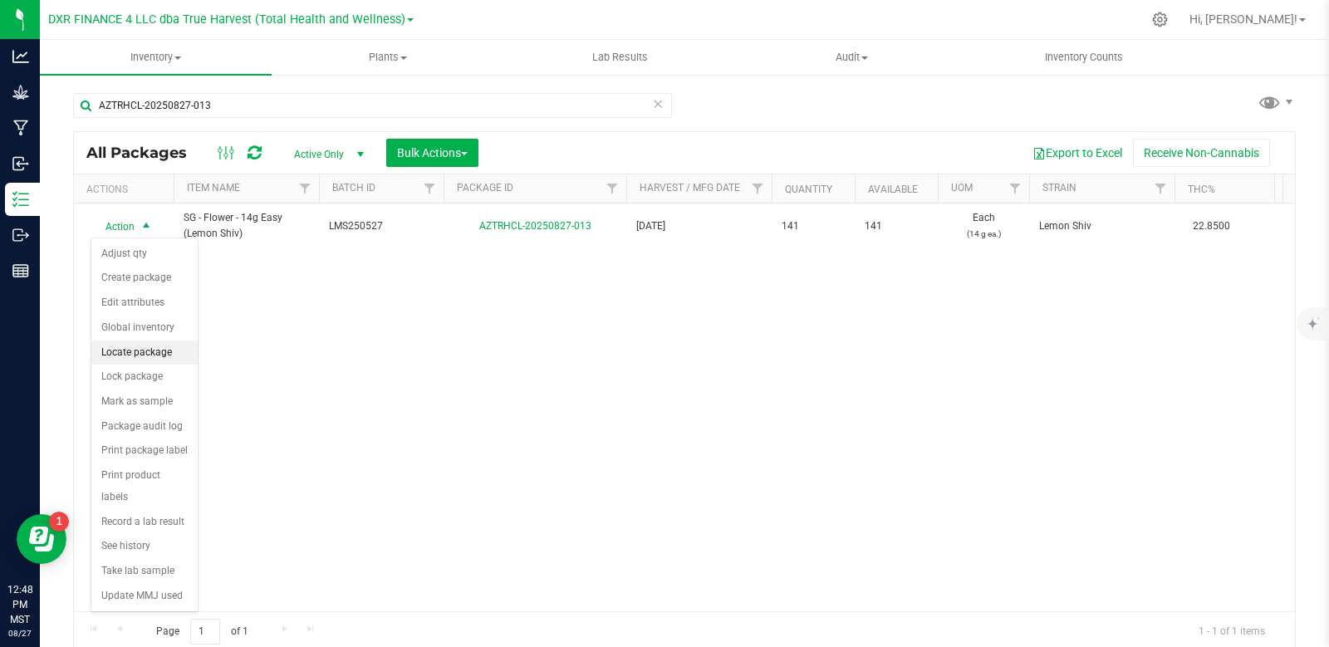
click at [146, 350] on li "Locate package" at bounding box center [144, 353] width 106 height 25
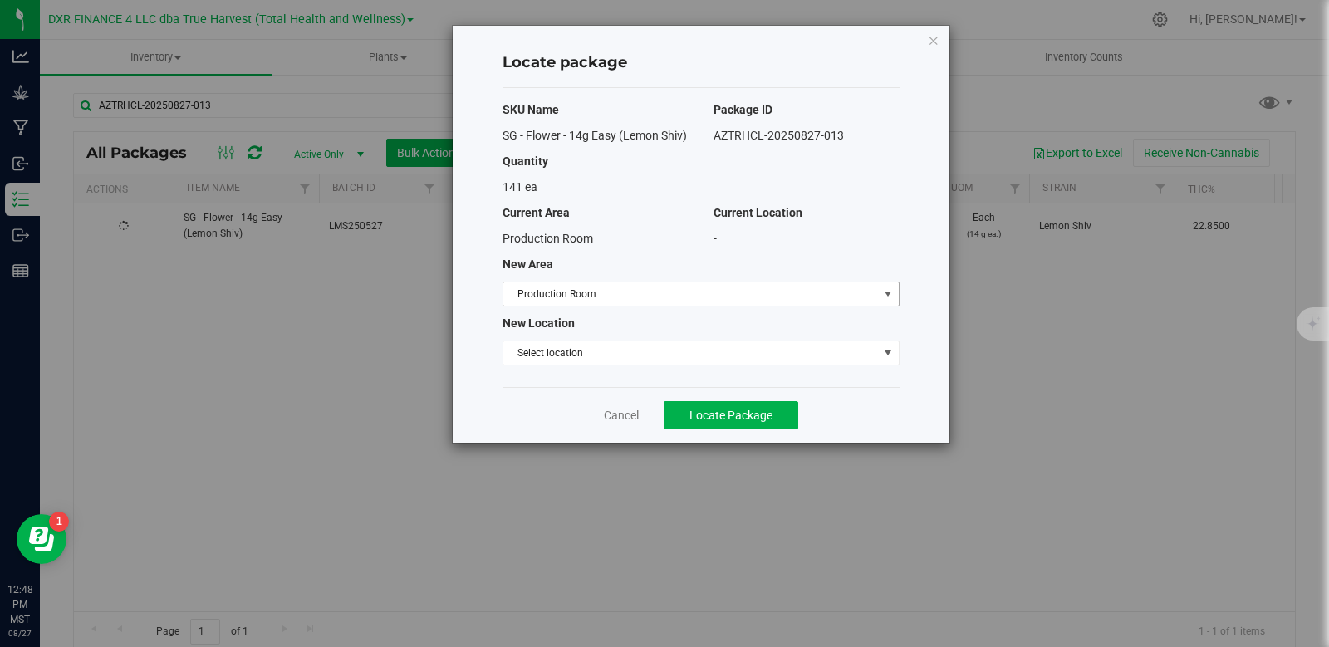
click at [680, 297] on span "Production Room" at bounding box center [690, 293] width 375 height 23
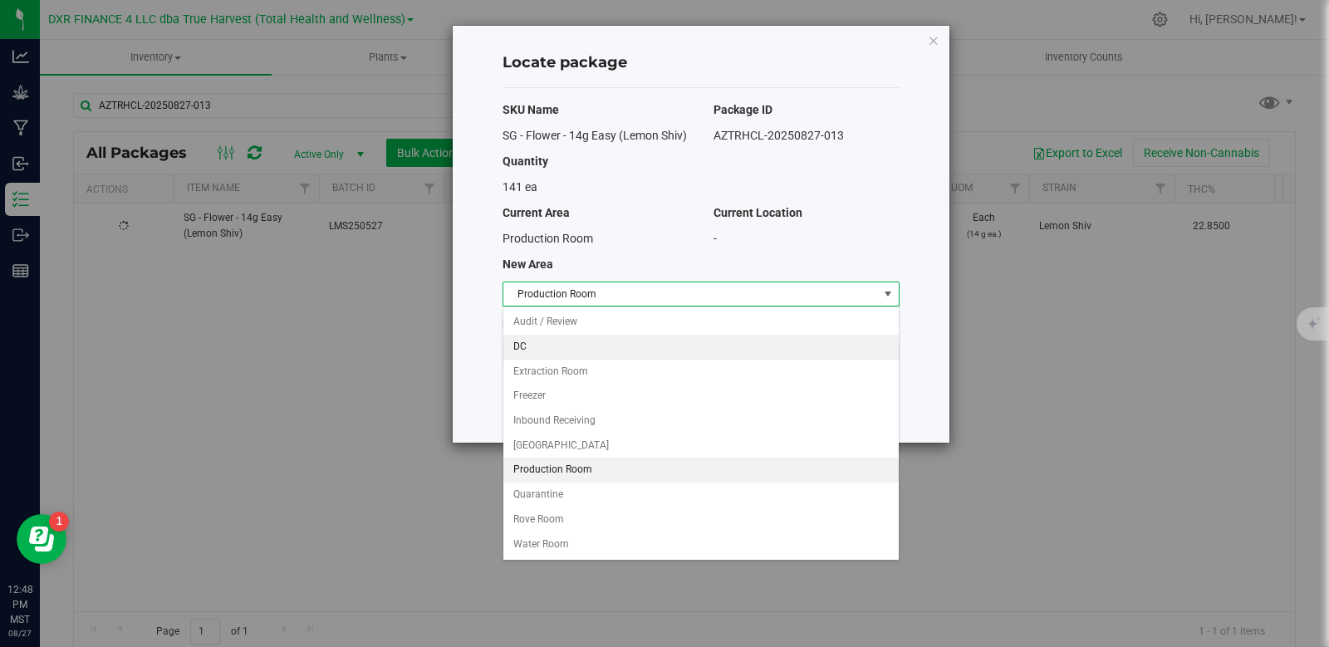
click at [617, 344] on li "DC" at bounding box center [700, 347] width 395 height 25
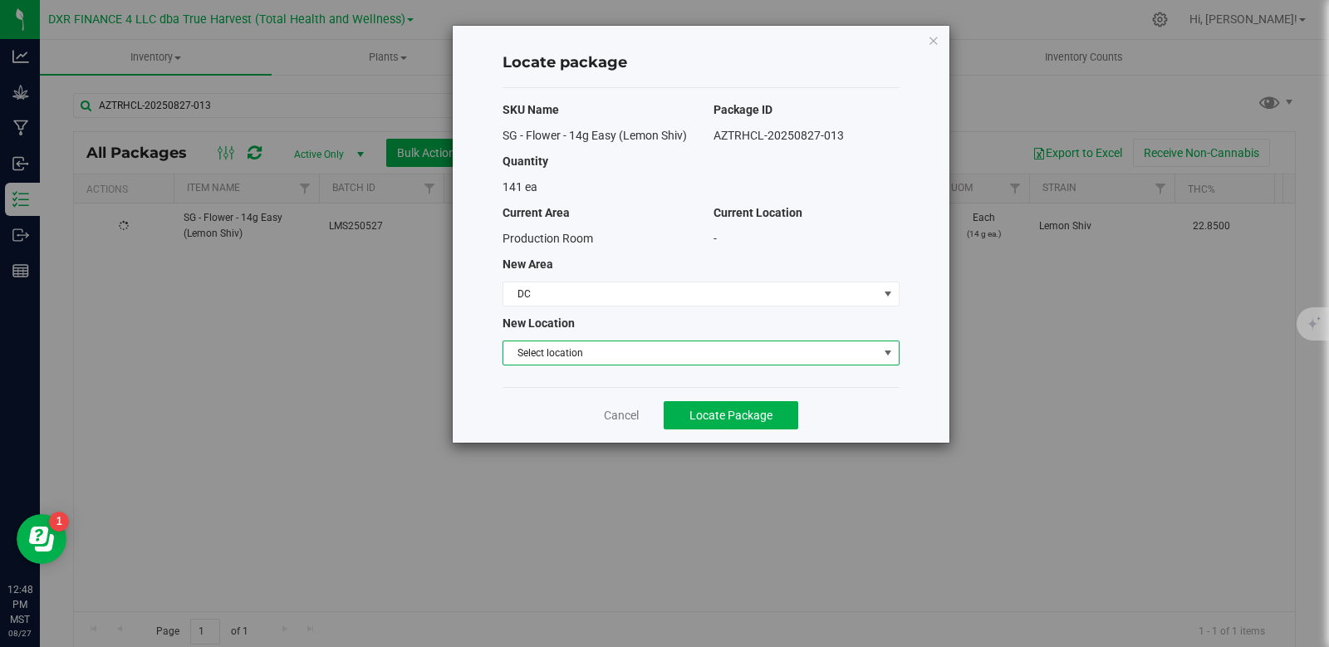
click at [616, 350] on span "Select location" at bounding box center [690, 352] width 375 height 23
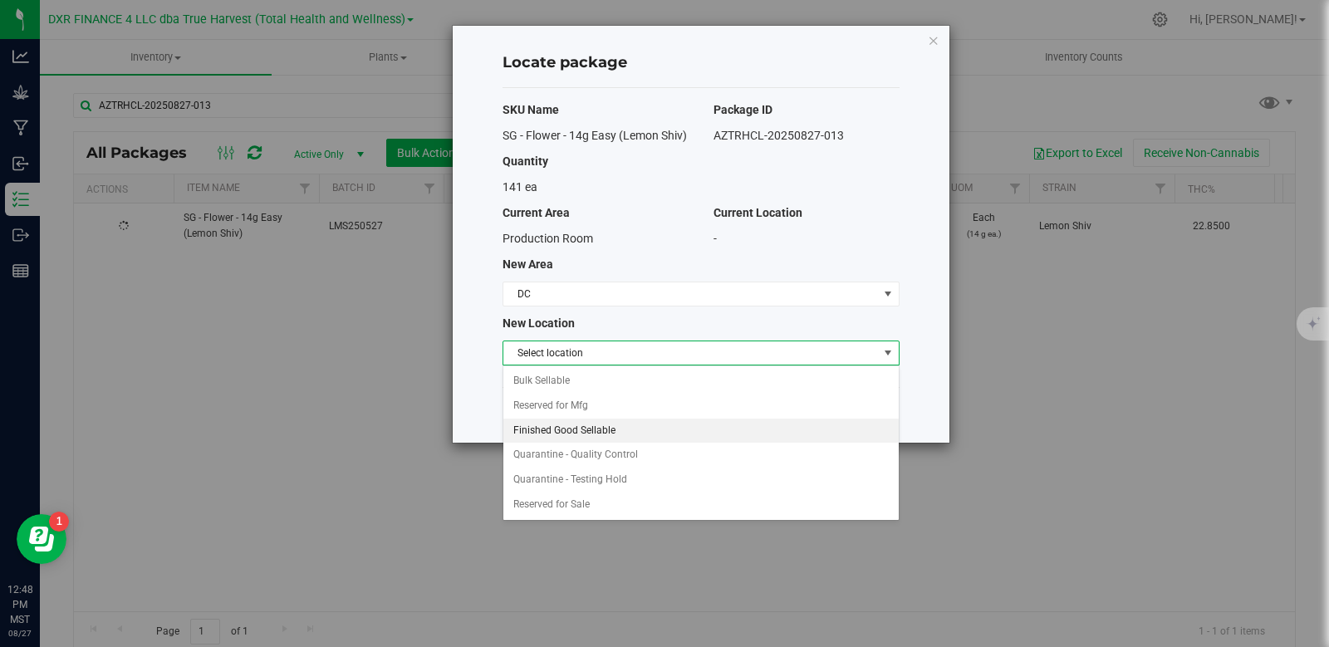
click at [621, 428] on li "Finished Good Sellable" at bounding box center [700, 431] width 395 height 25
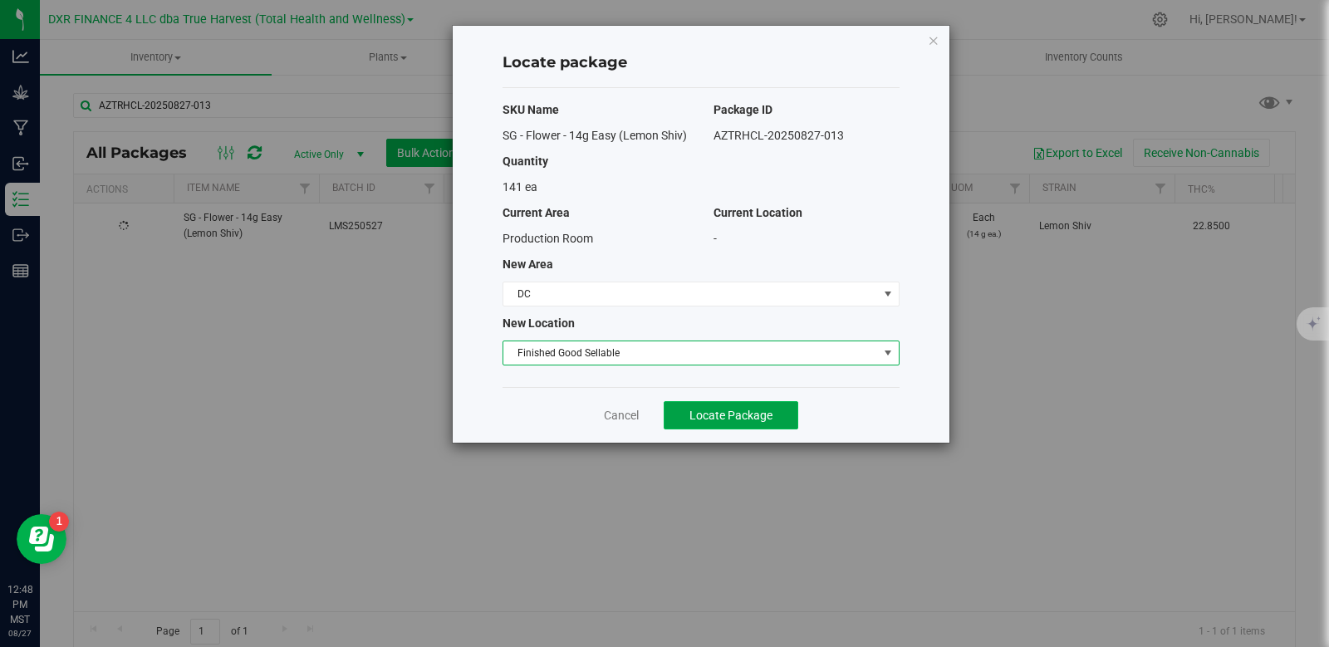
click at [700, 412] on span "Locate Package" at bounding box center [731, 415] width 83 height 13
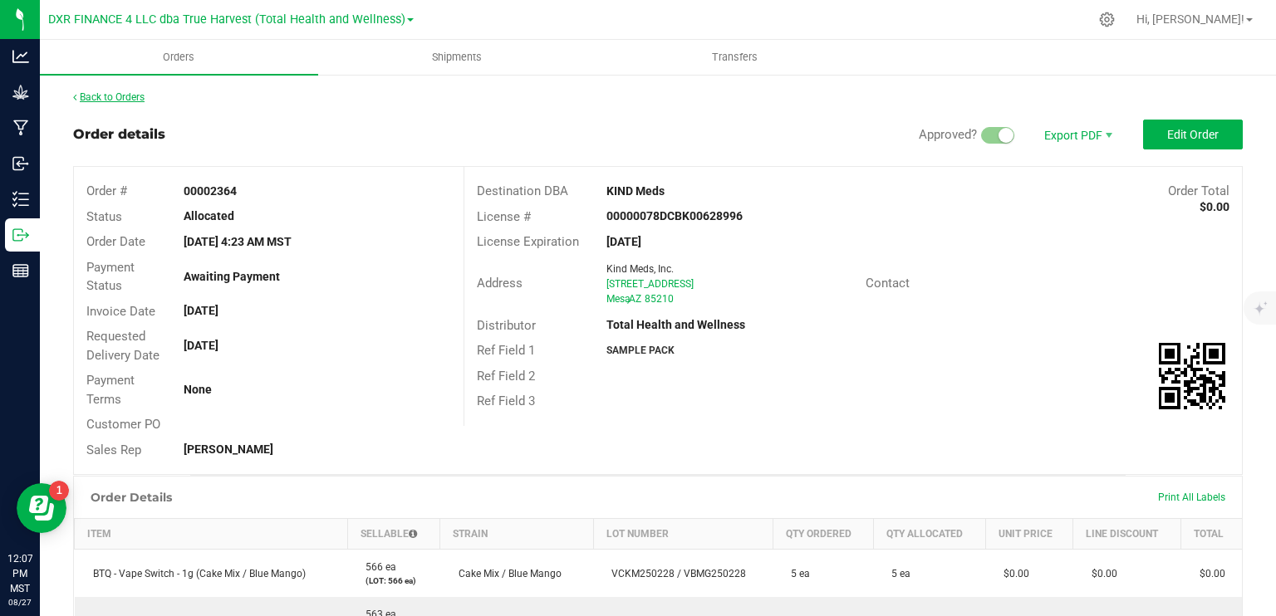
click at [104, 96] on link "Back to Orders" at bounding box center [108, 97] width 71 height 12
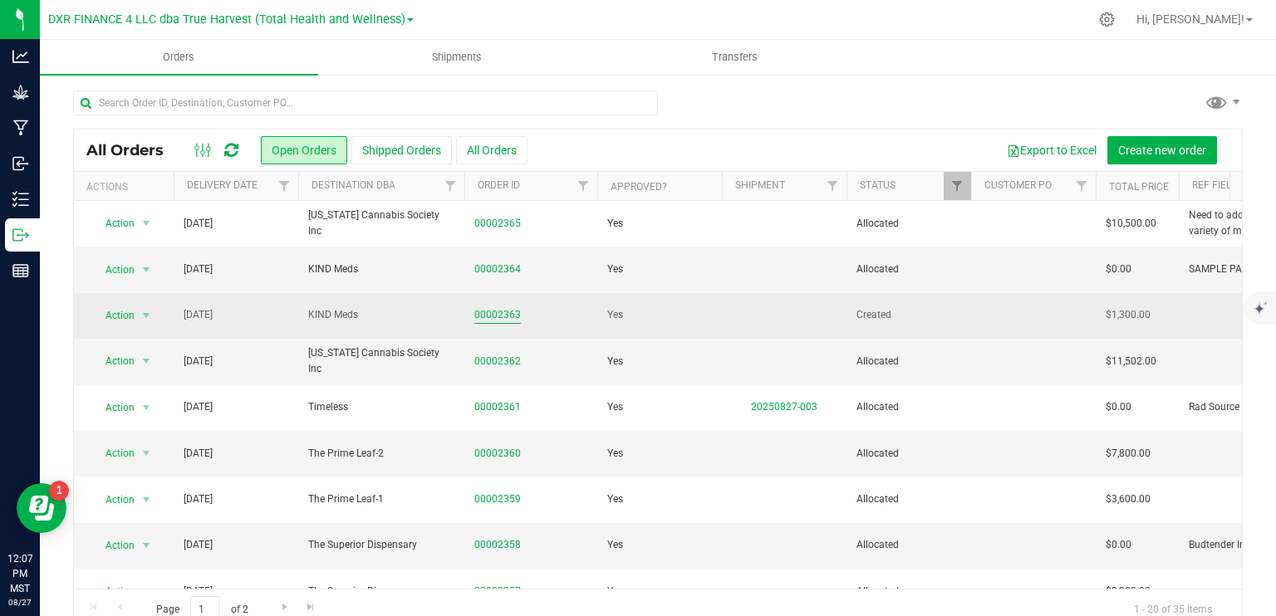
click at [510, 318] on link "00002363" at bounding box center [497, 315] width 47 height 16
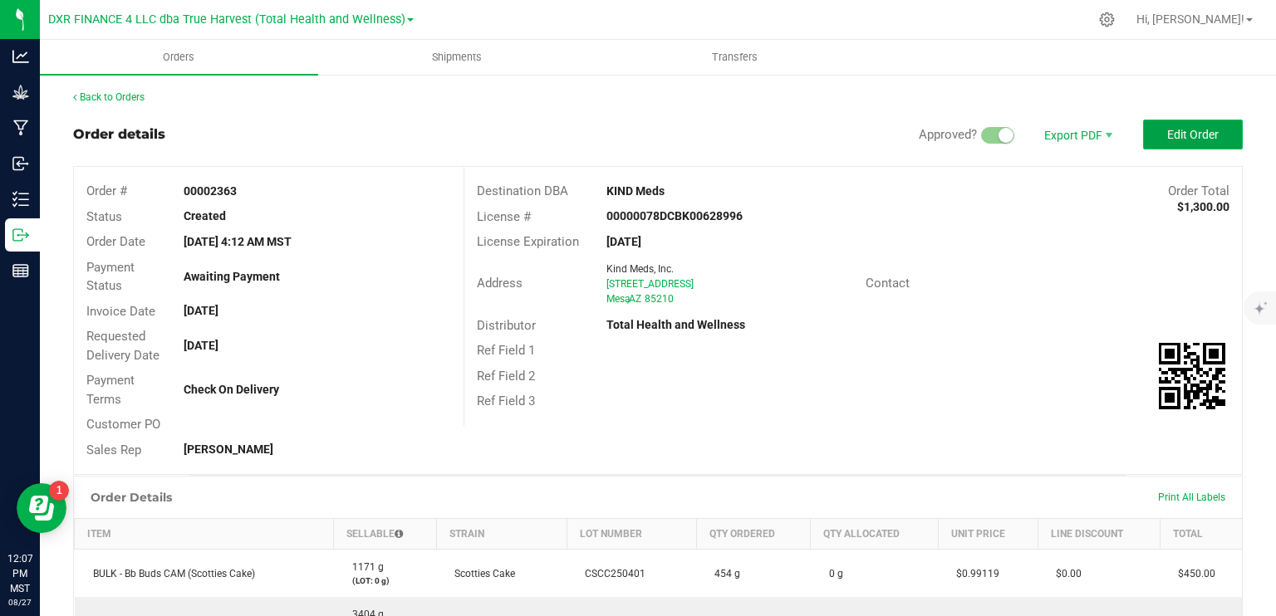
click at [1182, 135] on span "Edit Order" at bounding box center [1193, 134] width 52 height 13
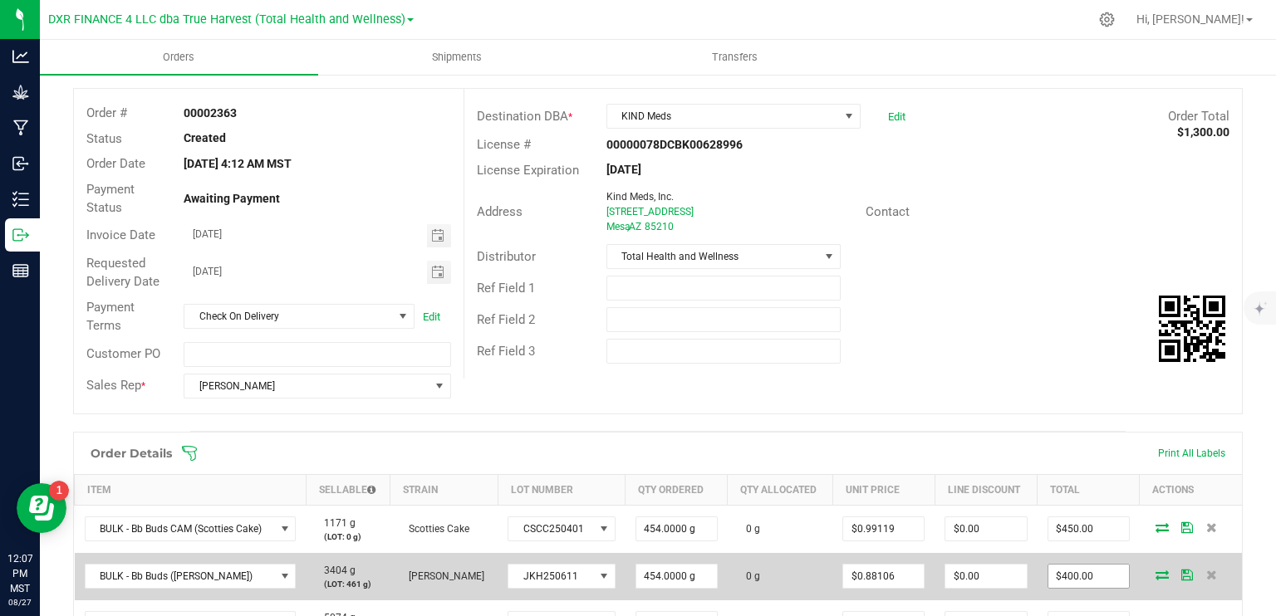
scroll to position [249, 0]
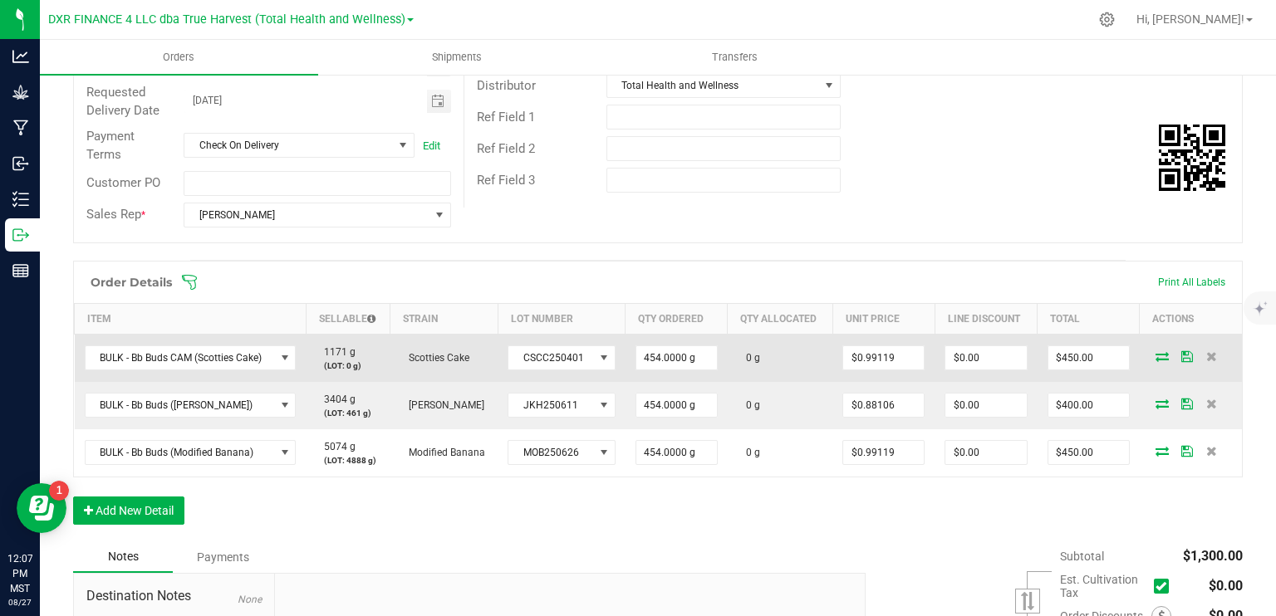
click at [1156, 357] on icon at bounding box center [1162, 356] width 13 height 10
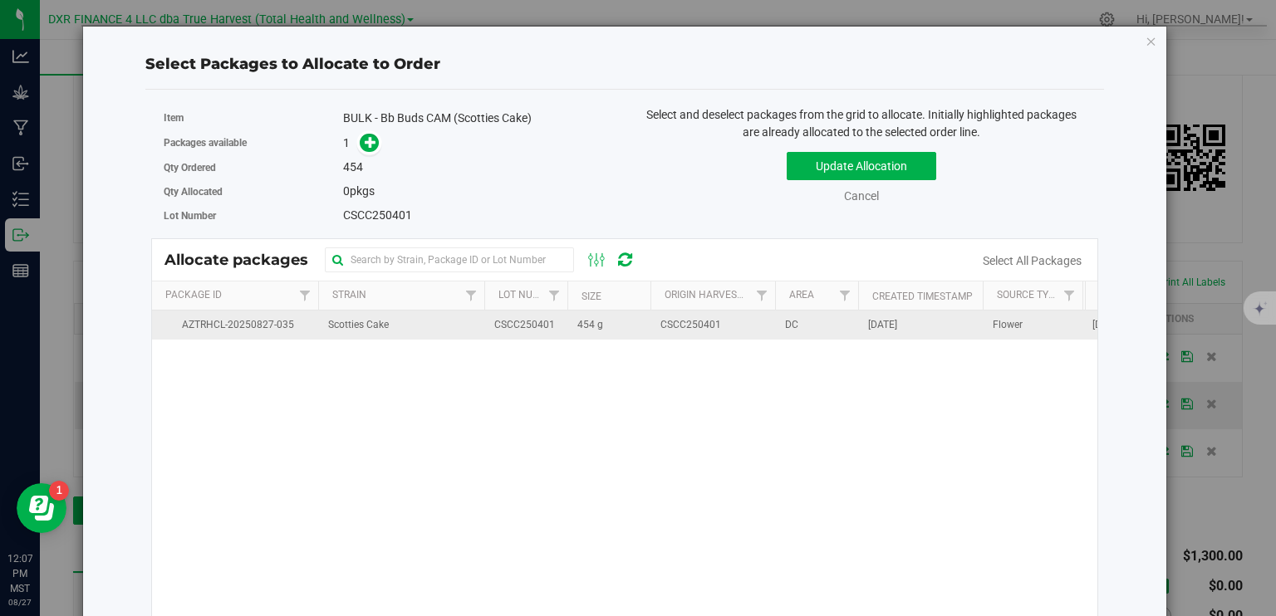
click at [637, 328] on td "454 g" at bounding box center [608, 325] width 83 height 29
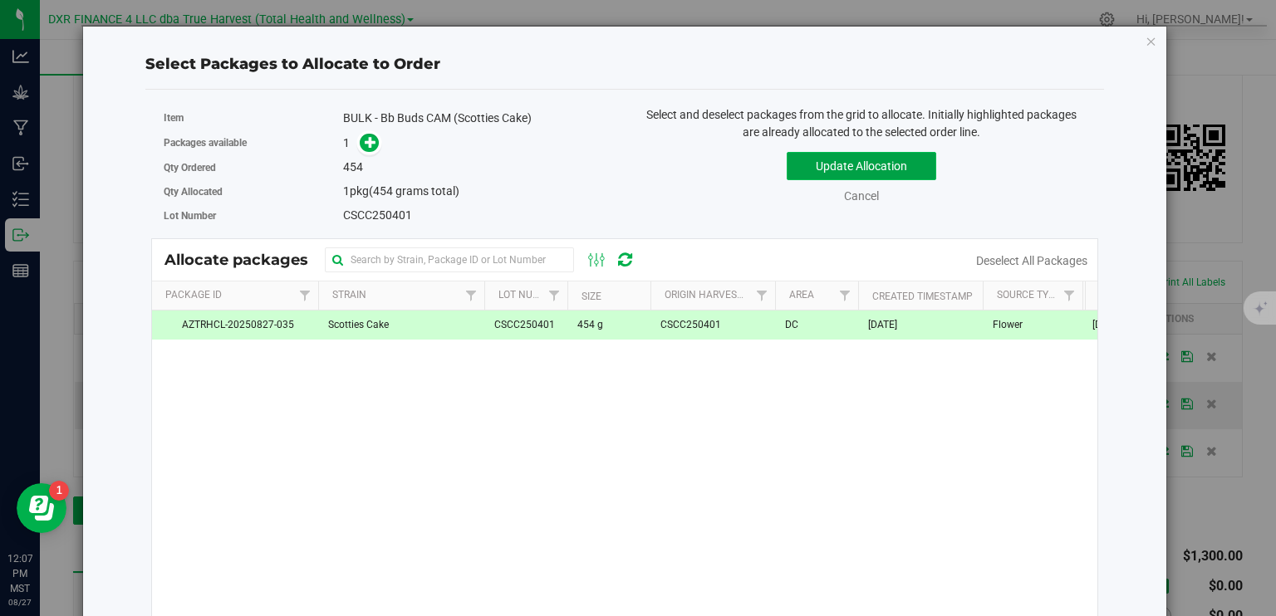
click at [897, 170] on button "Update Allocation" at bounding box center [862, 166] width 150 height 28
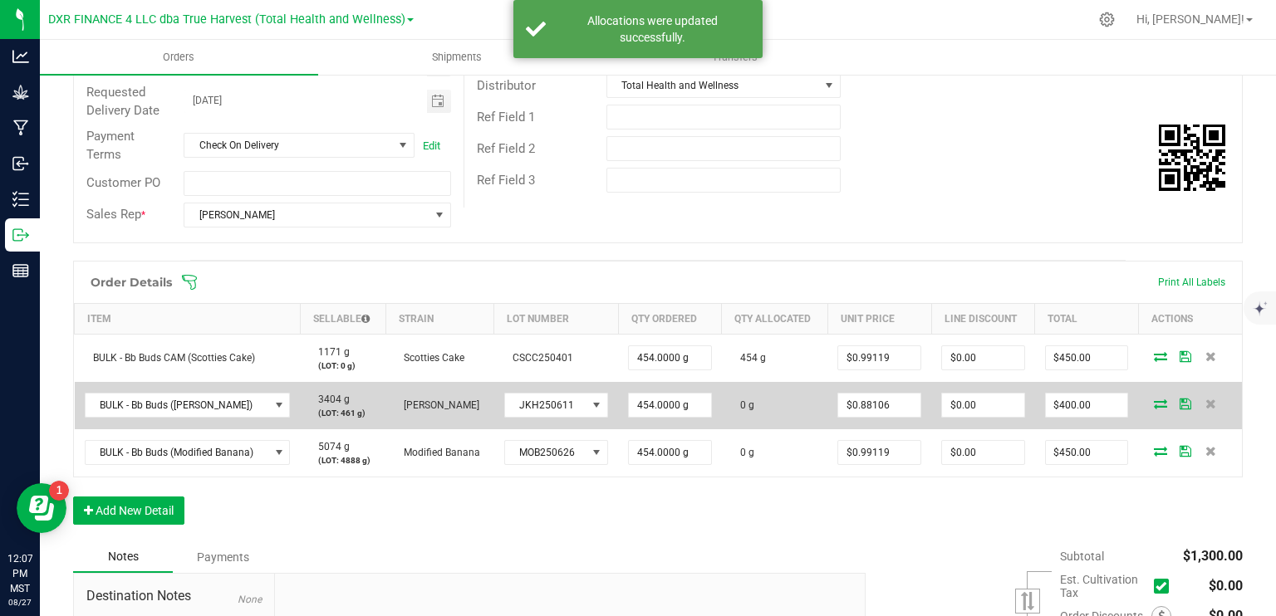
click at [1154, 400] on icon at bounding box center [1160, 404] width 13 height 10
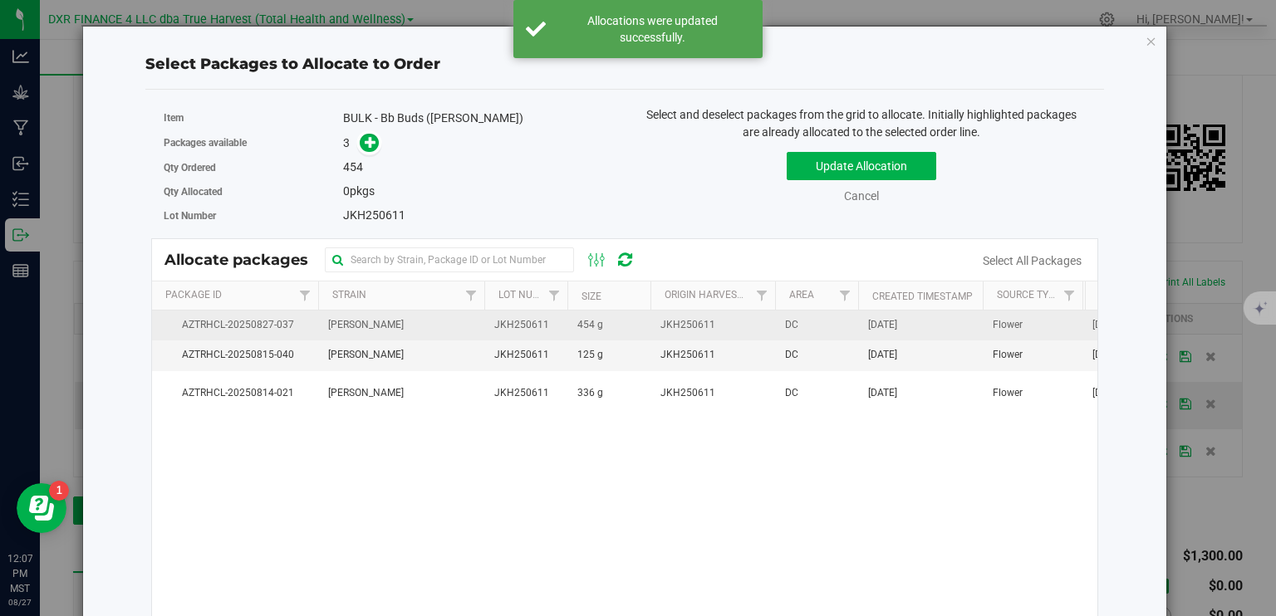
click at [605, 322] on td "454 g" at bounding box center [608, 326] width 83 height 30
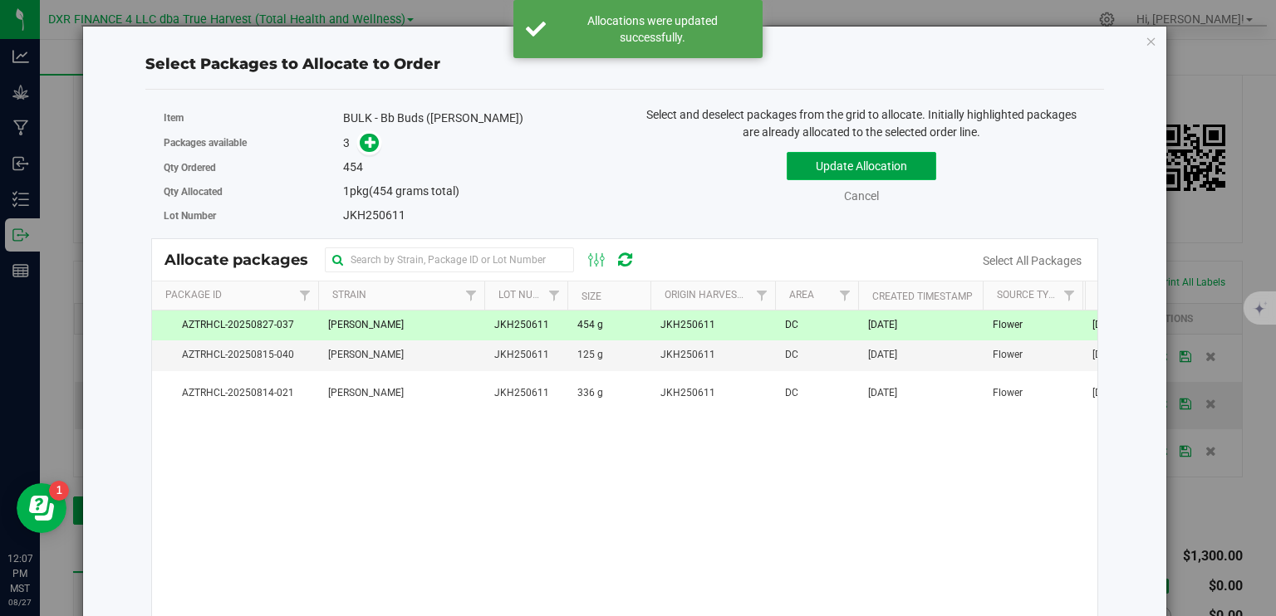
click at [834, 171] on button "Update Allocation" at bounding box center [862, 166] width 150 height 28
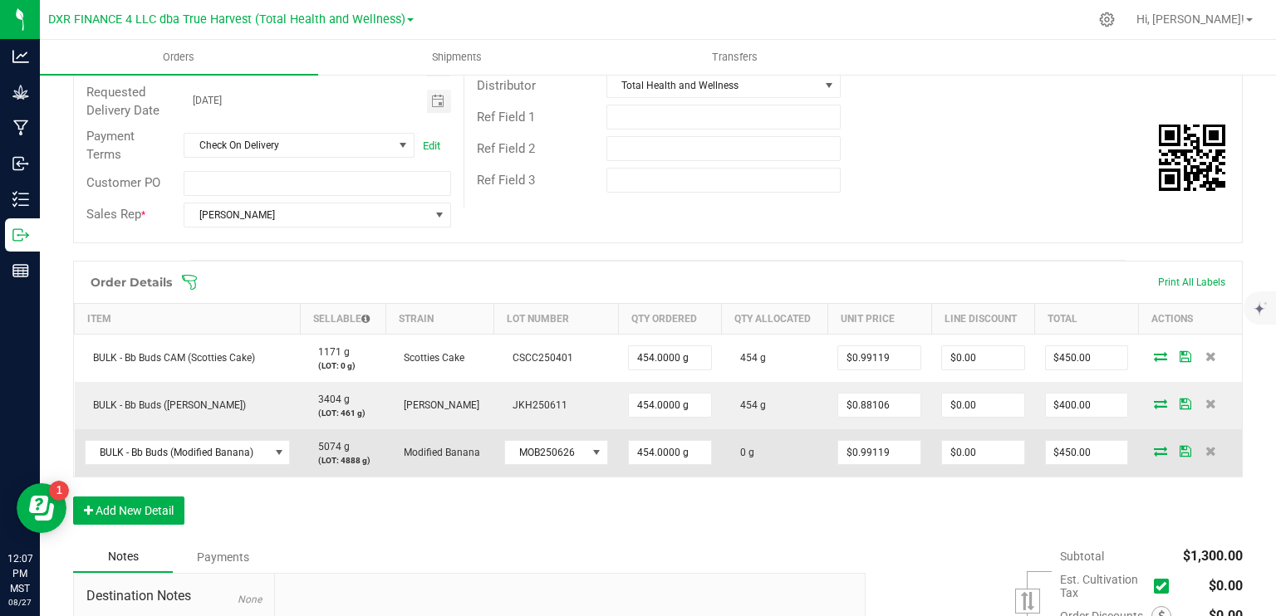
click at [1156, 449] on icon at bounding box center [1160, 451] width 13 height 10
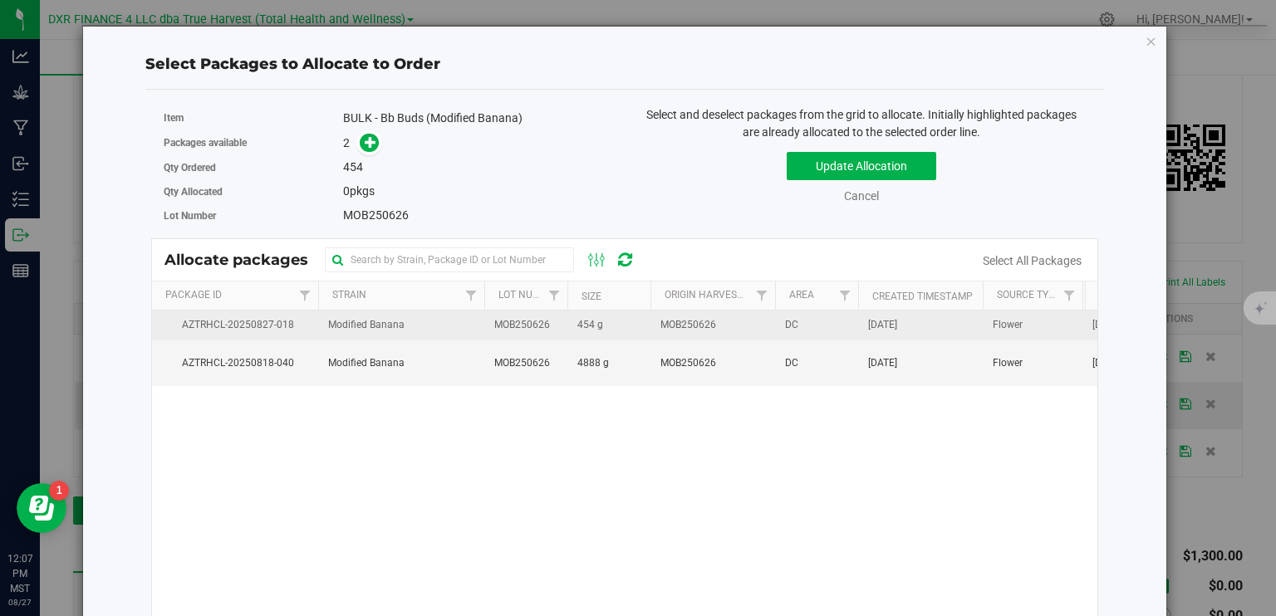
click at [638, 322] on td "454 g" at bounding box center [608, 326] width 83 height 30
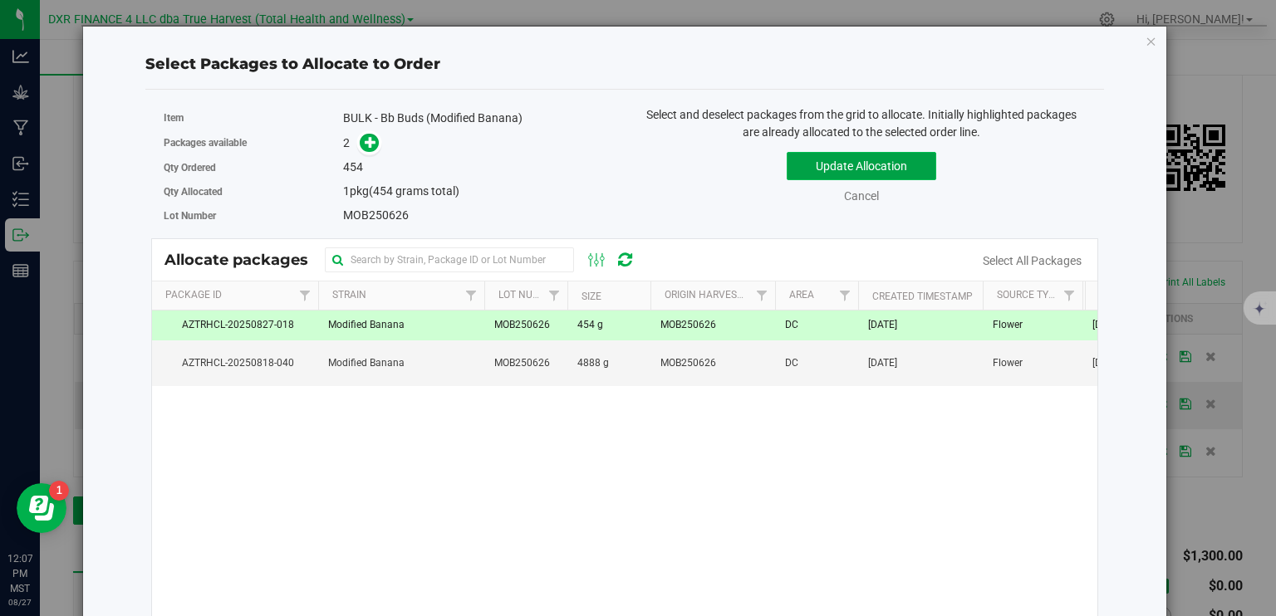
click at [837, 159] on button "Update Allocation" at bounding box center [862, 166] width 150 height 28
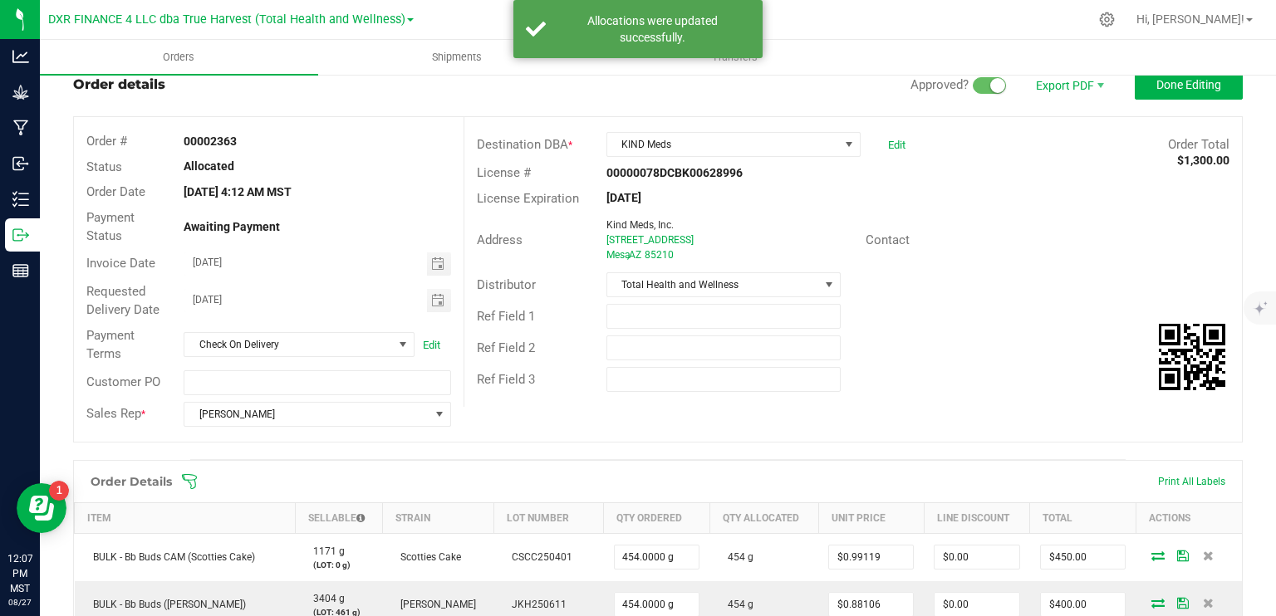
scroll to position [0, 0]
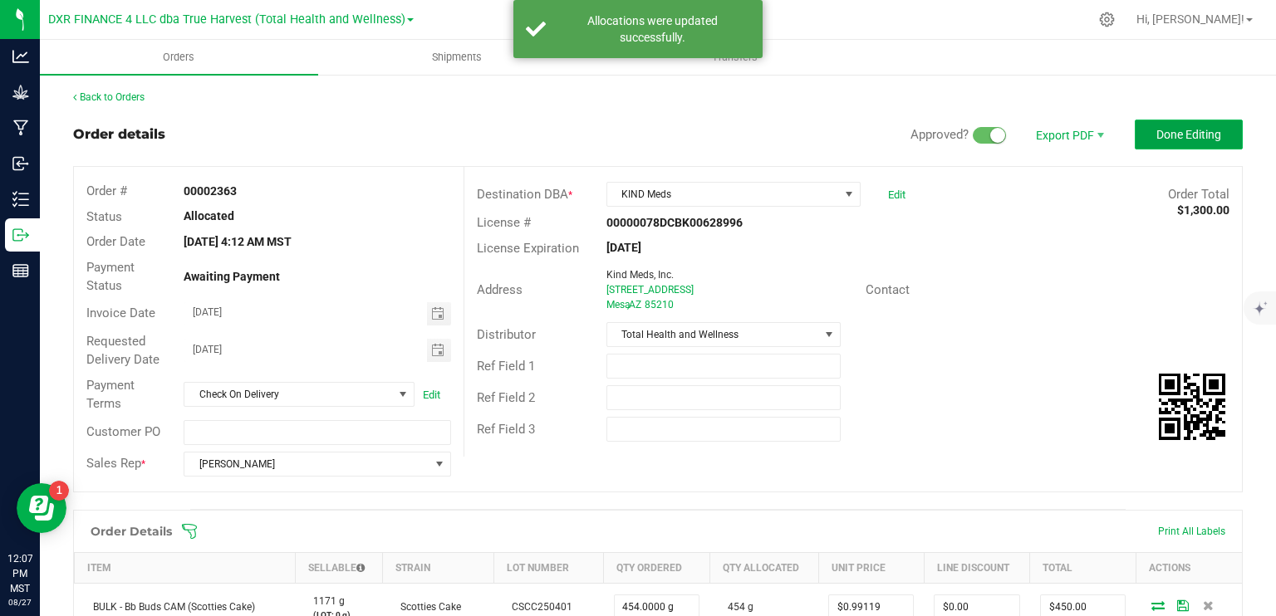
click at [1147, 125] on button "Done Editing" at bounding box center [1189, 135] width 108 height 30
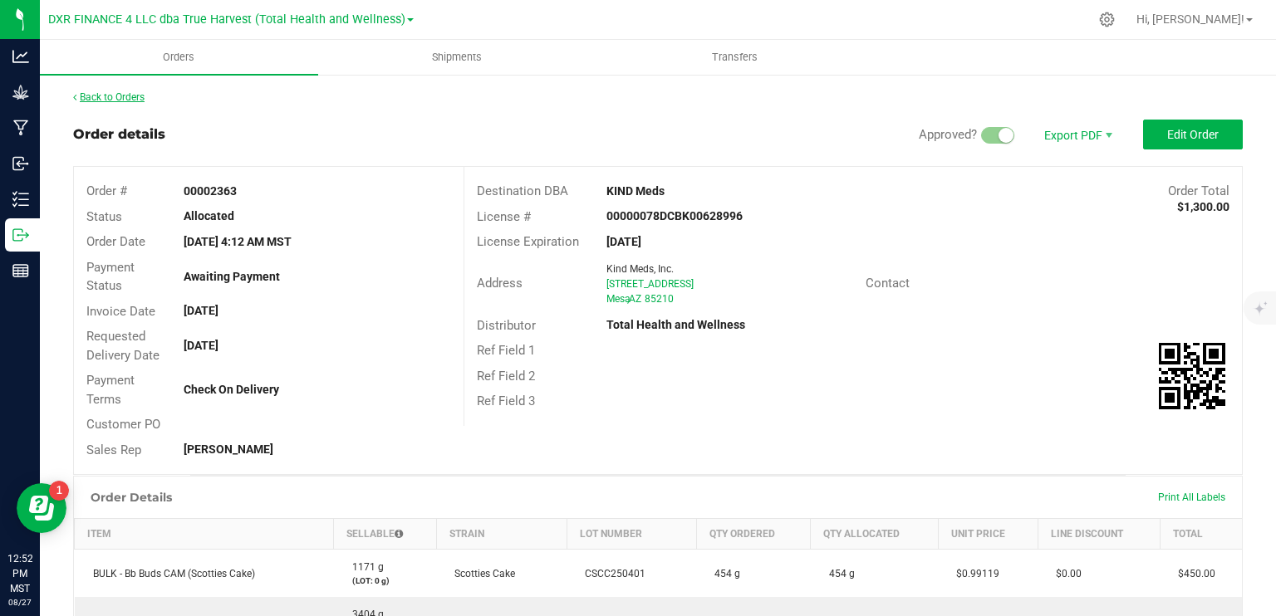
click at [122, 101] on link "Back to Orders" at bounding box center [108, 97] width 71 height 12
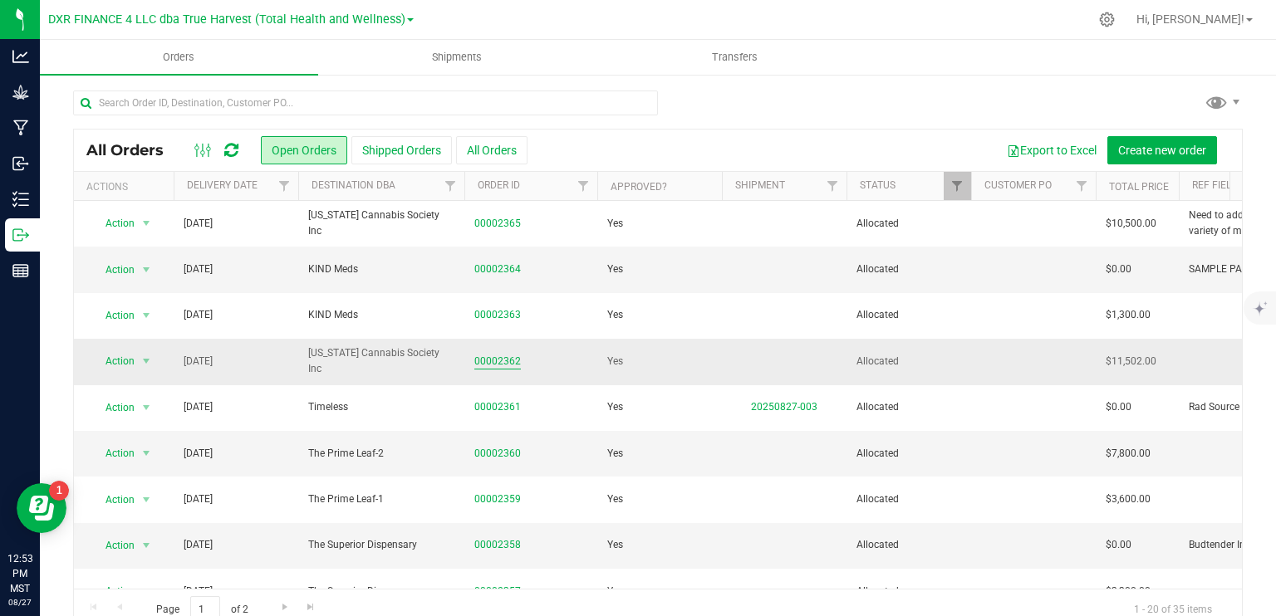
click at [495, 356] on link "00002362" at bounding box center [497, 362] width 47 height 16
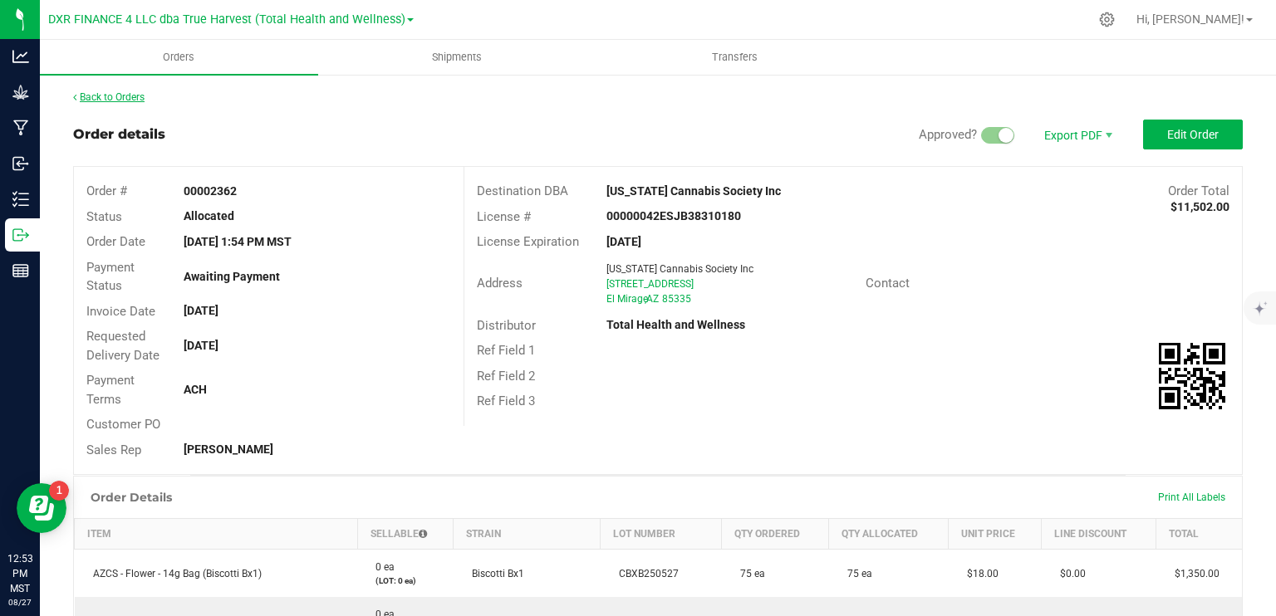
click at [115, 99] on link "Back to Orders" at bounding box center [108, 97] width 71 height 12
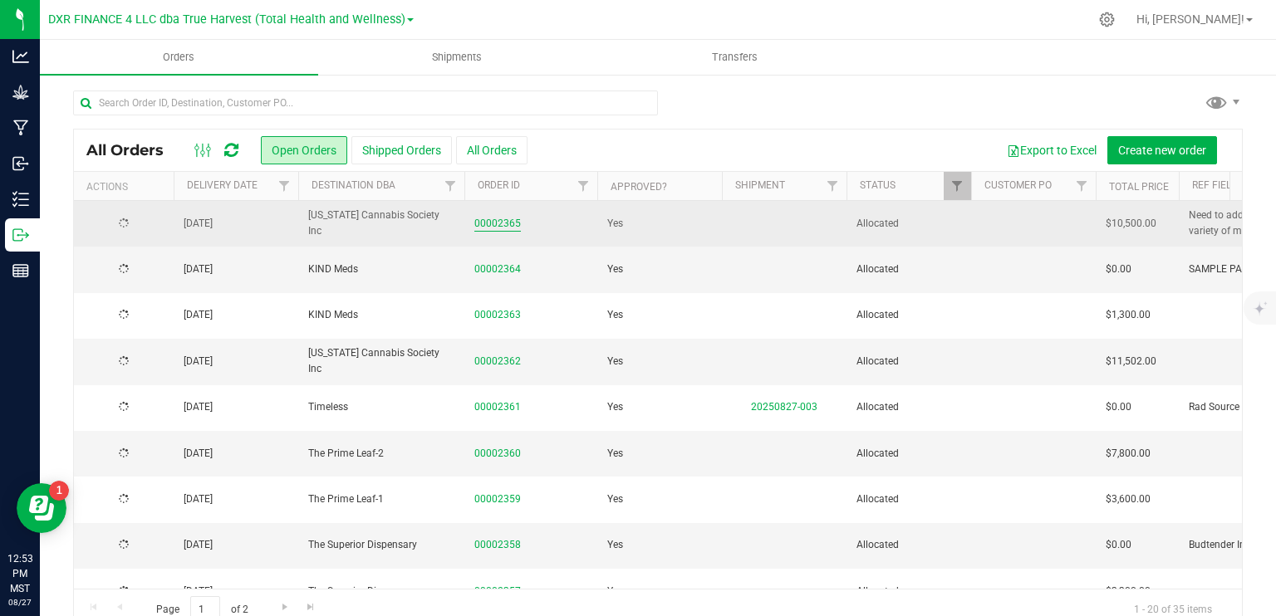
click at [482, 224] on link "00002365" at bounding box center [497, 224] width 47 height 16
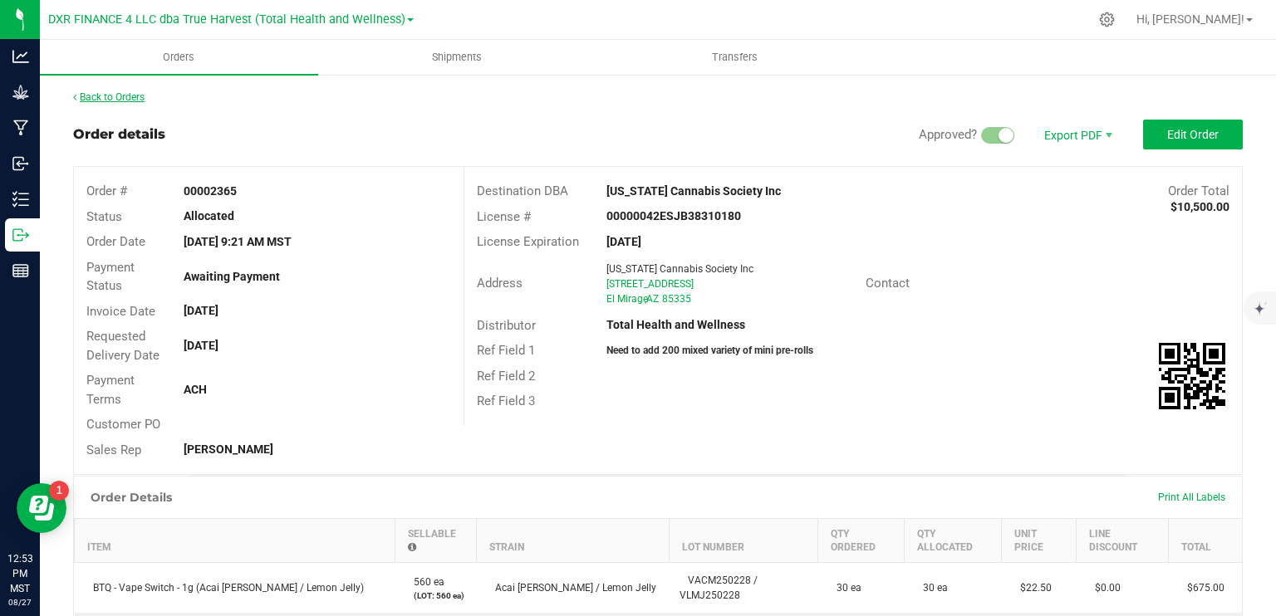
click at [108, 92] on link "Back to Orders" at bounding box center [108, 97] width 71 height 12
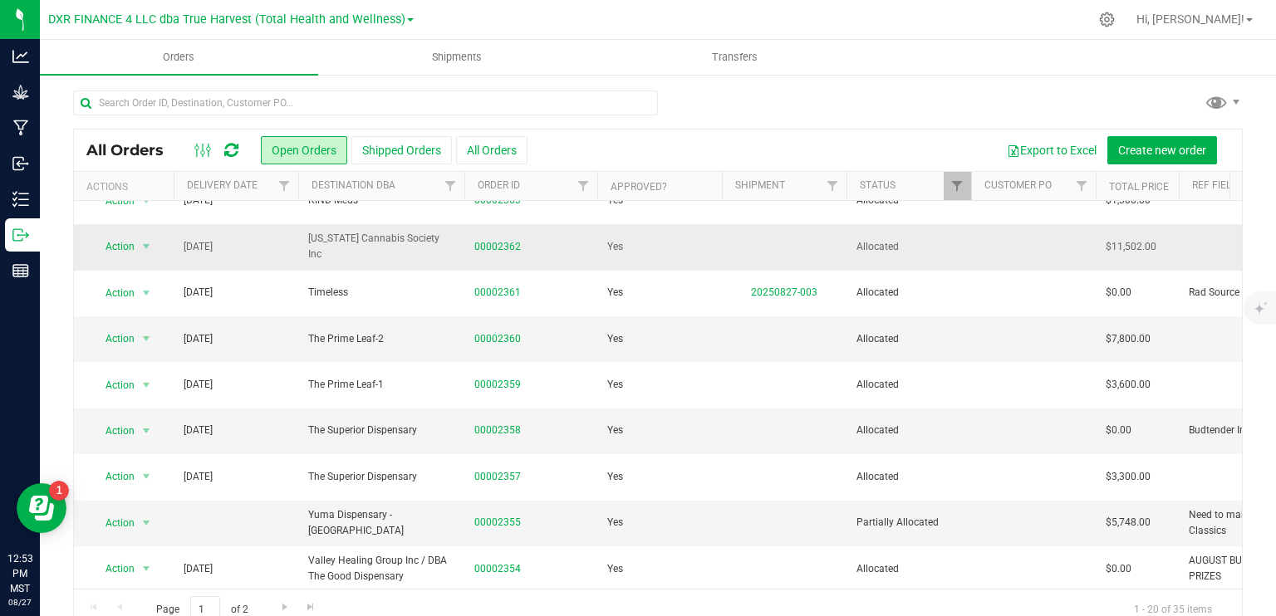
scroll to position [249, 0]
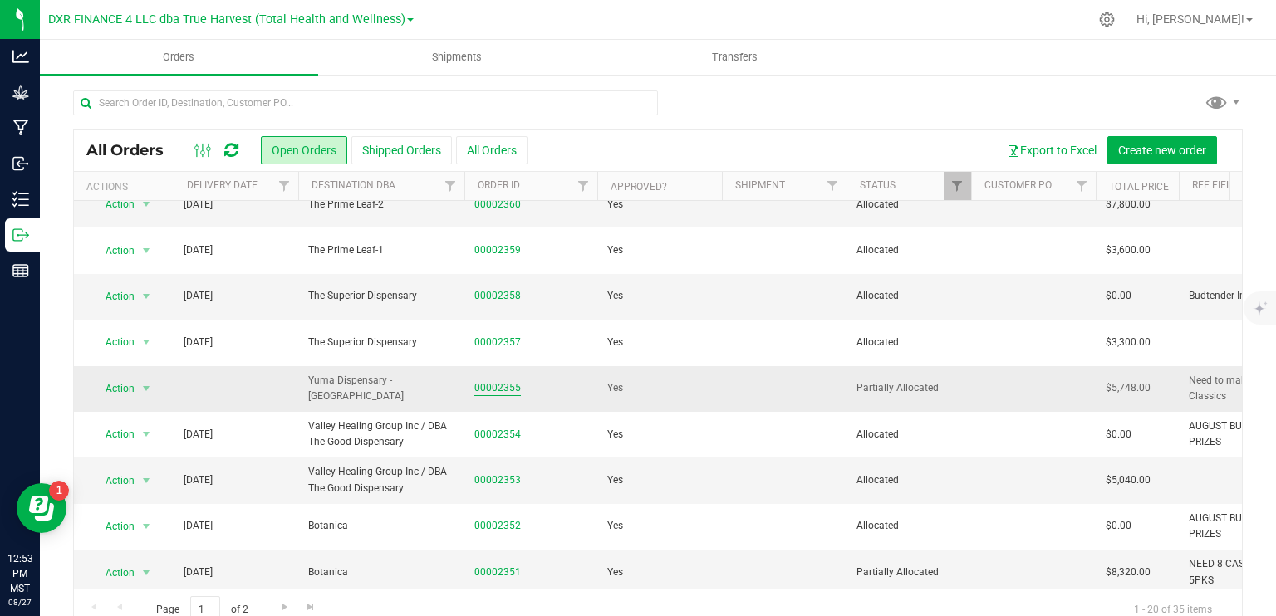
click at [513, 384] on link "00002355" at bounding box center [497, 389] width 47 height 16
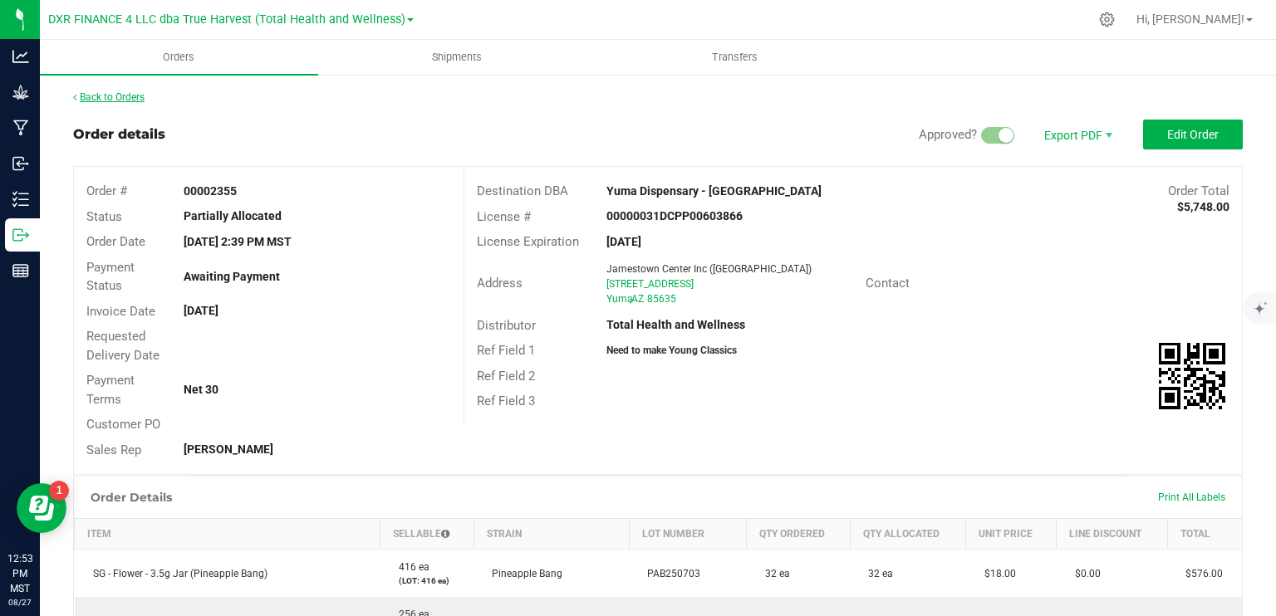
click at [135, 99] on link "Back to Orders" at bounding box center [108, 97] width 71 height 12
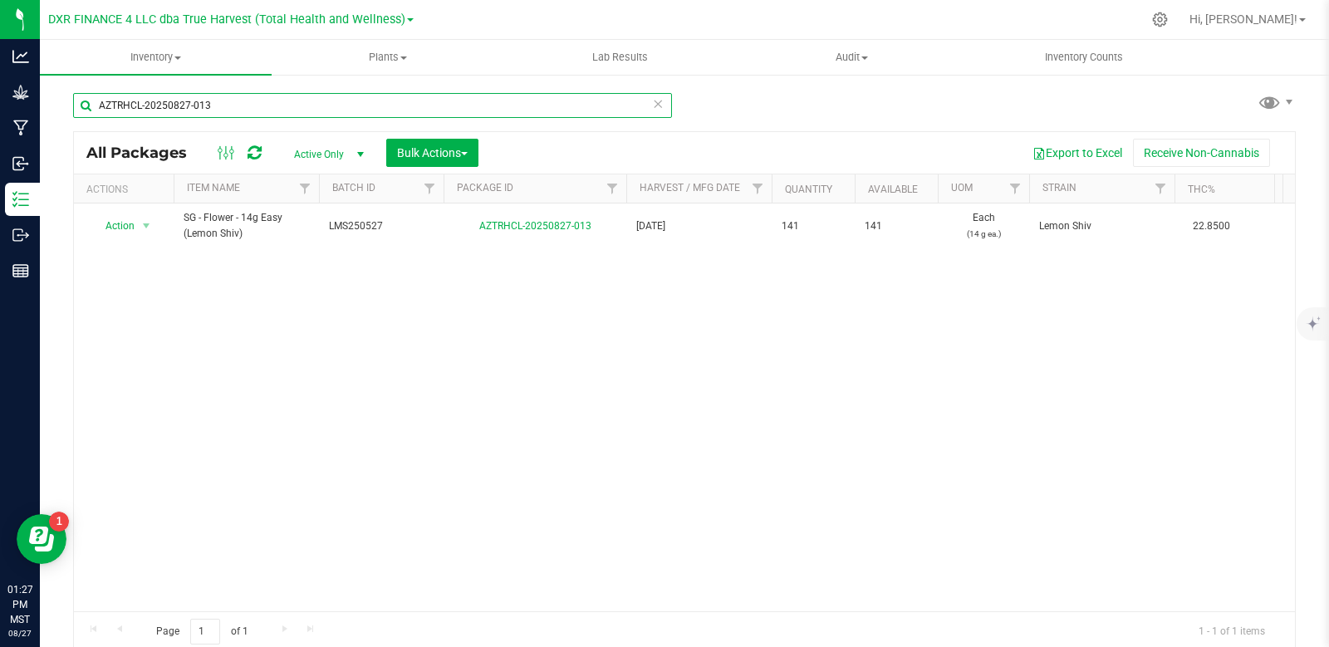
click at [273, 106] on input "AZTRHCL-20250827-013" at bounding box center [372, 105] width 599 height 25
type input "AZTRHCL-20250827-016"
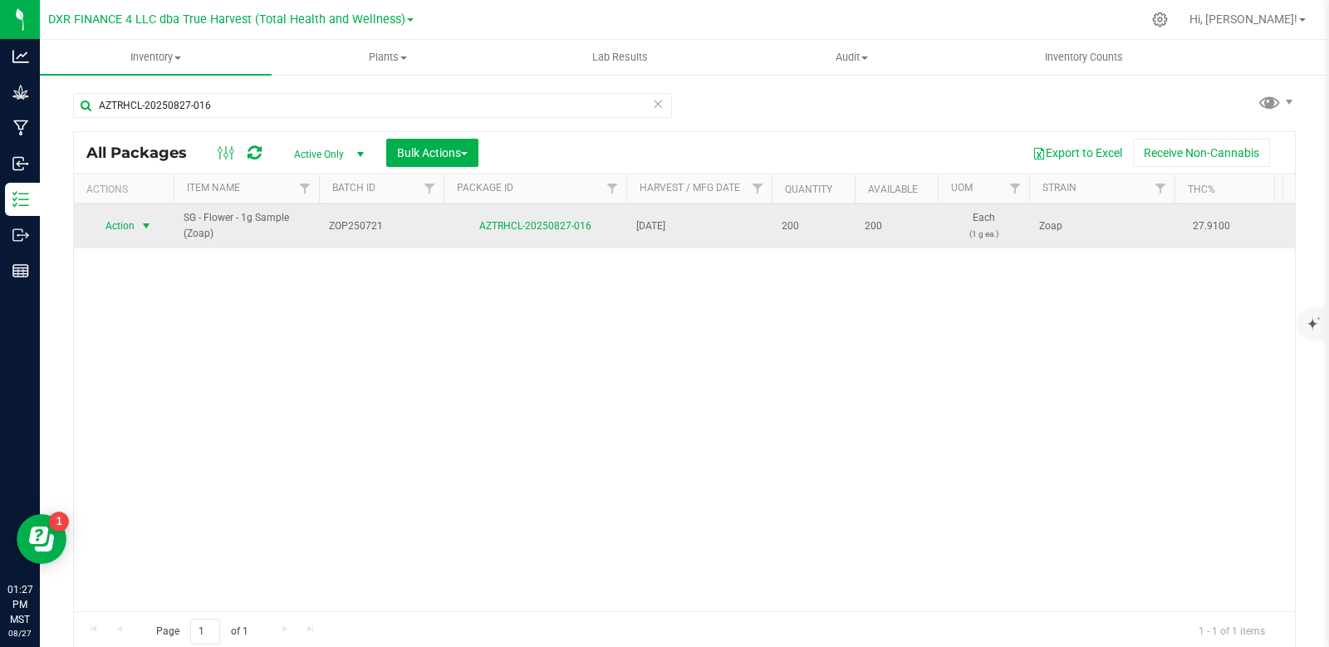
click at [152, 222] on span "select" at bounding box center [146, 225] width 13 height 13
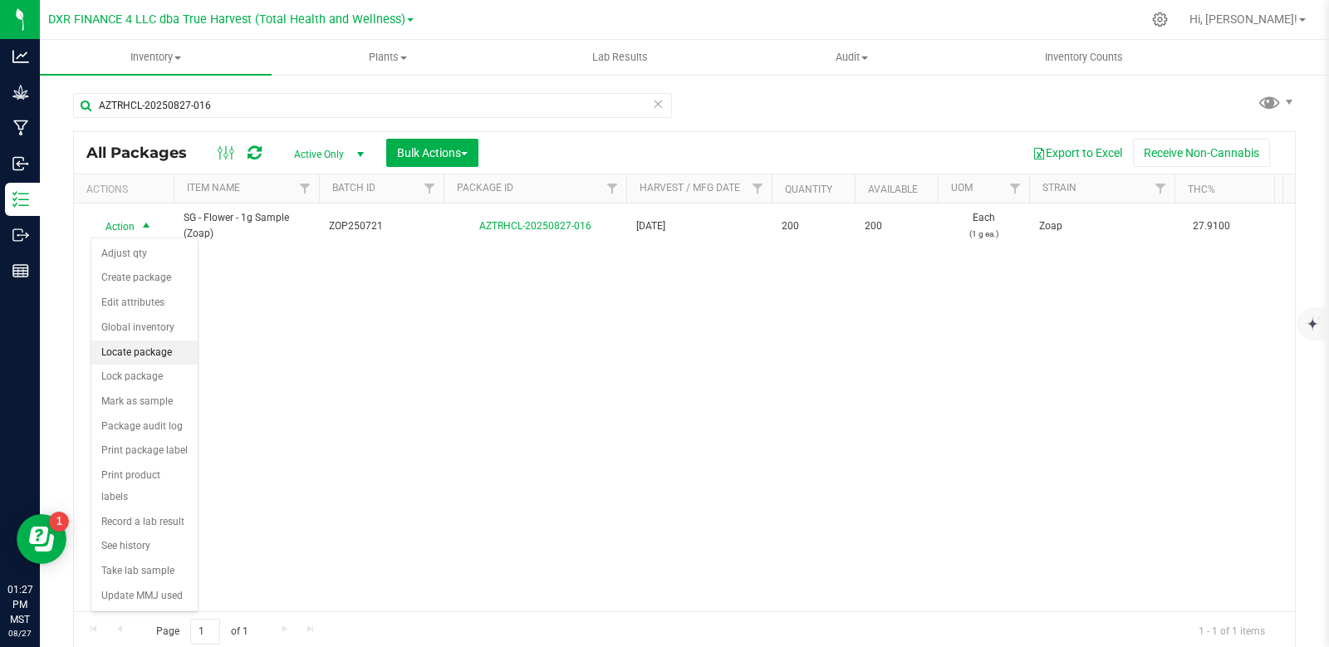
click at [155, 360] on li "Locate package" at bounding box center [144, 353] width 106 height 25
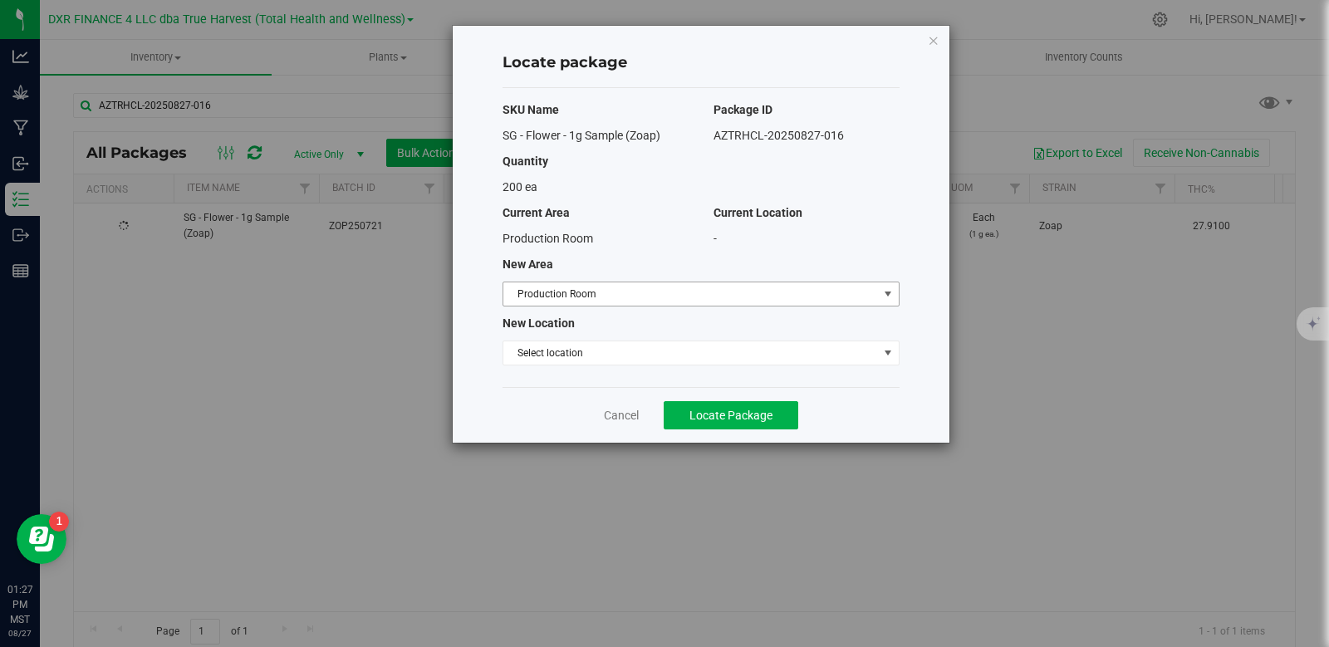
click at [771, 302] on span "Production Room" at bounding box center [690, 293] width 375 height 23
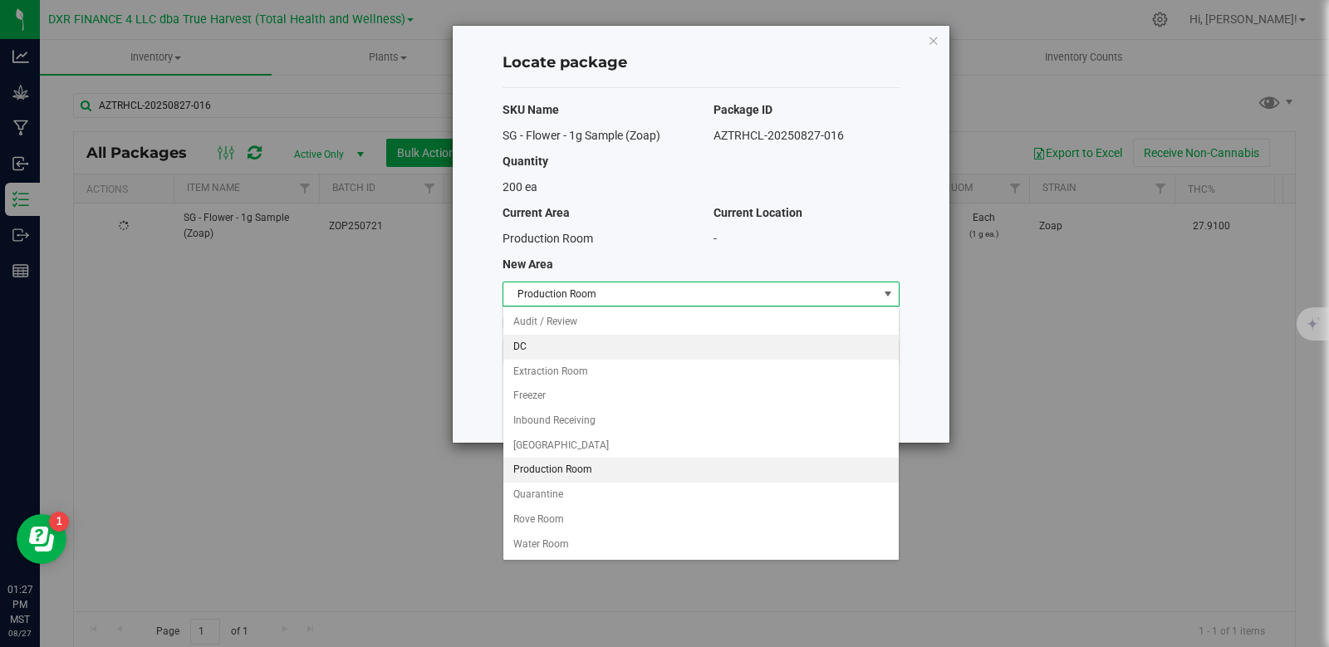
click at [573, 341] on li "DC" at bounding box center [700, 347] width 395 height 25
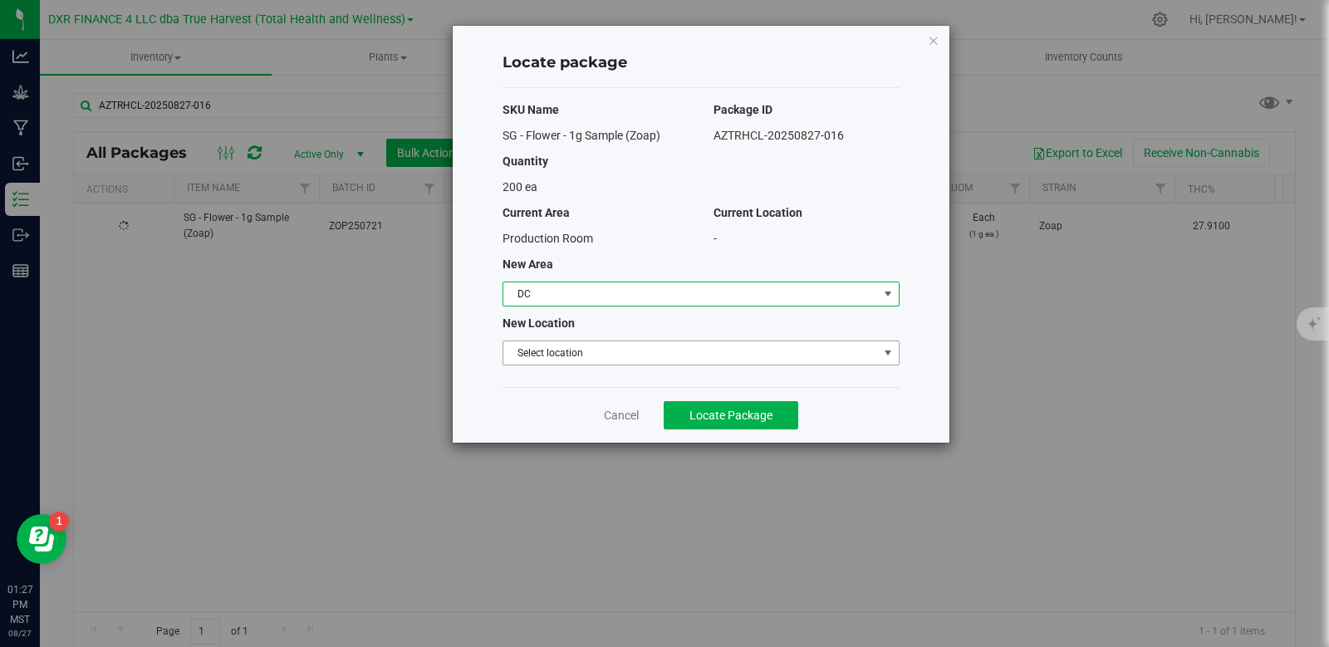
click at [604, 350] on span "Select location" at bounding box center [690, 352] width 375 height 23
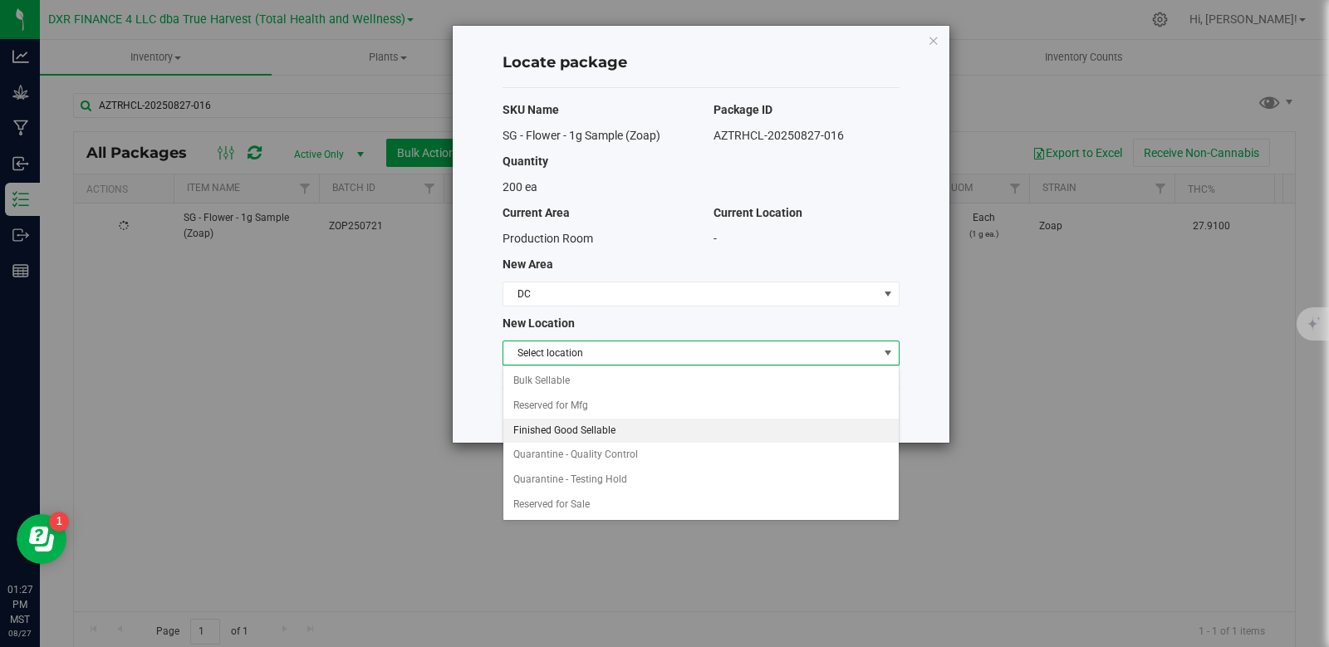
click at [610, 425] on li "Finished Good Sellable" at bounding box center [700, 431] width 395 height 25
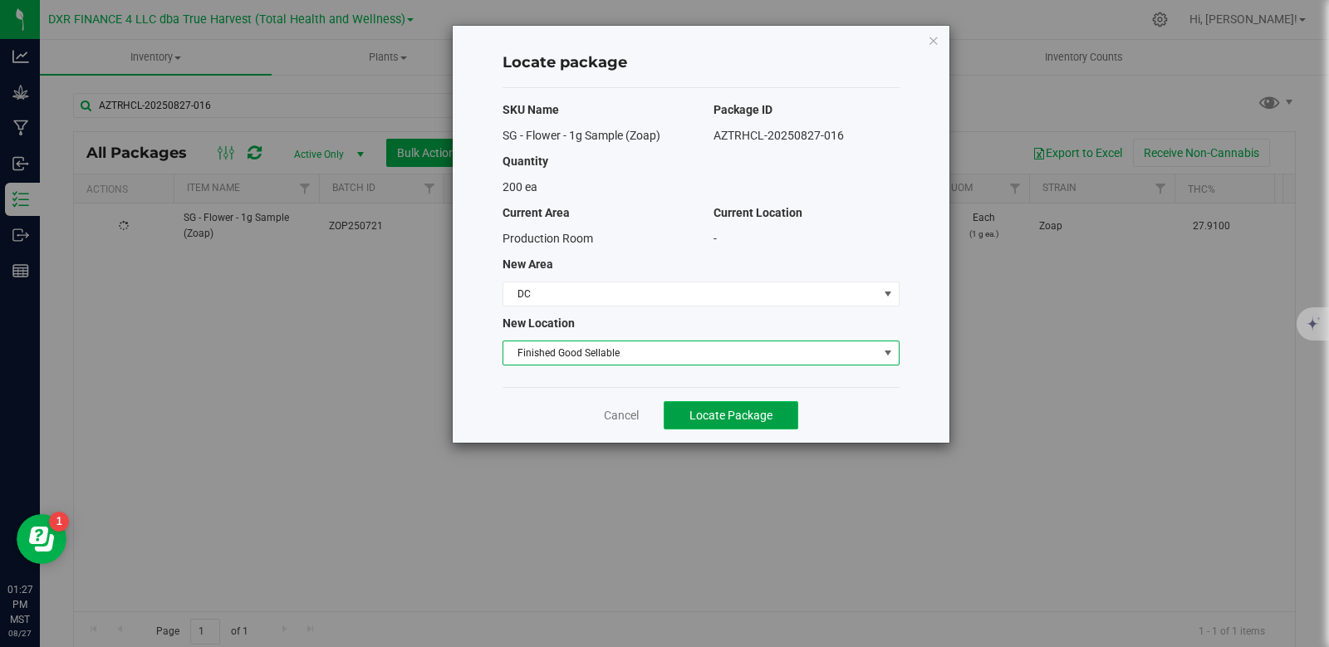
click at [739, 411] on span "Locate Package" at bounding box center [731, 415] width 83 height 13
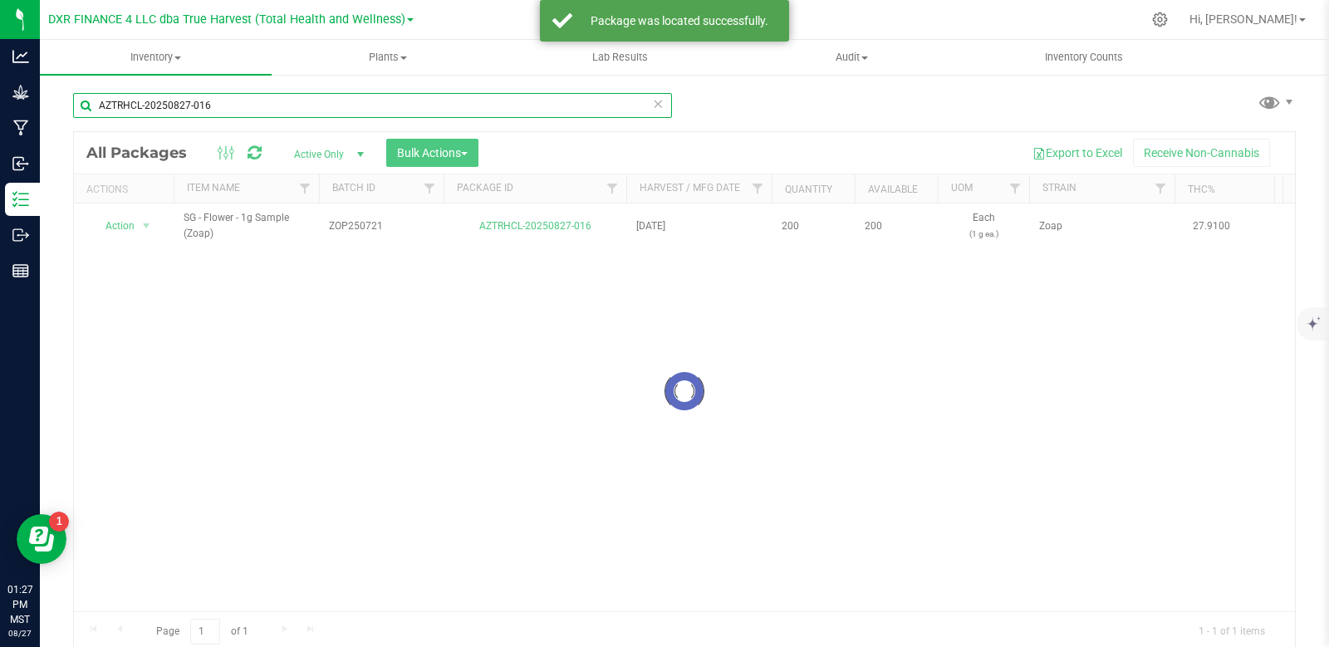
click at [224, 100] on input "AZTRHCL-20250827-016" at bounding box center [372, 105] width 599 height 25
type input "AZTRHCL-20250827-017"
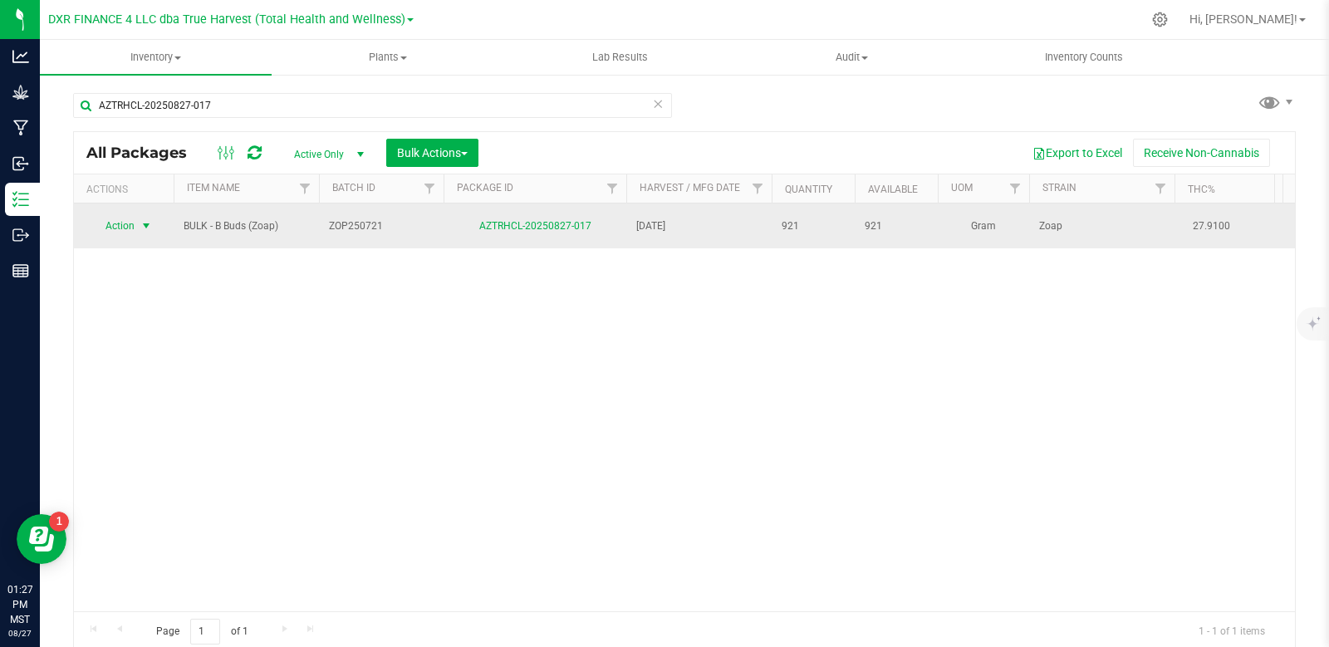
click at [148, 222] on span "select" at bounding box center [146, 225] width 13 height 13
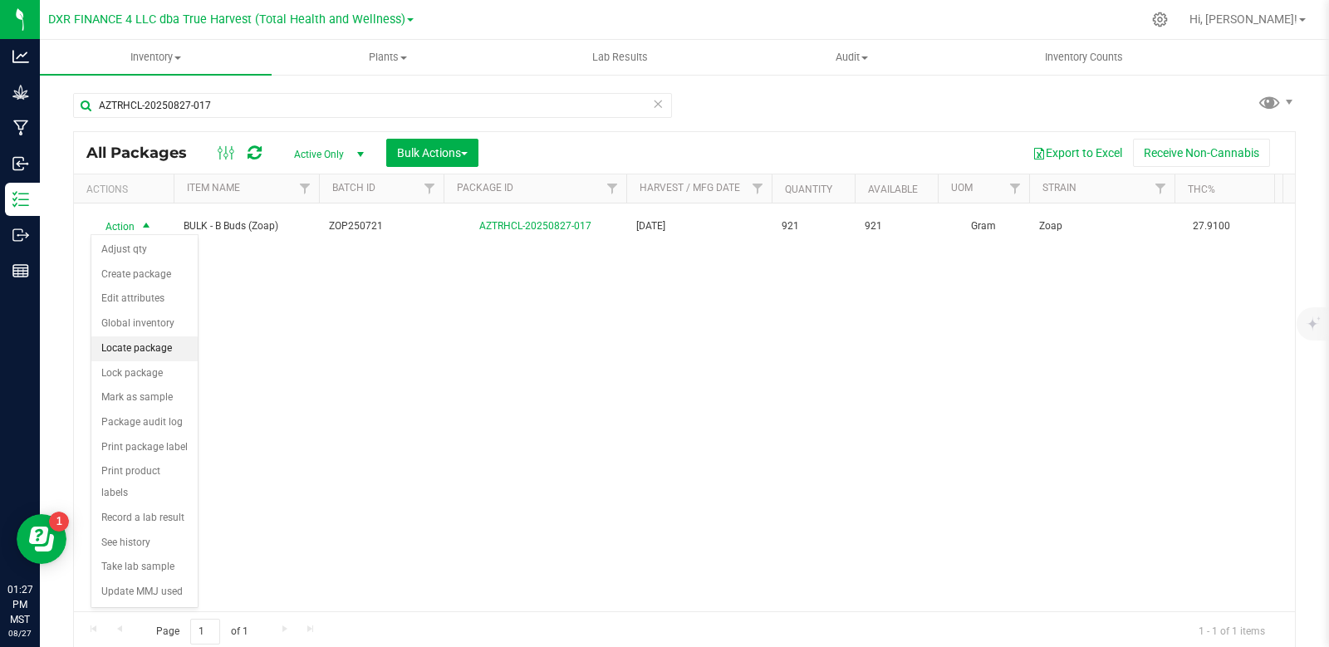
click at [140, 353] on li "Locate package" at bounding box center [144, 348] width 106 height 25
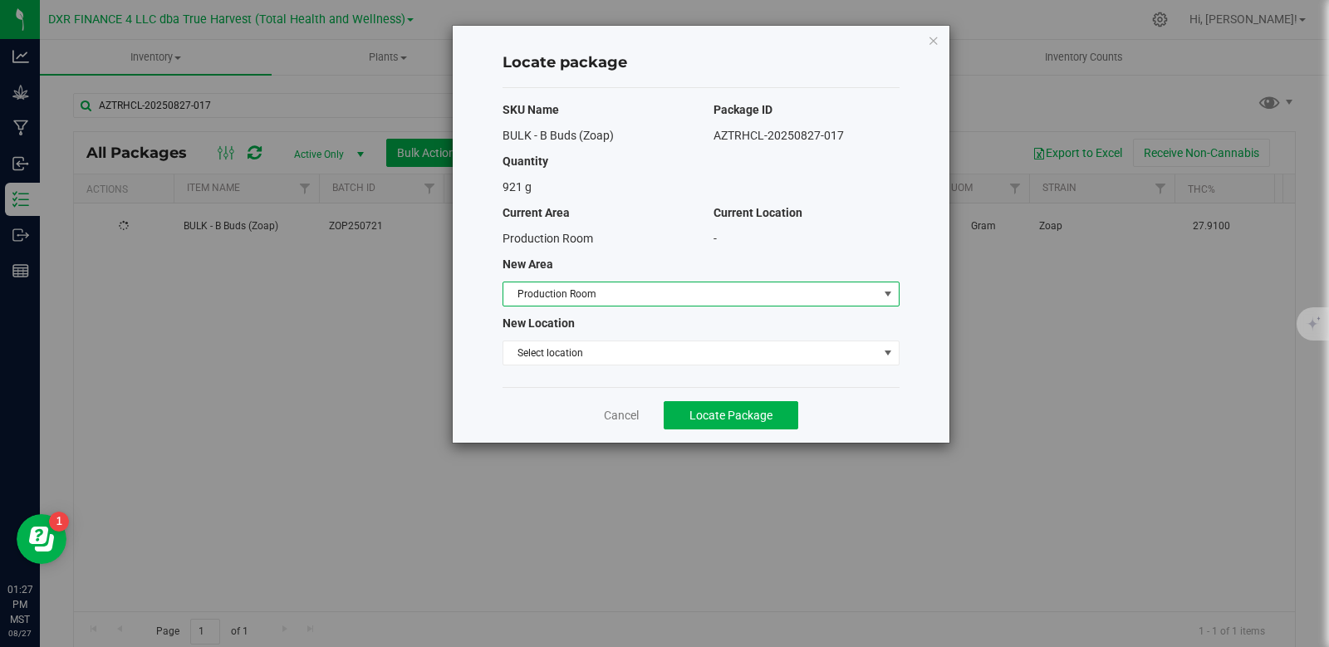
click at [764, 285] on span "Production Room" at bounding box center [690, 293] width 375 height 23
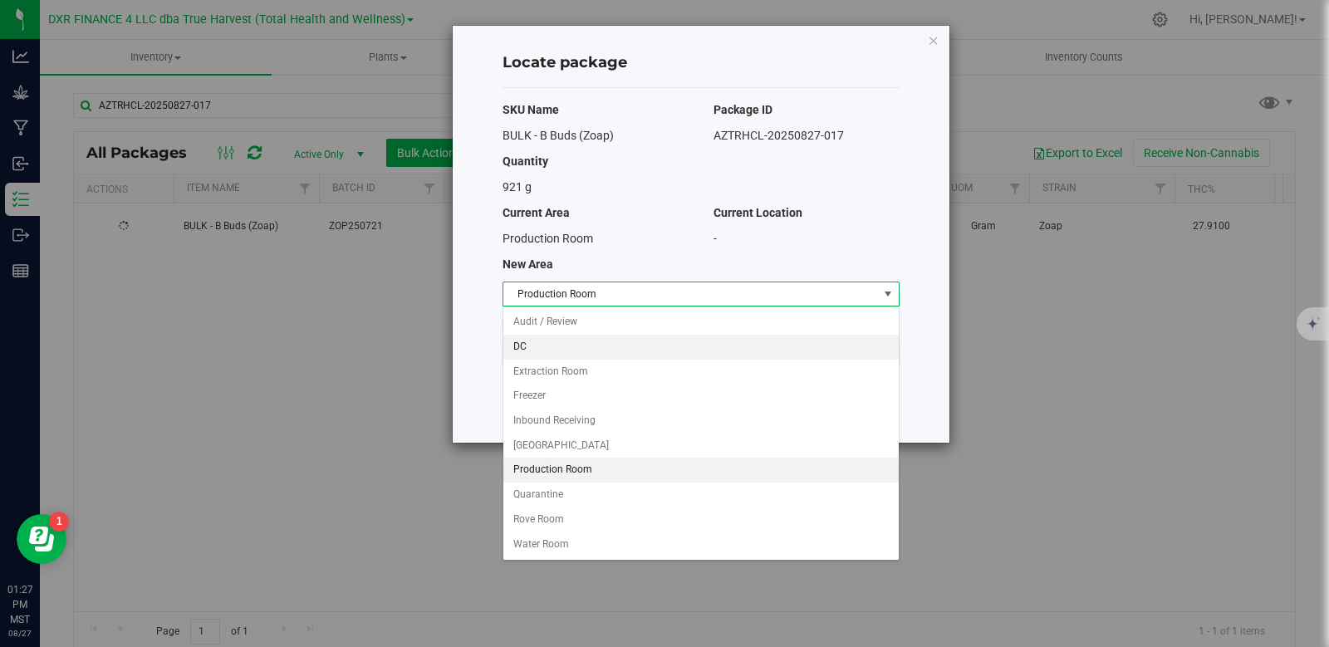
click at [603, 346] on li "DC" at bounding box center [700, 347] width 395 height 25
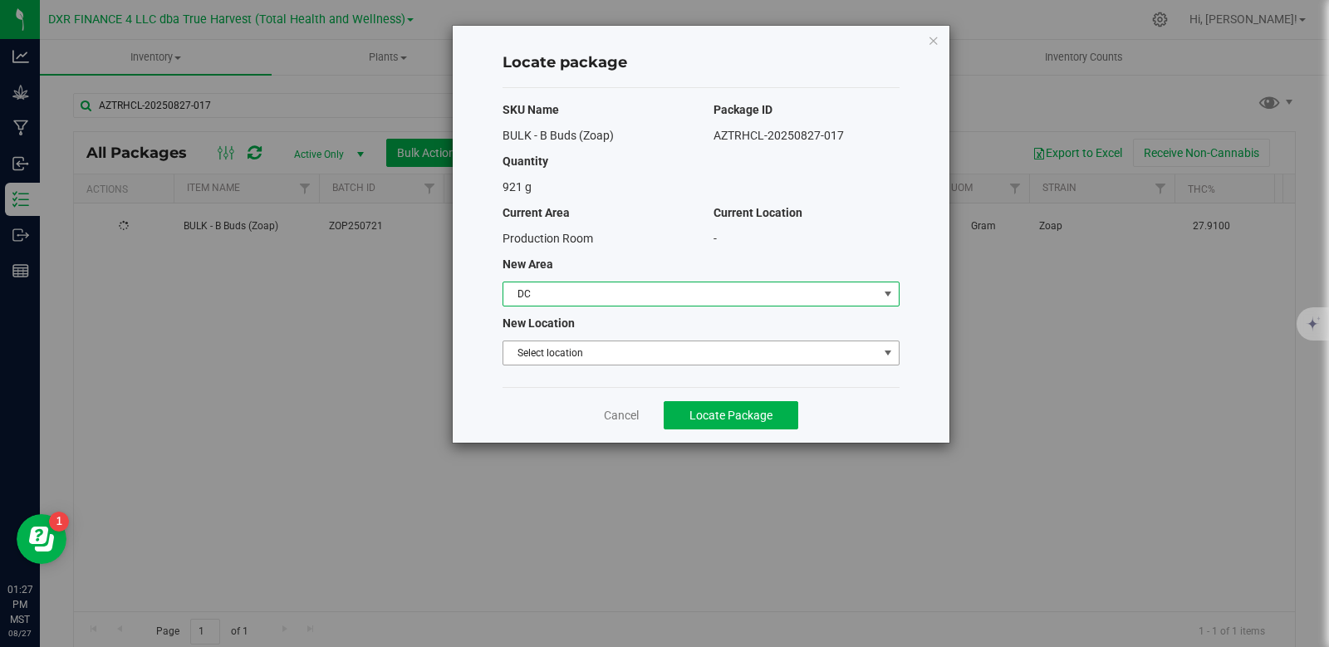
click at [600, 356] on span "Select location" at bounding box center [690, 352] width 375 height 23
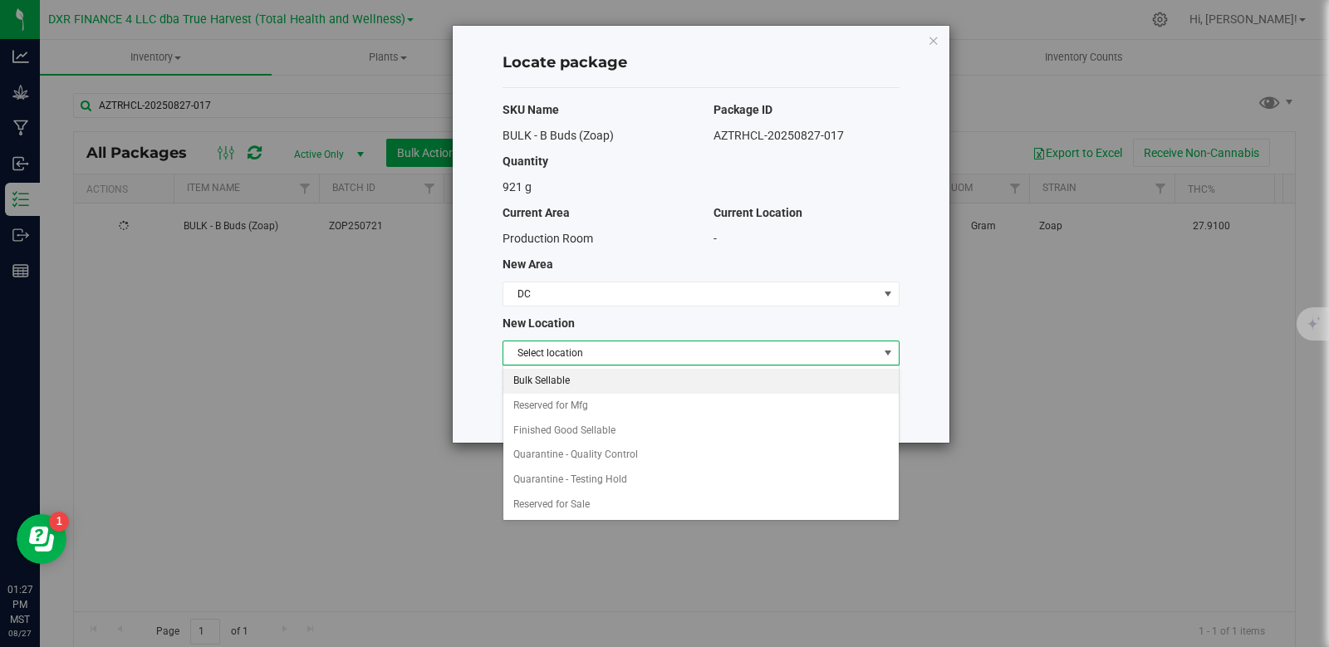
click at [602, 386] on li "Bulk Sellable" at bounding box center [700, 381] width 395 height 25
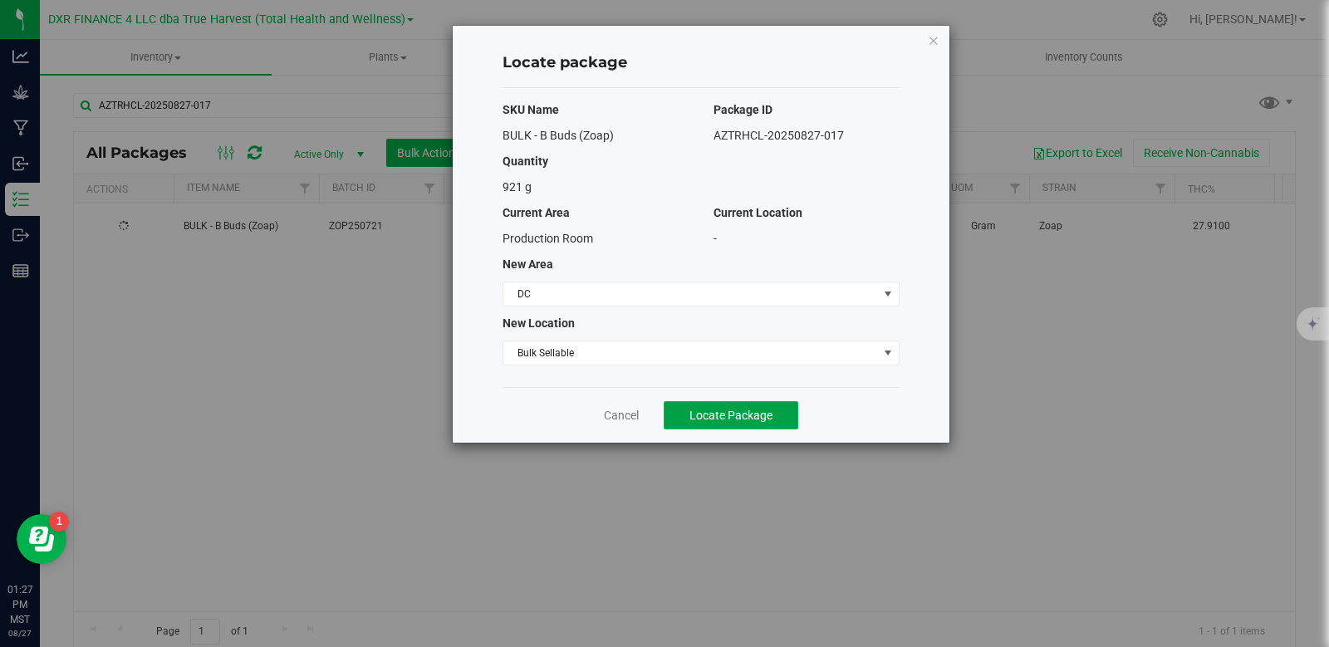
click at [719, 422] on button "Locate Package" at bounding box center [731, 415] width 135 height 28
